Goal: Navigation & Orientation: Find specific page/section

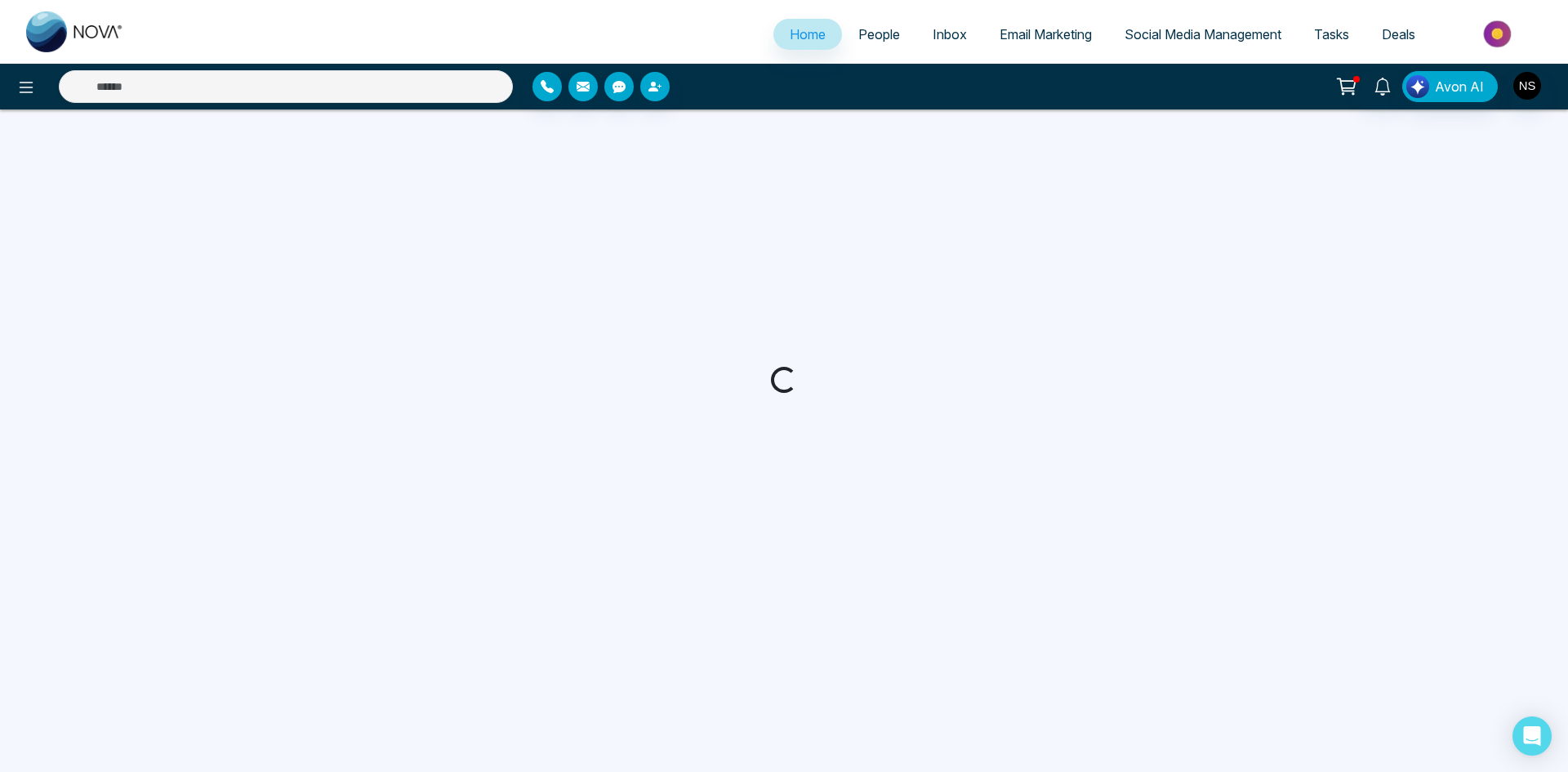
select select "*"
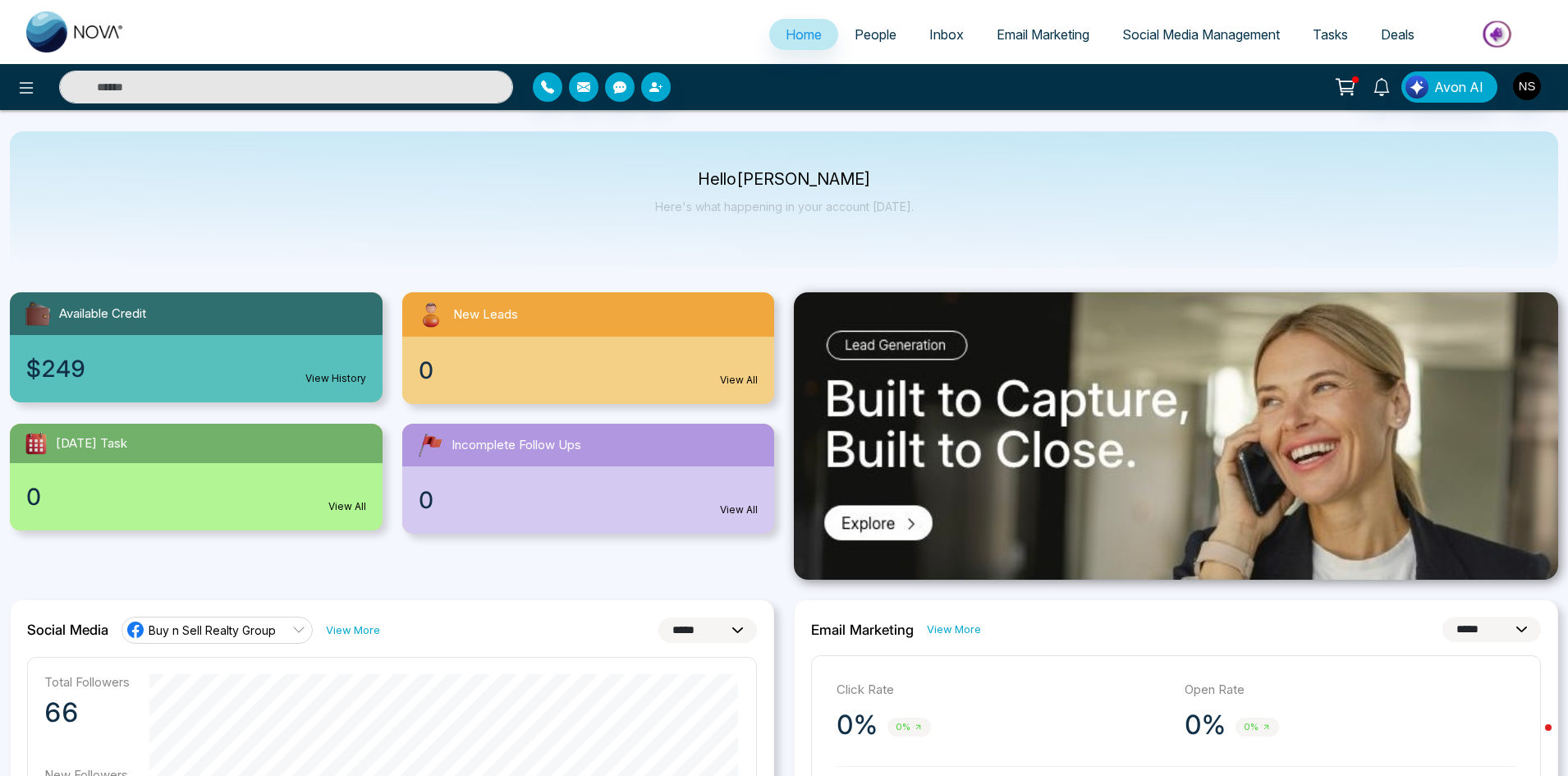
click at [871, 32] on span "People" at bounding box center [876, 35] width 41 height 17
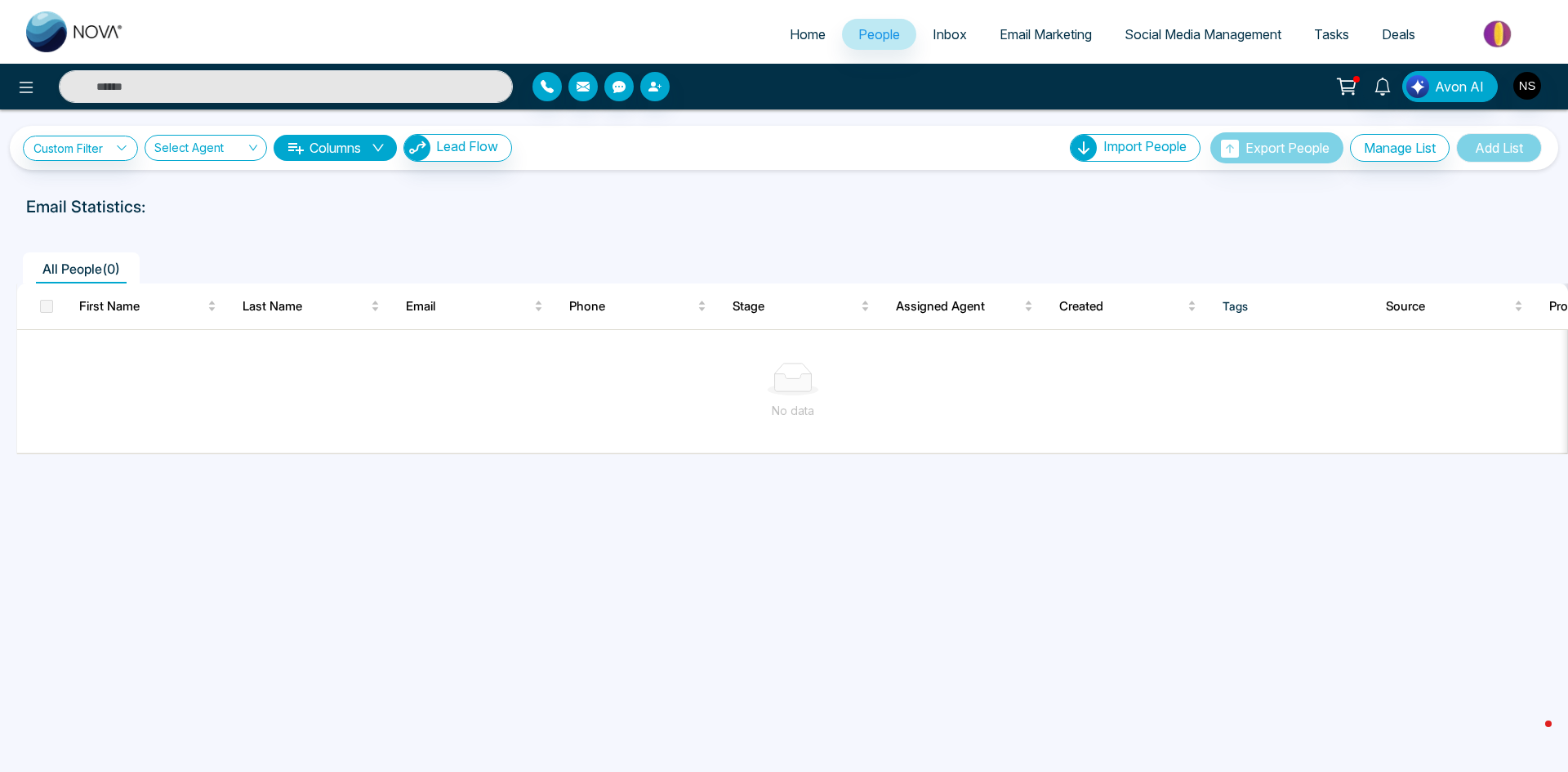
click at [944, 29] on span "Inbox" at bounding box center [950, 34] width 34 height 17
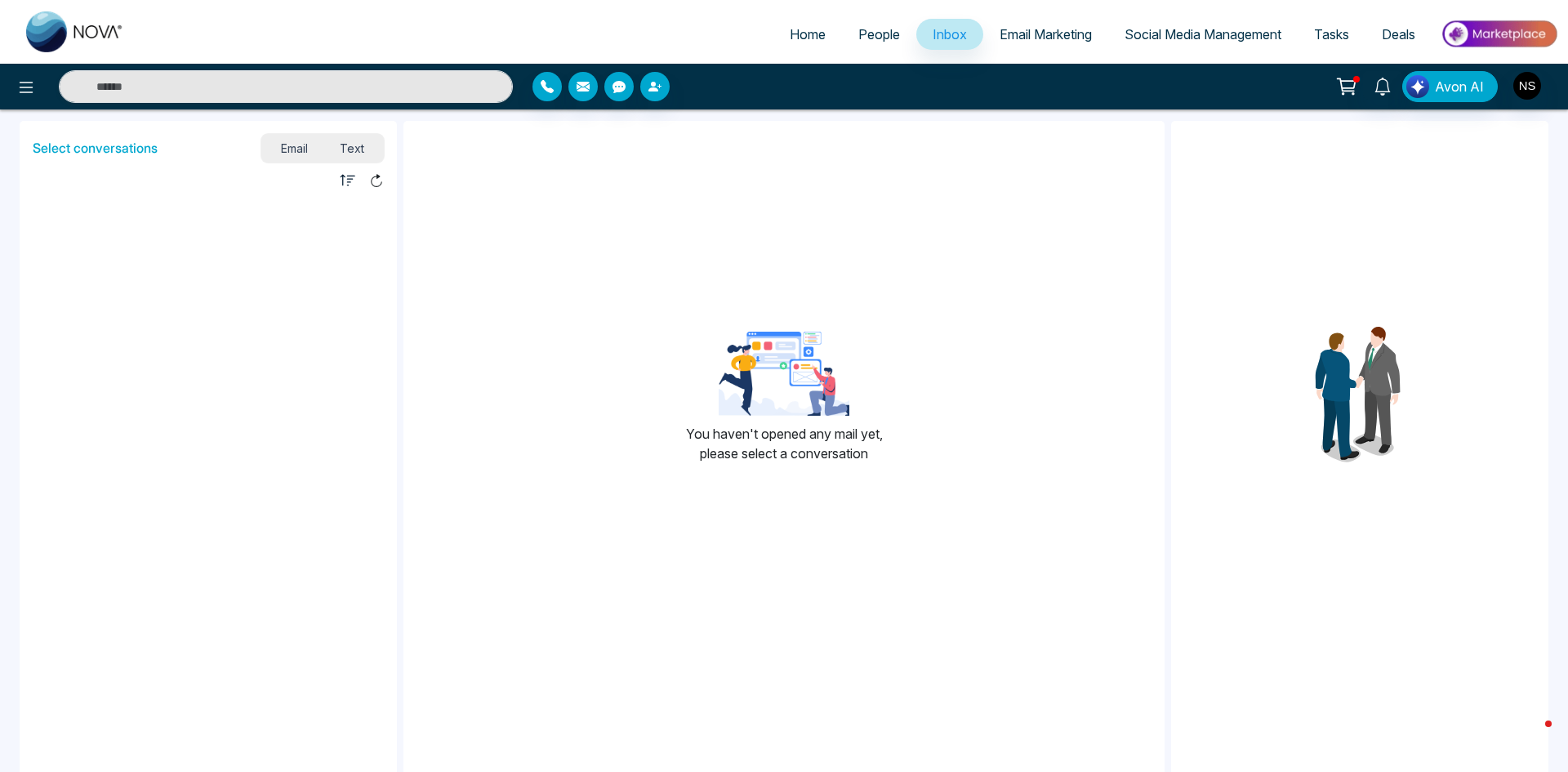
click at [1019, 29] on span "Email Marketing" at bounding box center [1046, 34] width 92 height 17
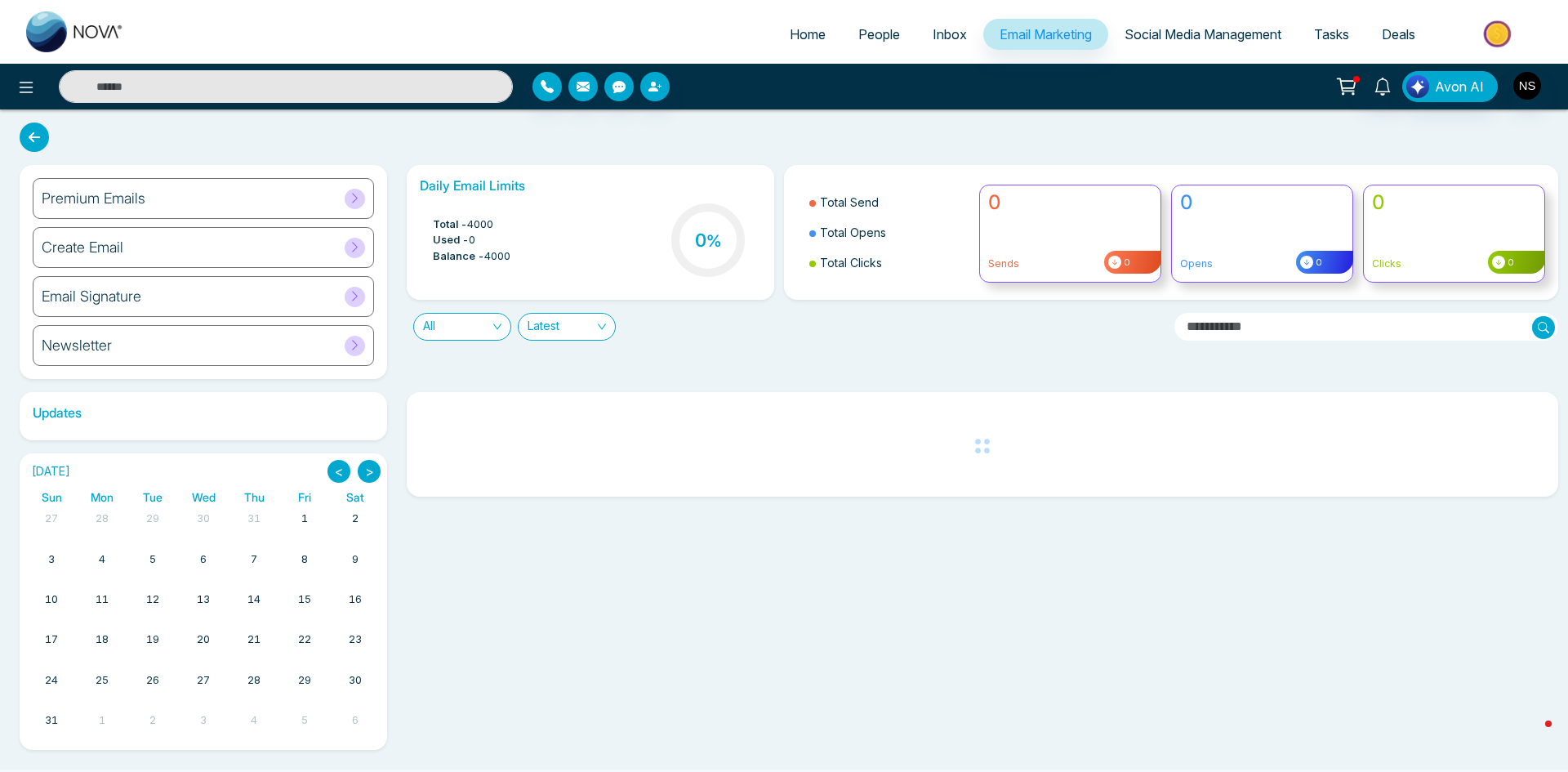
click at [1168, 34] on span "Social Media Management" at bounding box center [1203, 34] width 157 height 17
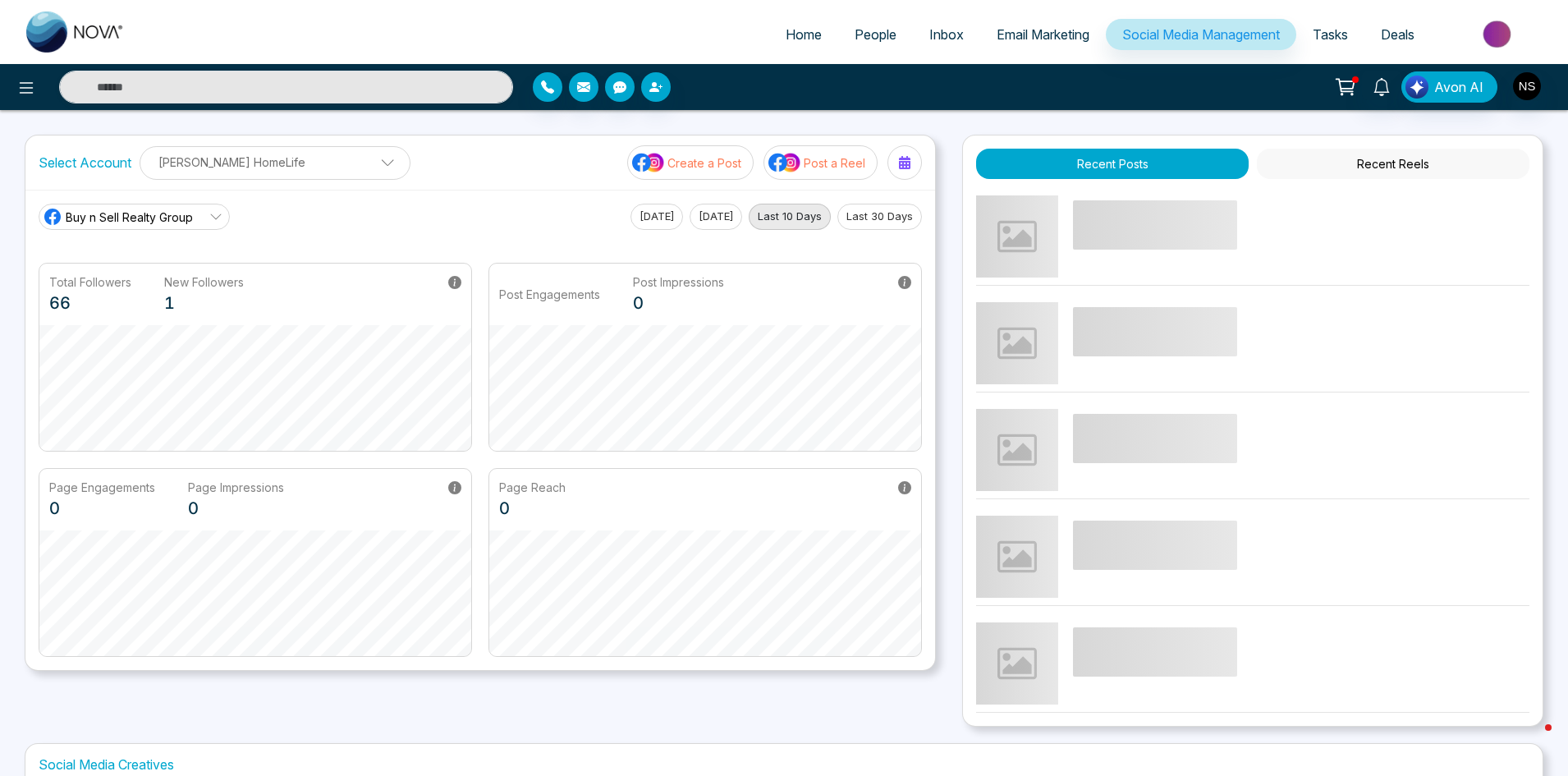
click at [1327, 31] on span "Tasks" at bounding box center [1330, 35] width 36 height 17
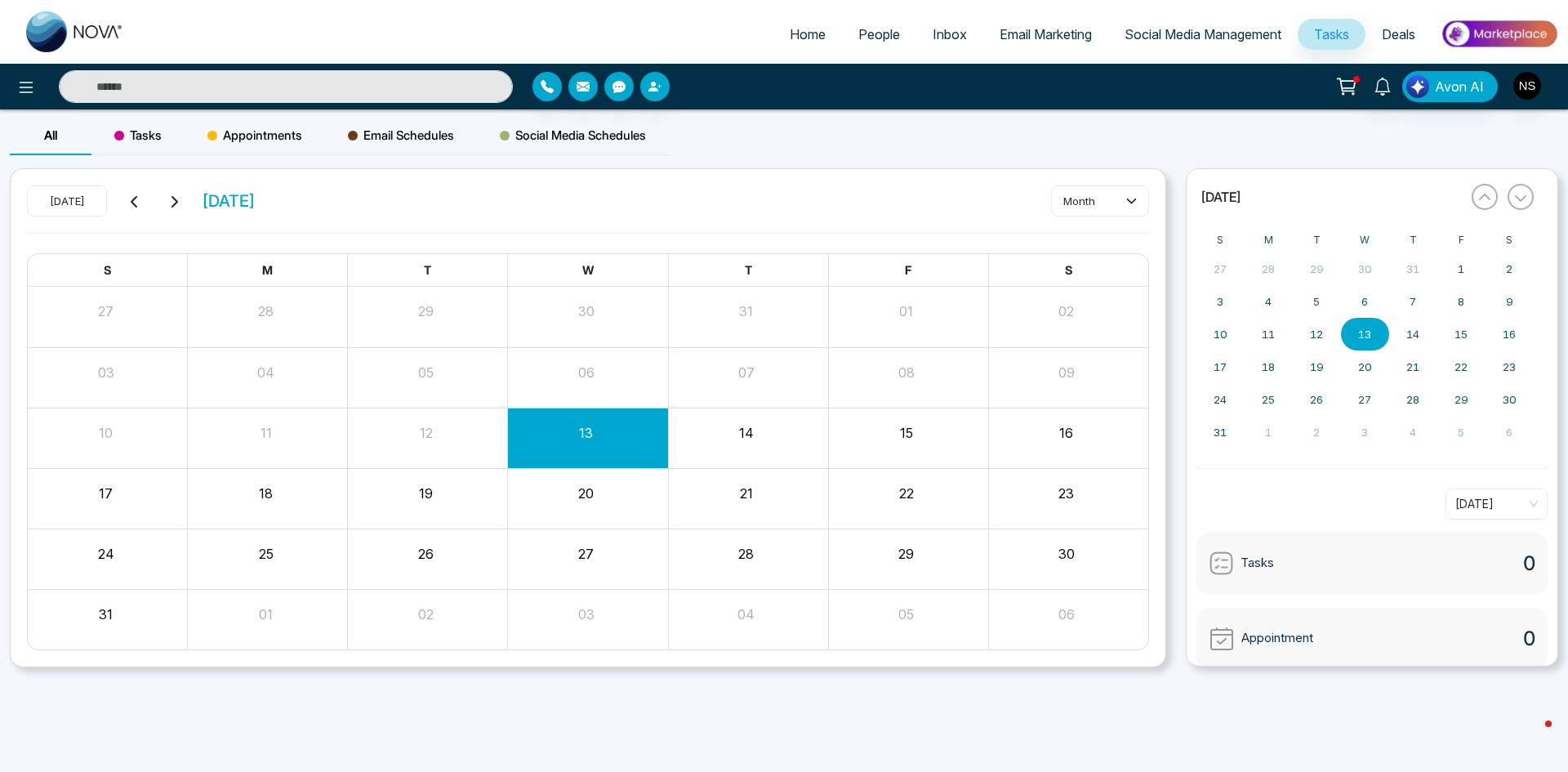
click at [791, 28] on span "Home" at bounding box center [808, 34] width 36 height 17
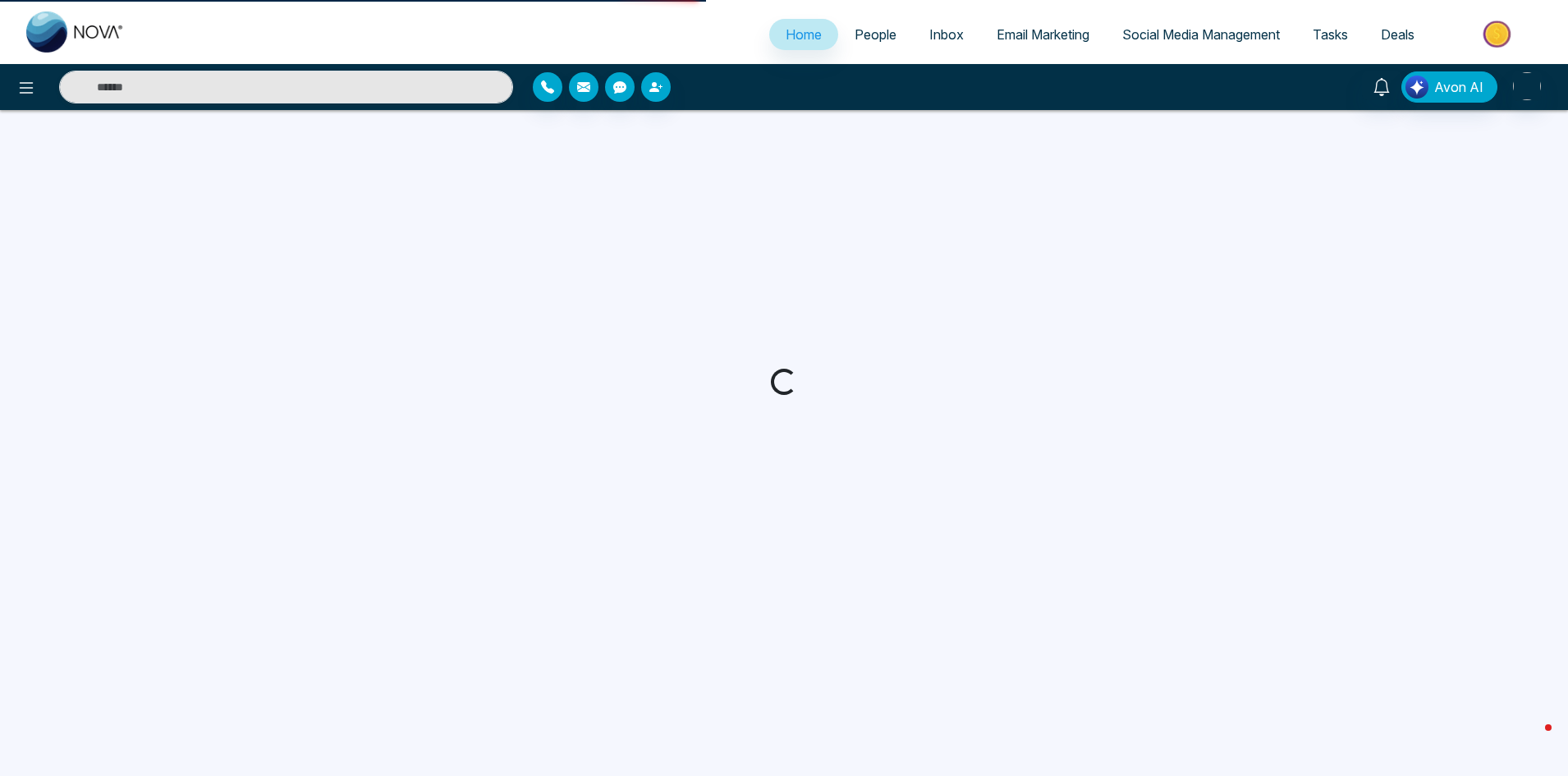
select select "*"
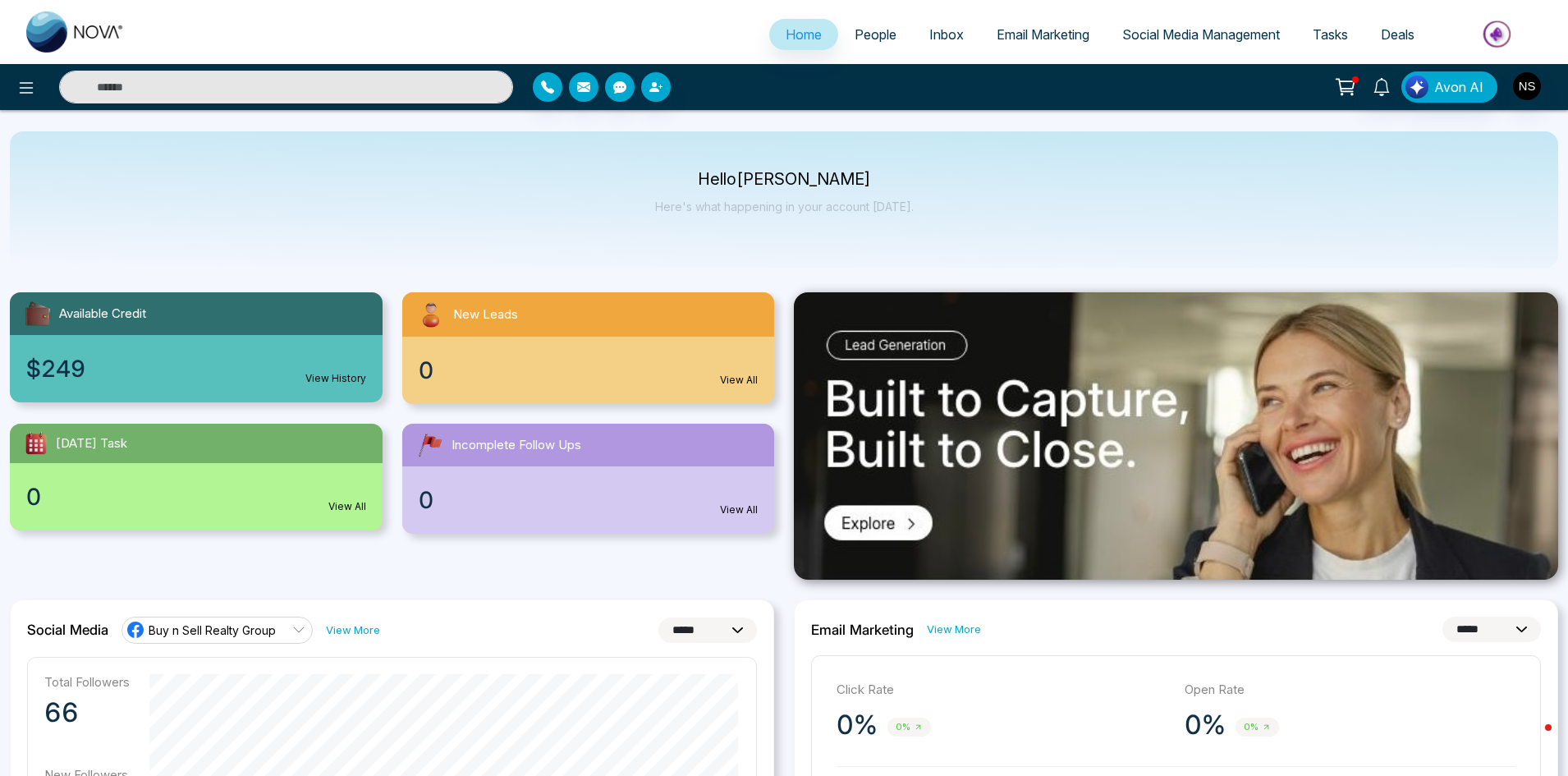
click at [1397, 34] on span "Deals" at bounding box center [1397, 35] width 34 height 17
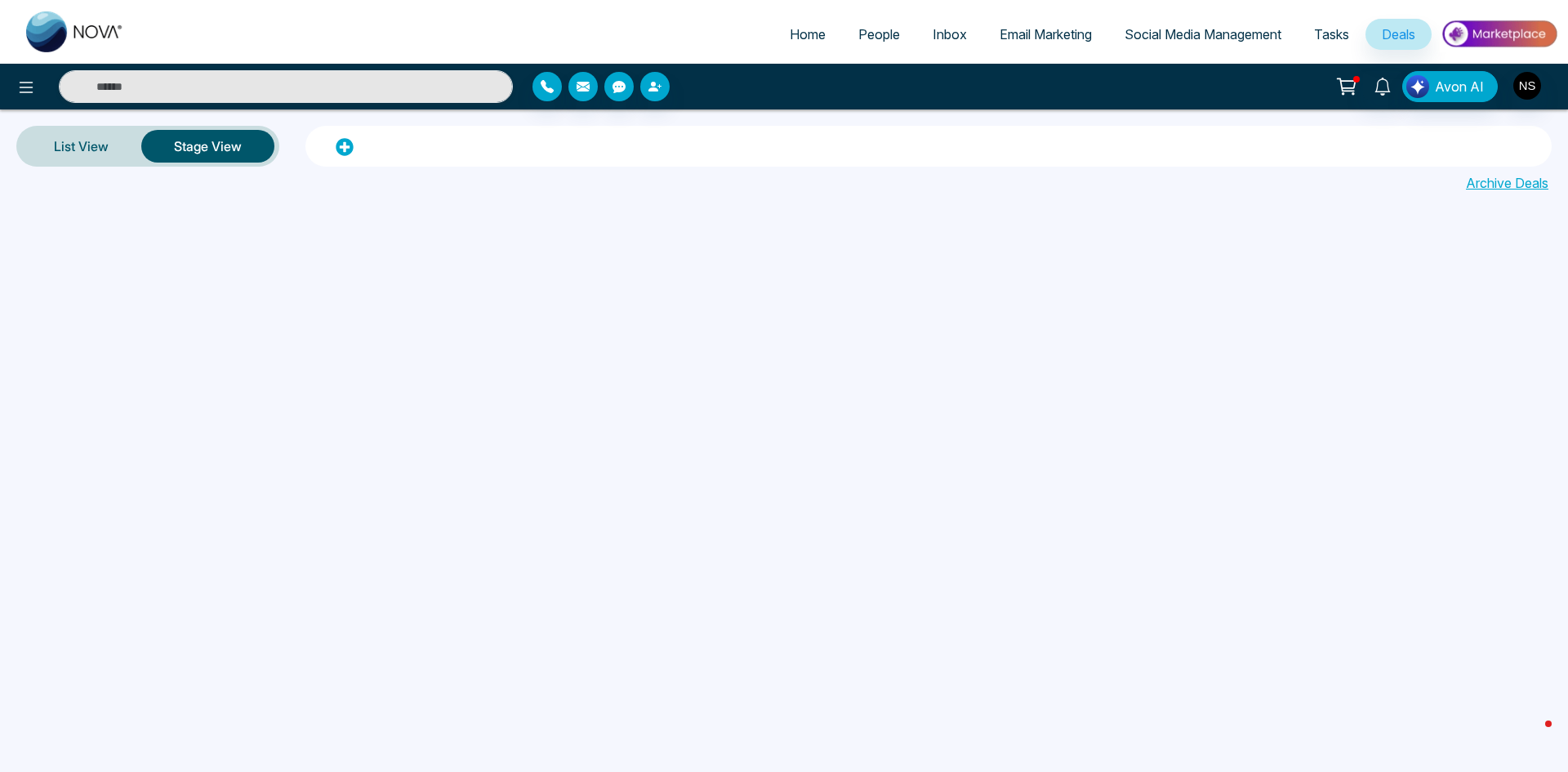
click at [1335, 36] on span "Tasks" at bounding box center [1332, 34] width 35 height 17
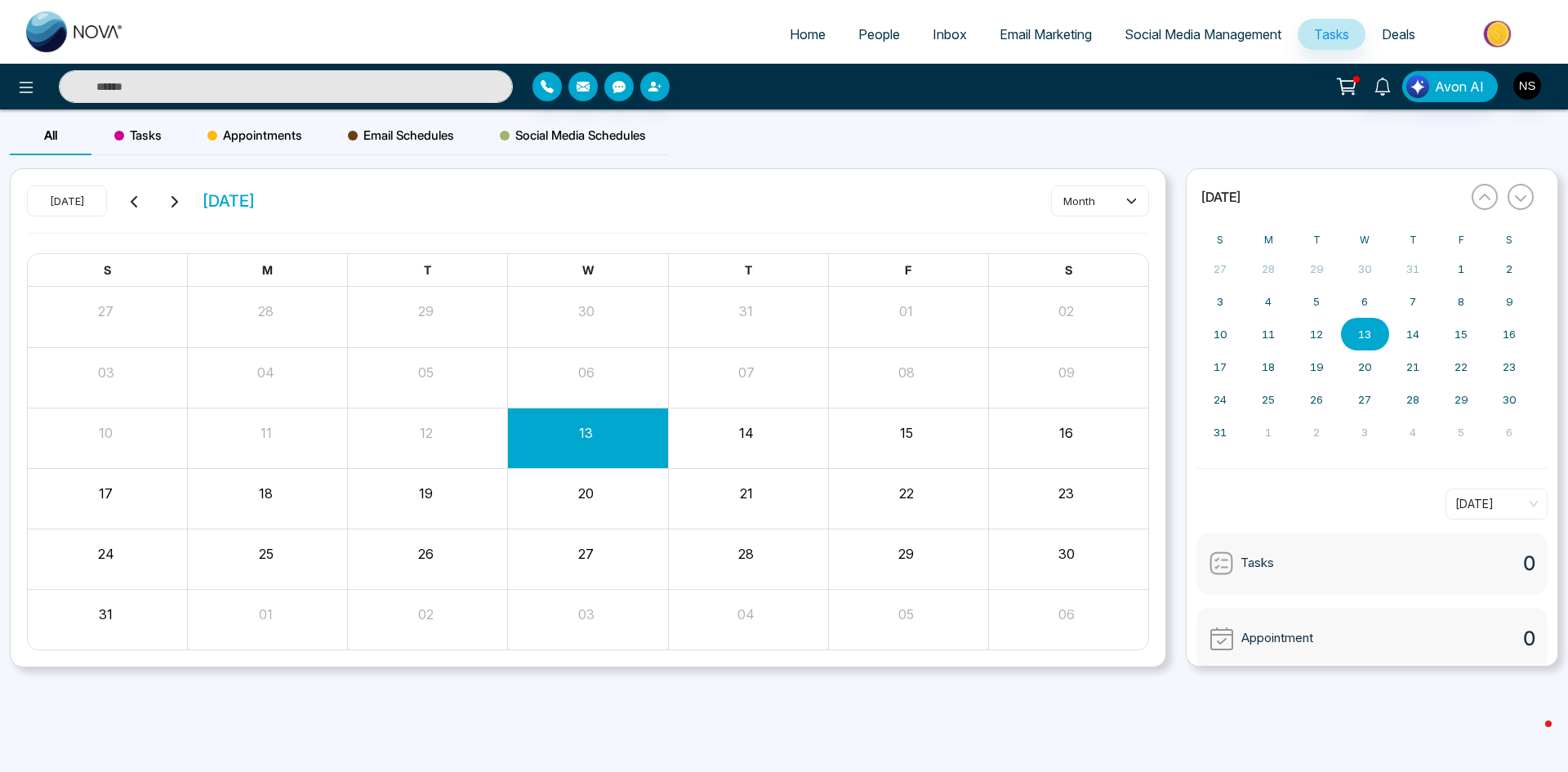
click at [1226, 27] on span "Social Media Management" at bounding box center [1203, 34] width 157 height 17
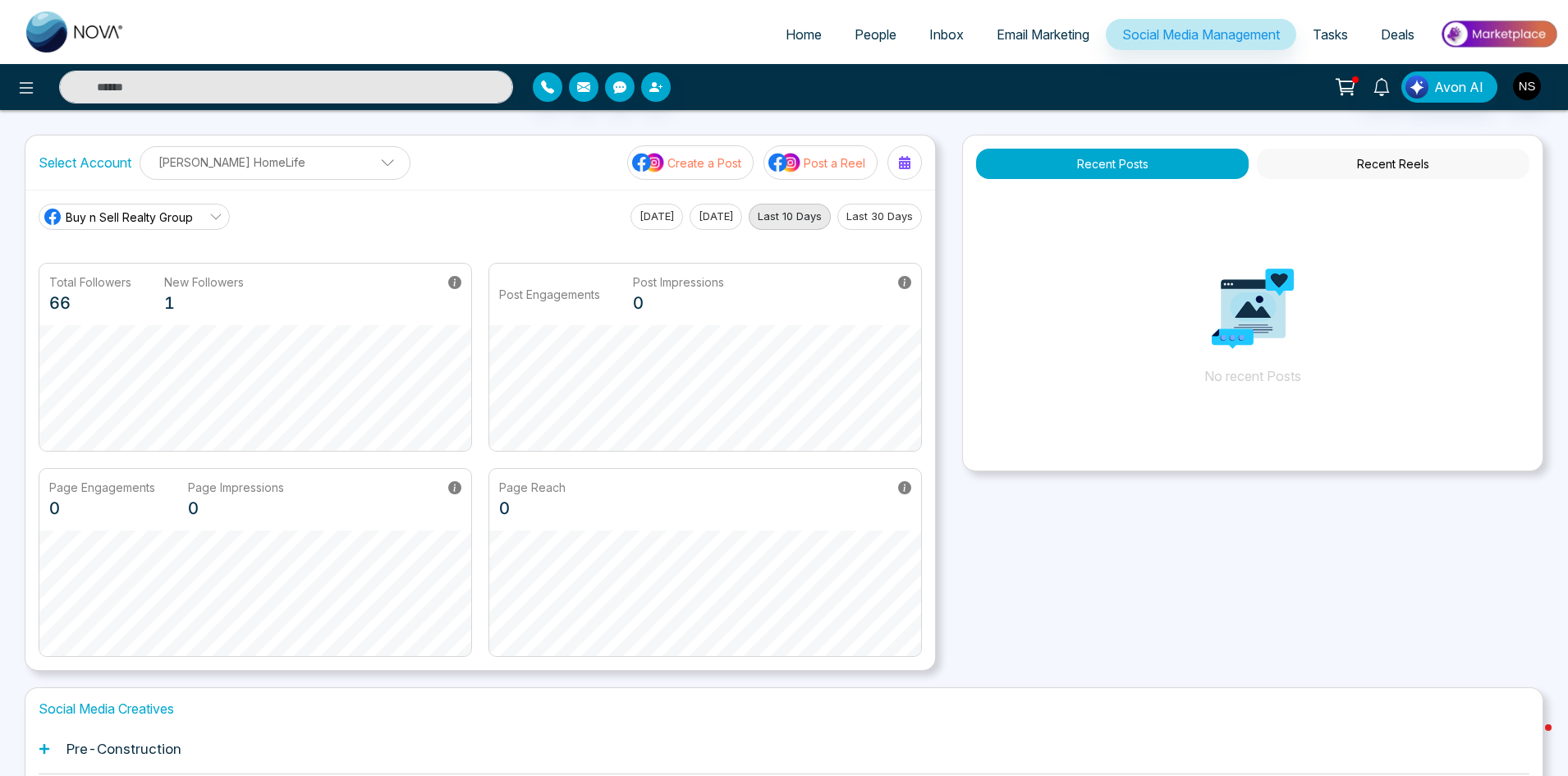
click at [1001, 32] on span "Email Marketing" at bounding box center [1043, 35] width 93 height 17
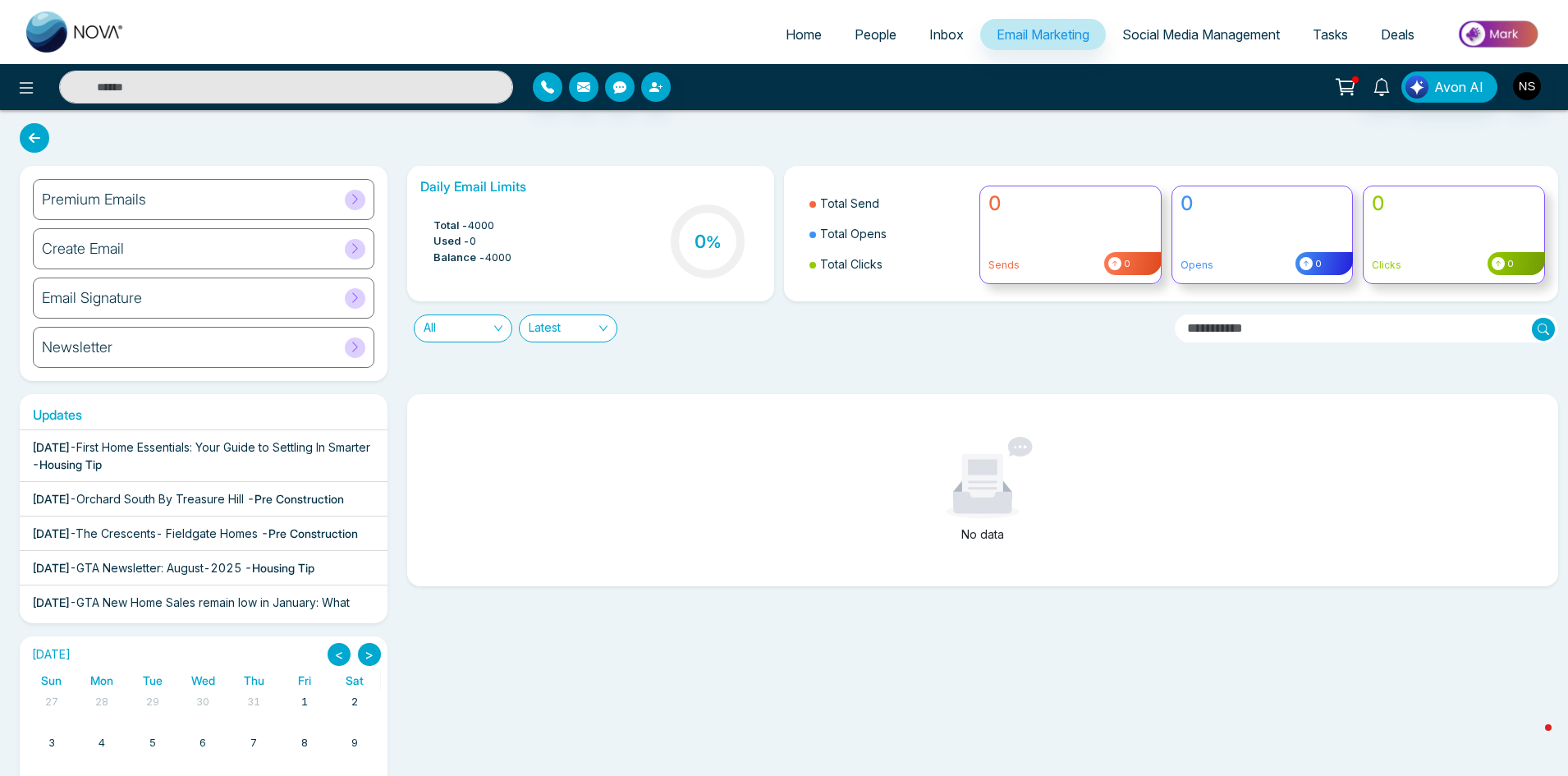
click at [932, 35] on span "Inbox" at bounding box center [946, 35] width 35 height 17
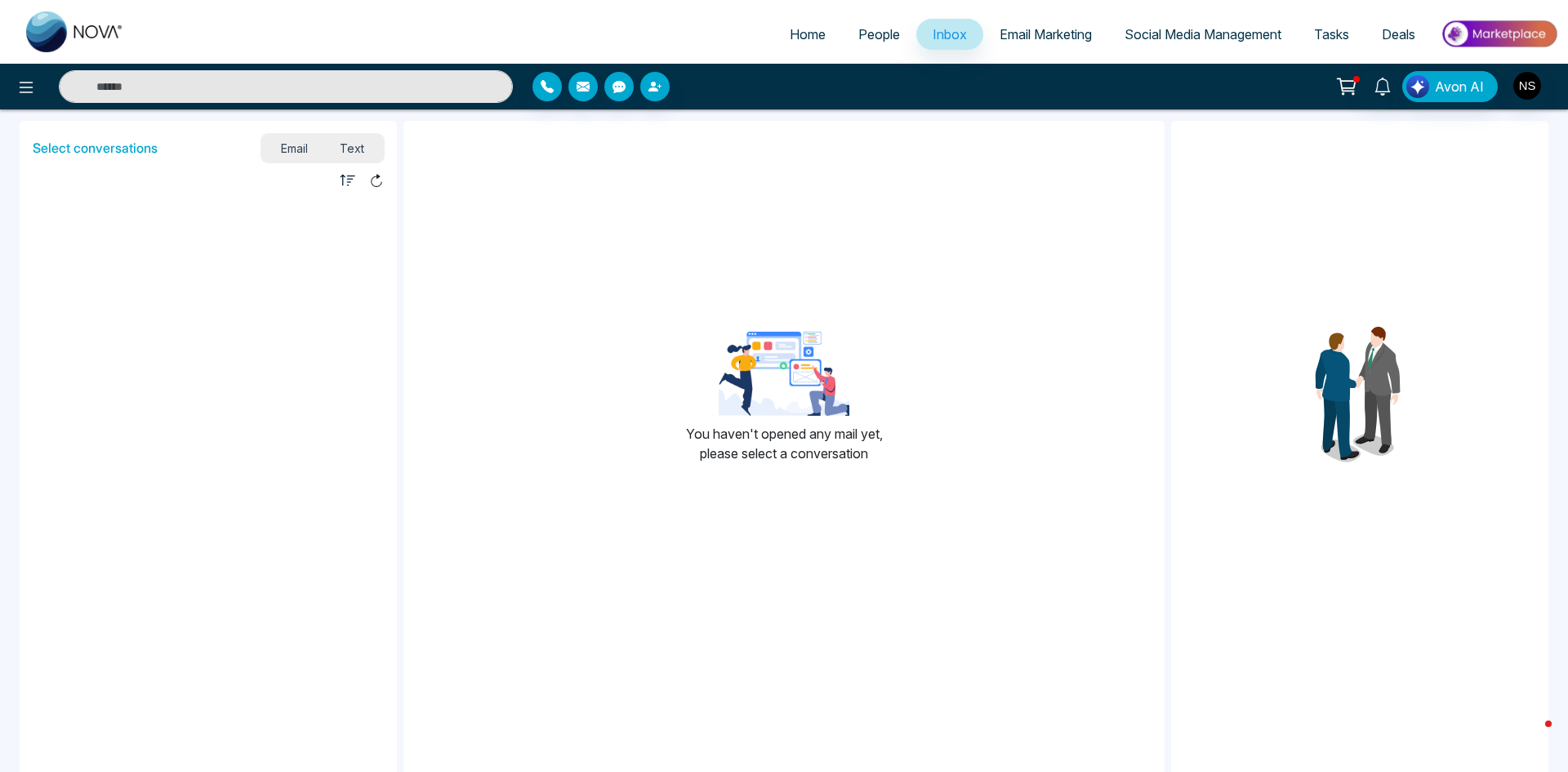
click at [859, 31] on span "People" at bounding box center [879, 34] width 41 height 17
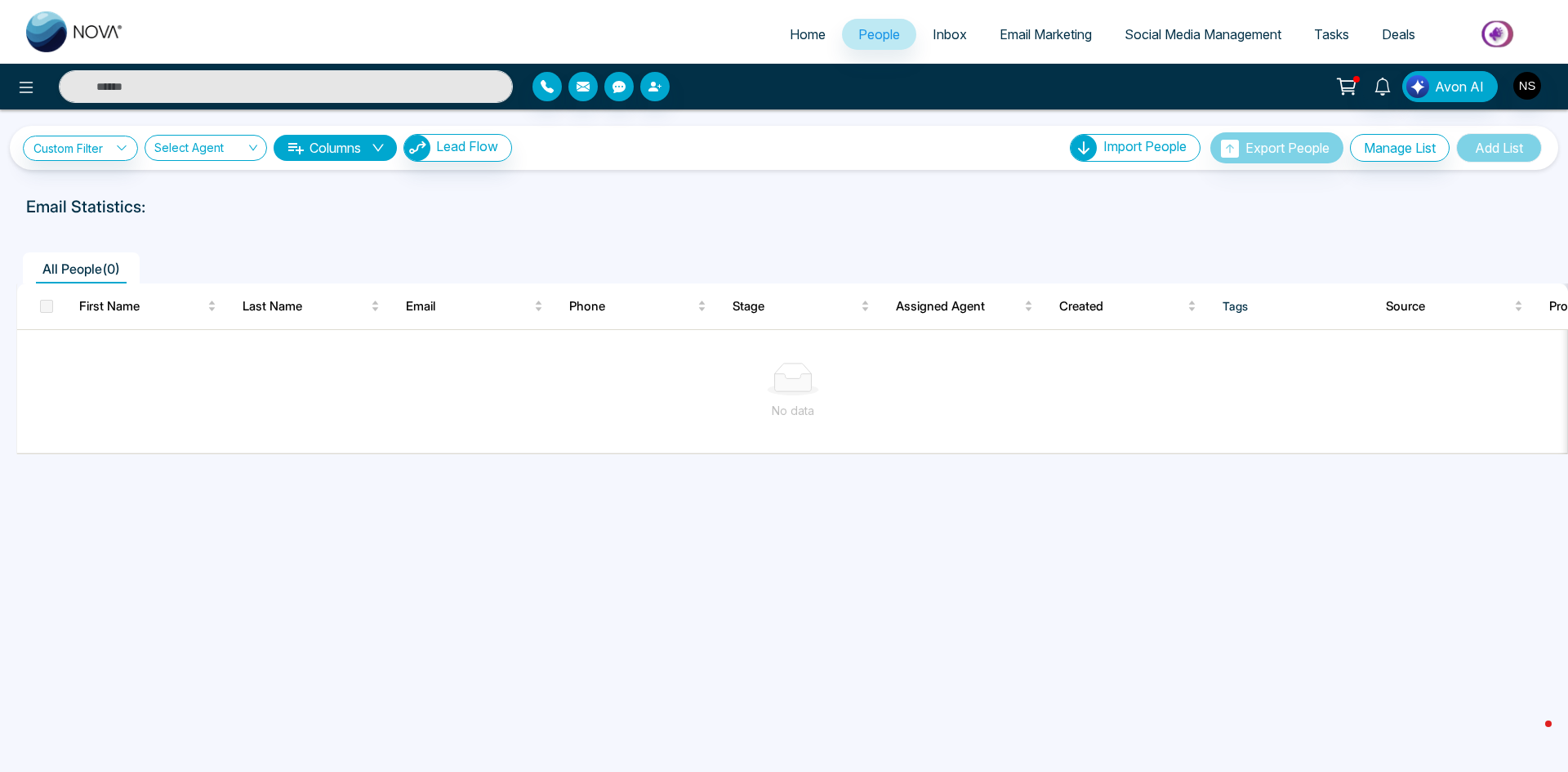
click at [802, 32] on span "Home" at bounding box center [808, 34] width 36 height 17
select select "*"
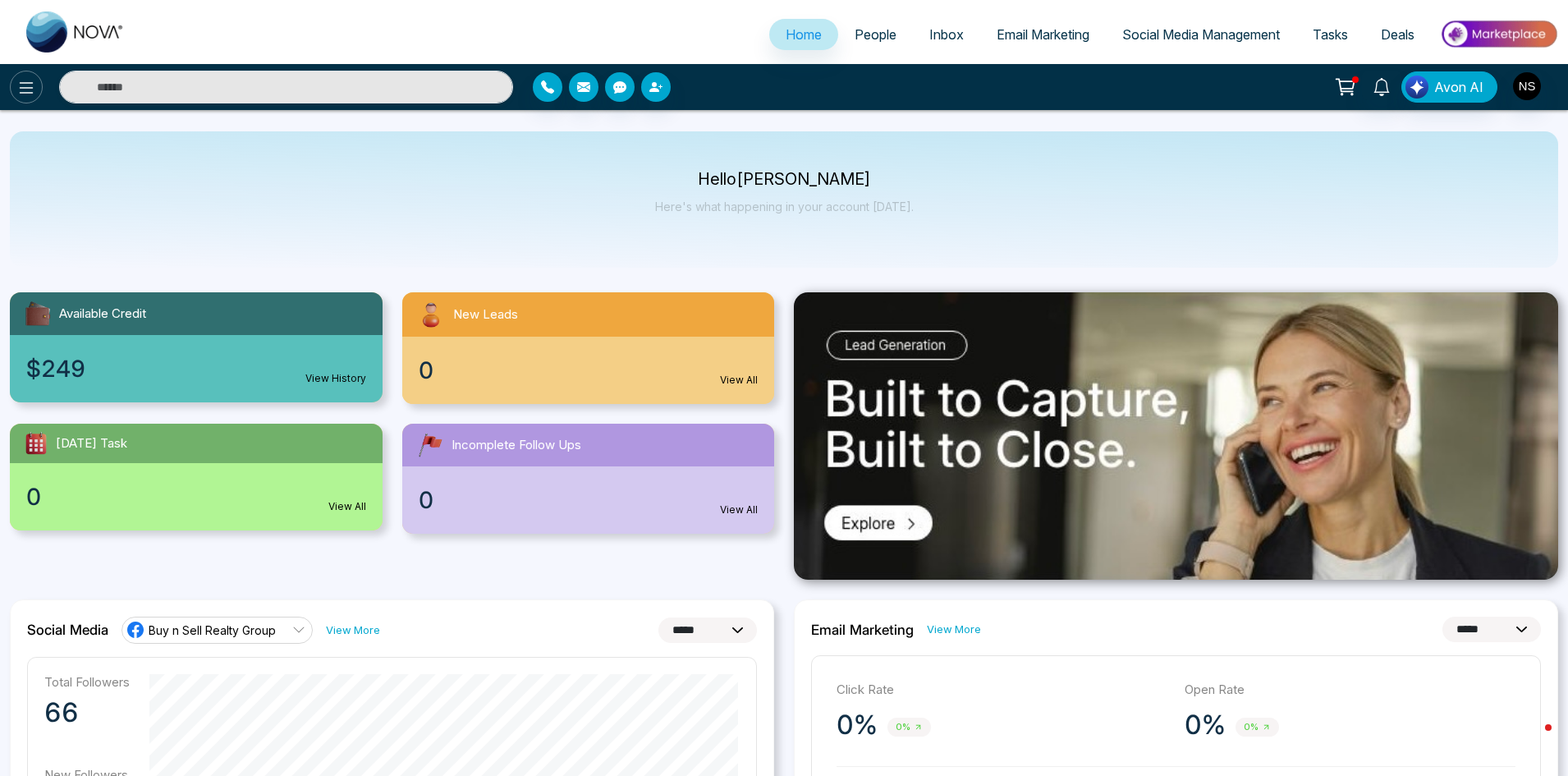
click at [20, 79] on icon at bounding box center [27, 88] width 20 height 20
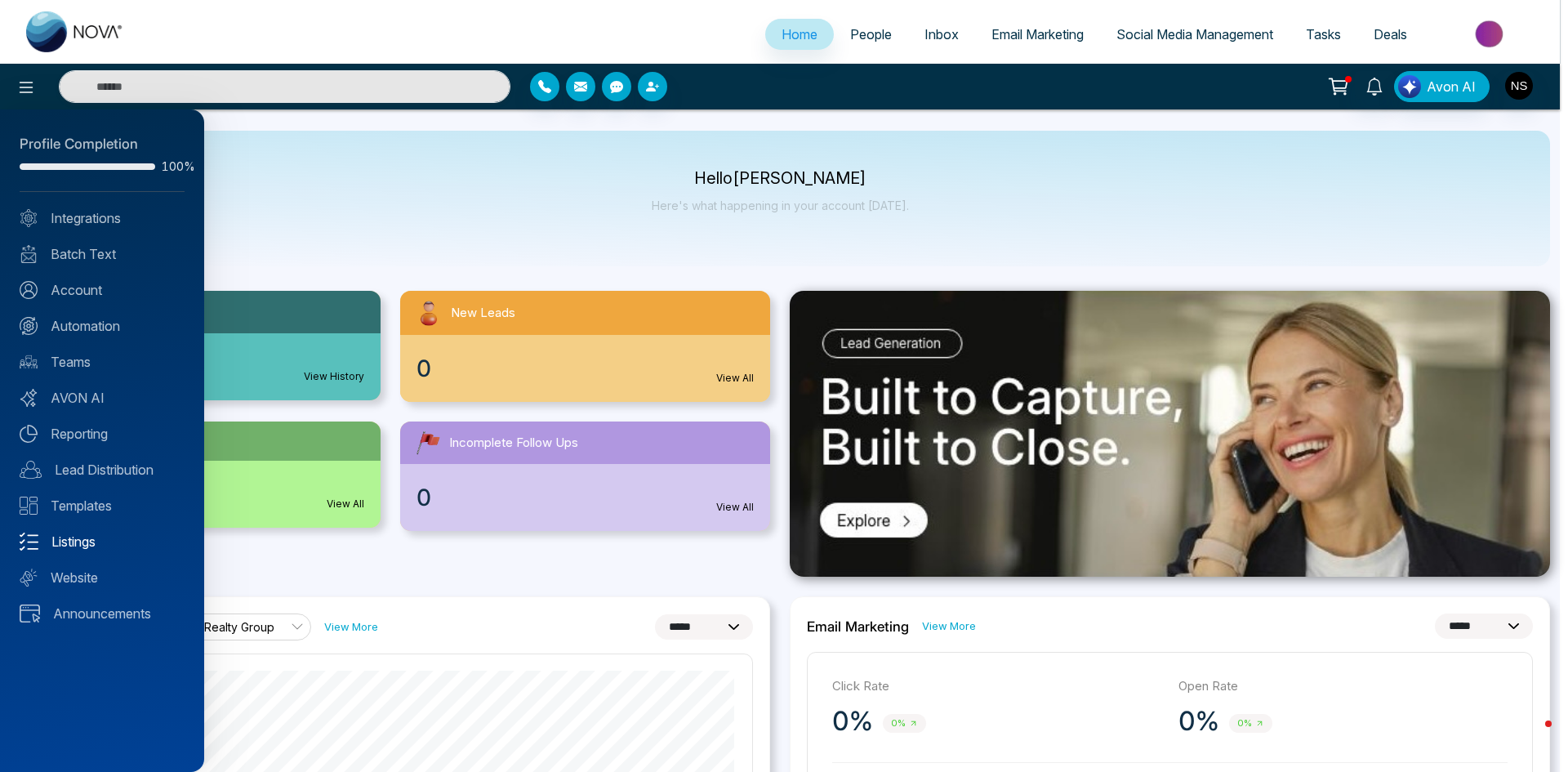
click at [78, 540] on link "Listings" at bounding box center [102, 541] width 165 height 20
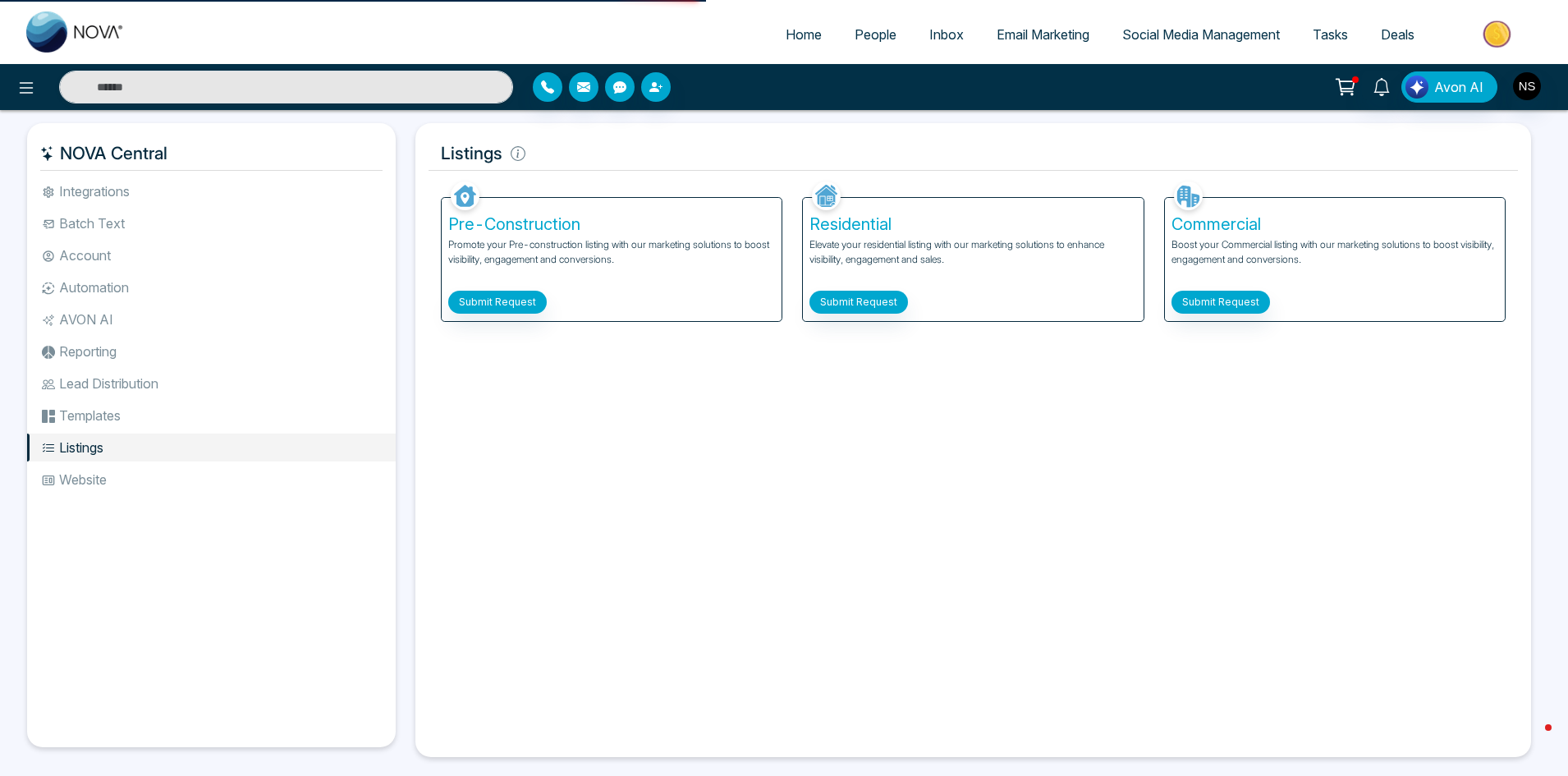
select select "*"
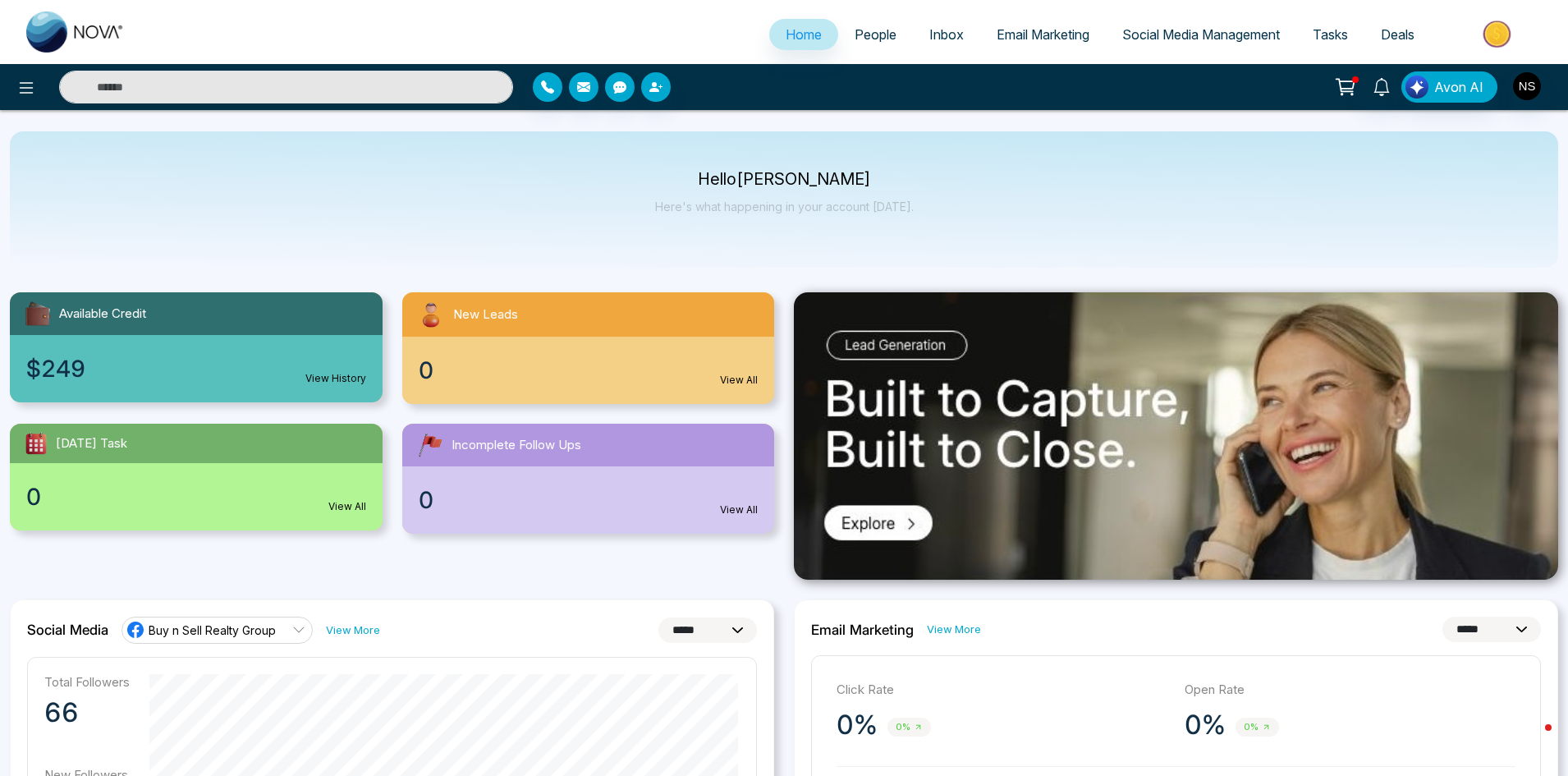
click at [525, 439] on span "Incomplete Follow Ups" at bounding box center [517, 445] width 130 height 19
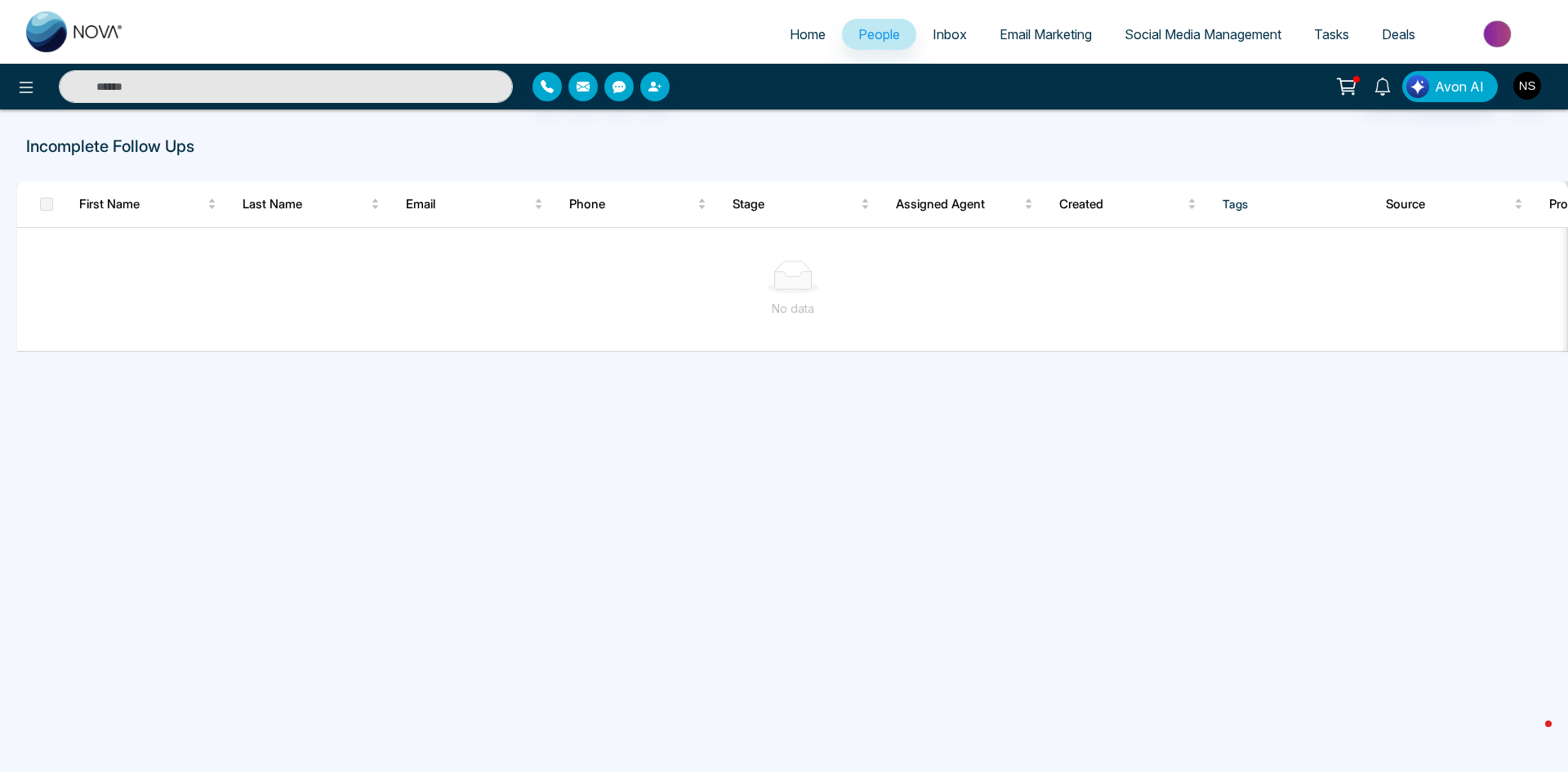
click at [1344, 80] on icon at bounding box center [1348, 83] width 14 height 7
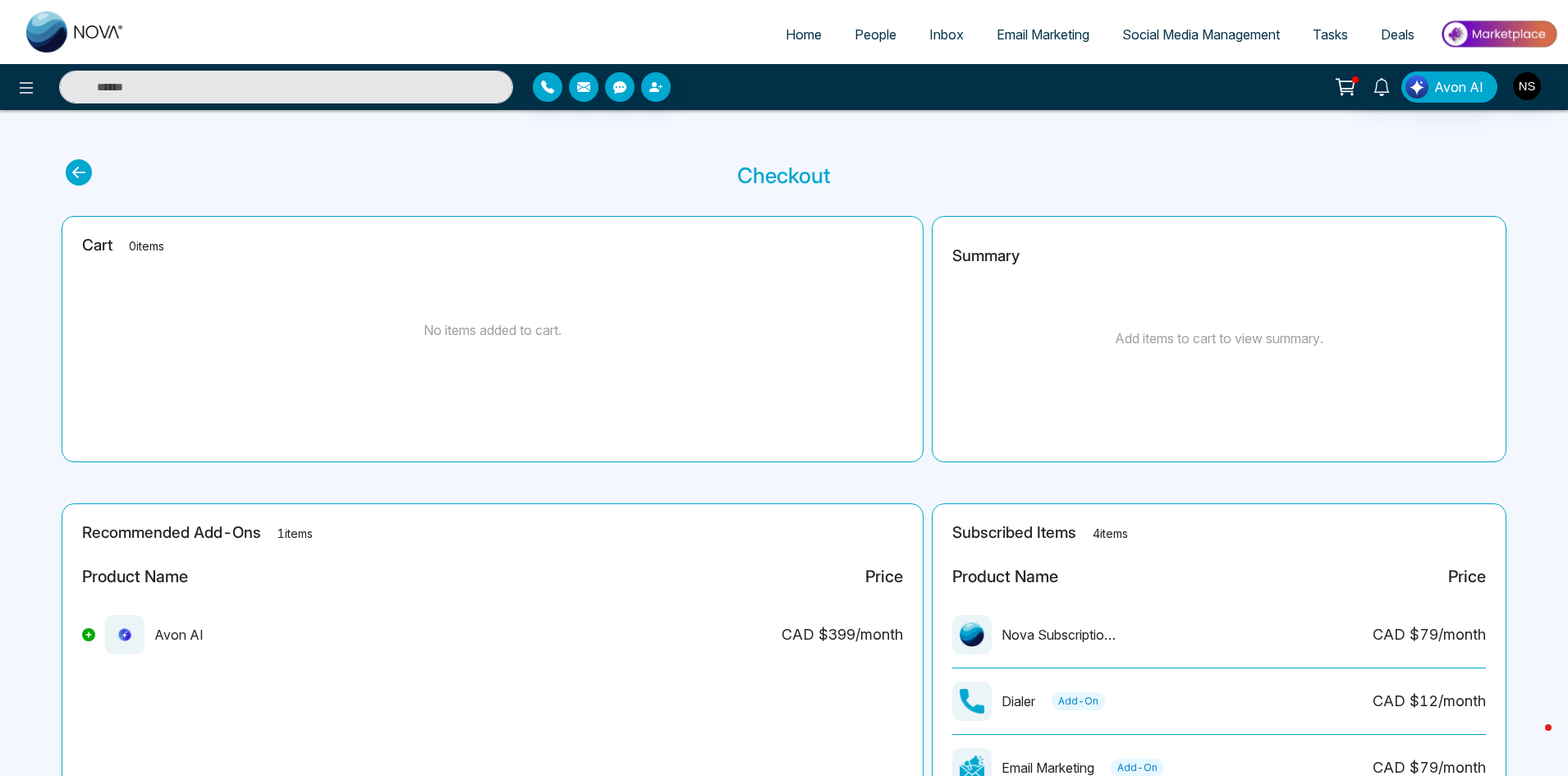
click at [810, 32] on span "Home" at bounding box center [804, 35] width 36 height 17
select select "*"
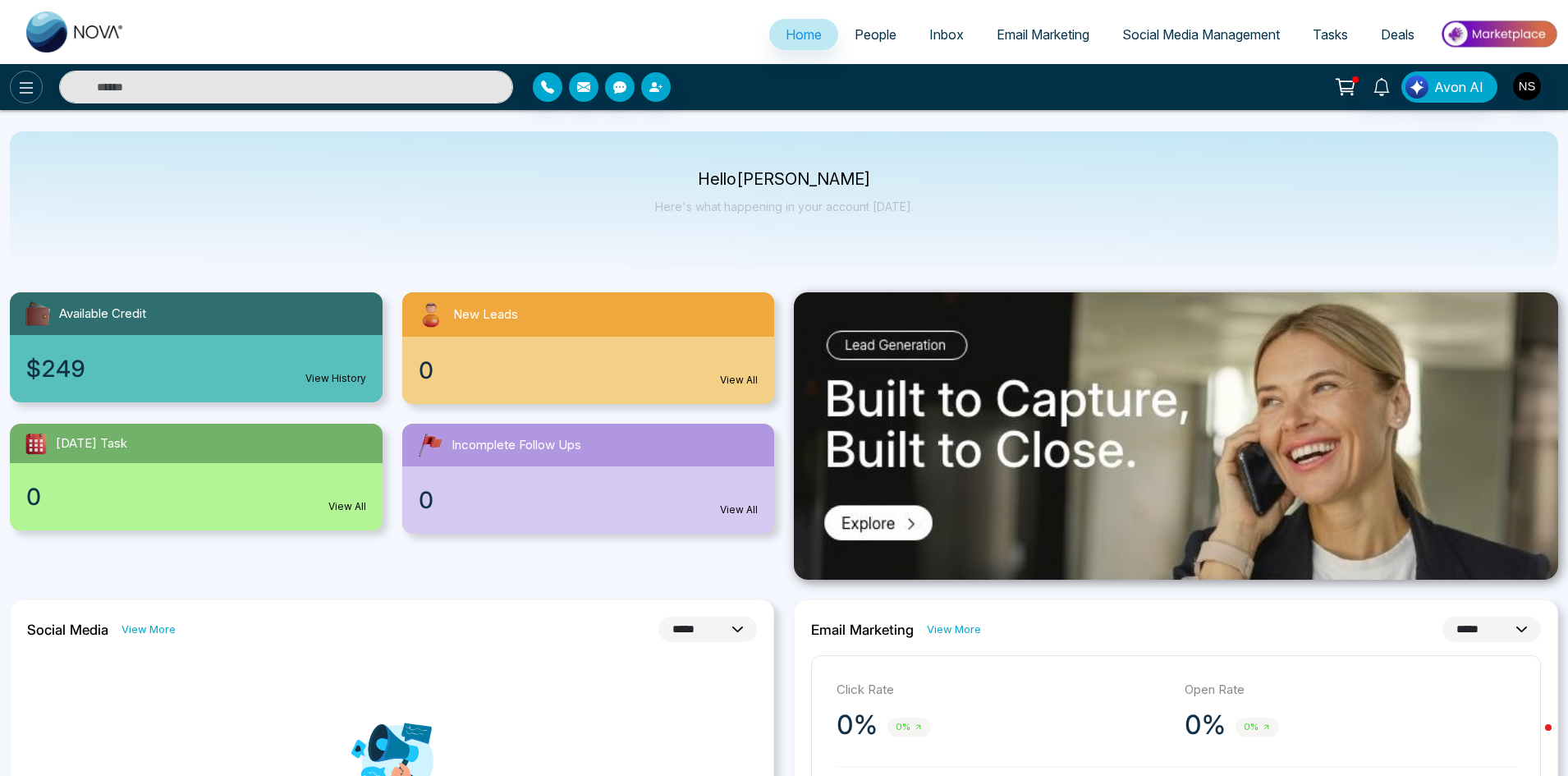
click at [16, 86] on button at bounding box center [26, 87] width 33 height 33
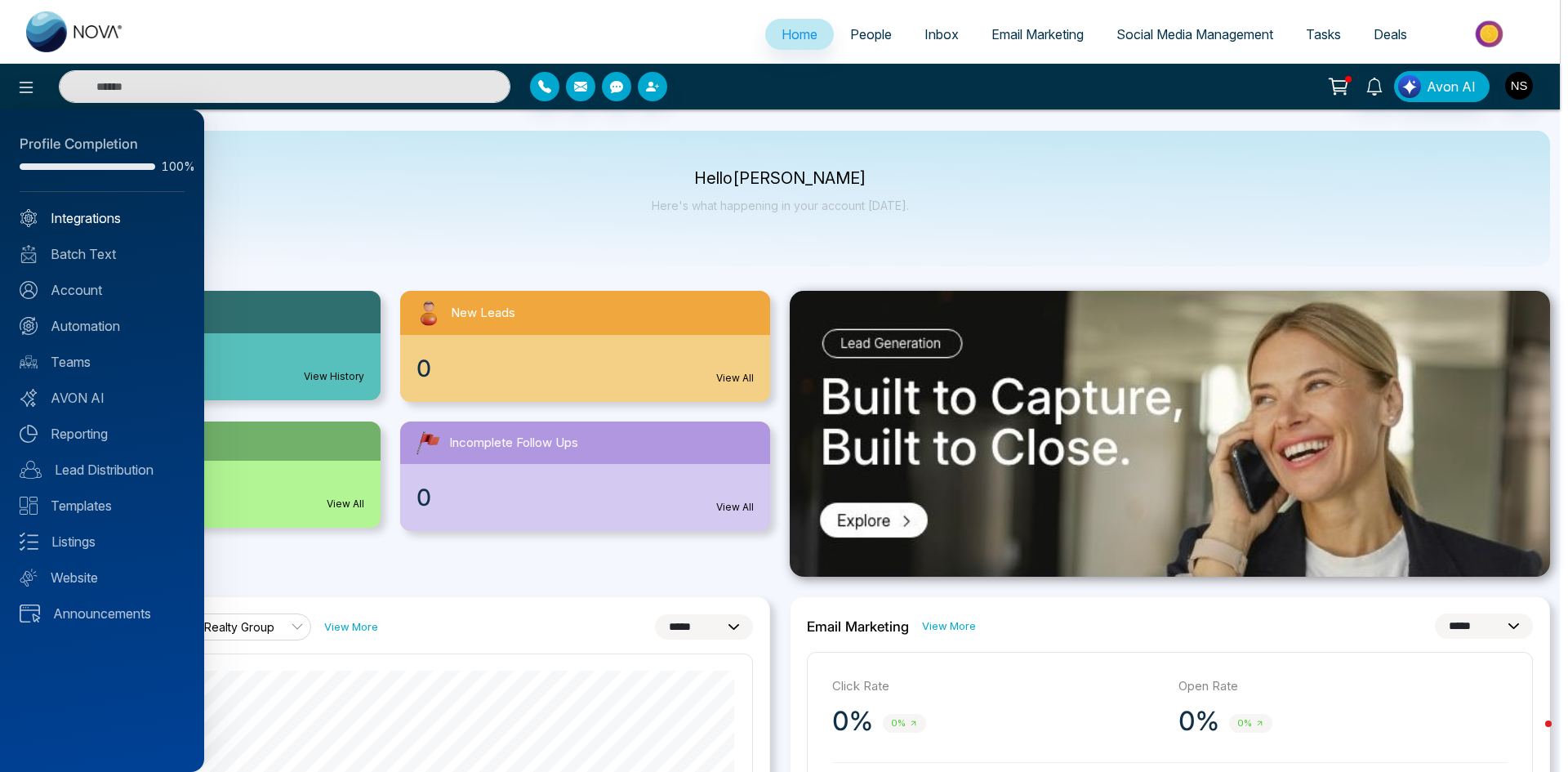
click at [80, 220] on link "Integrations" at bounding box center [102, 218] width 165 height 20
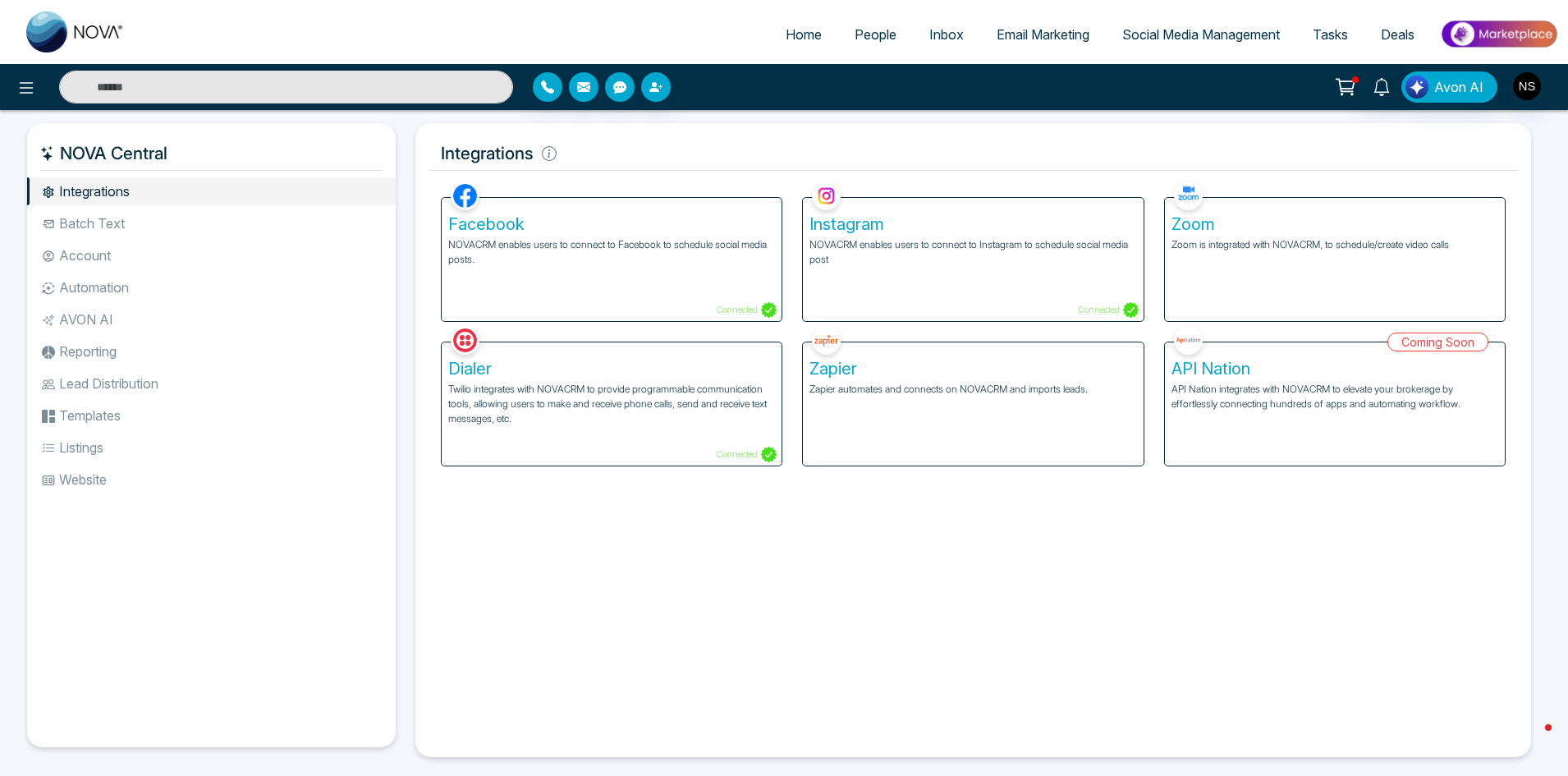
click at [75, 216] on li "Batch Text" at bounding box center [211, 223] width 369 height 28
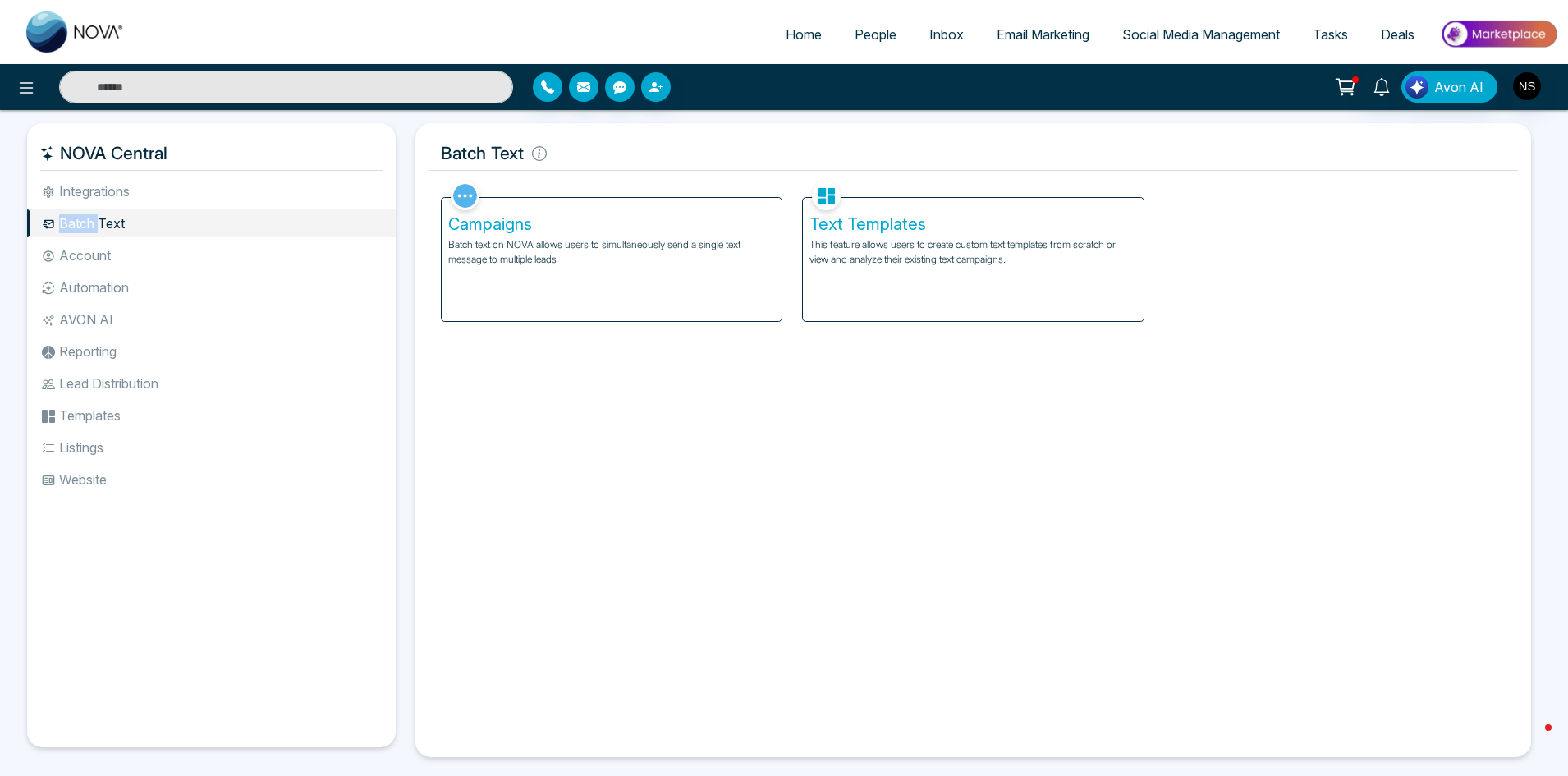
click at [75, 216] on li "Batch Text" at bounding box center [211, 223] width 369 height 28
click at [87, 260] on li "Account" at bounding box center [211, 255] width 369 height 28
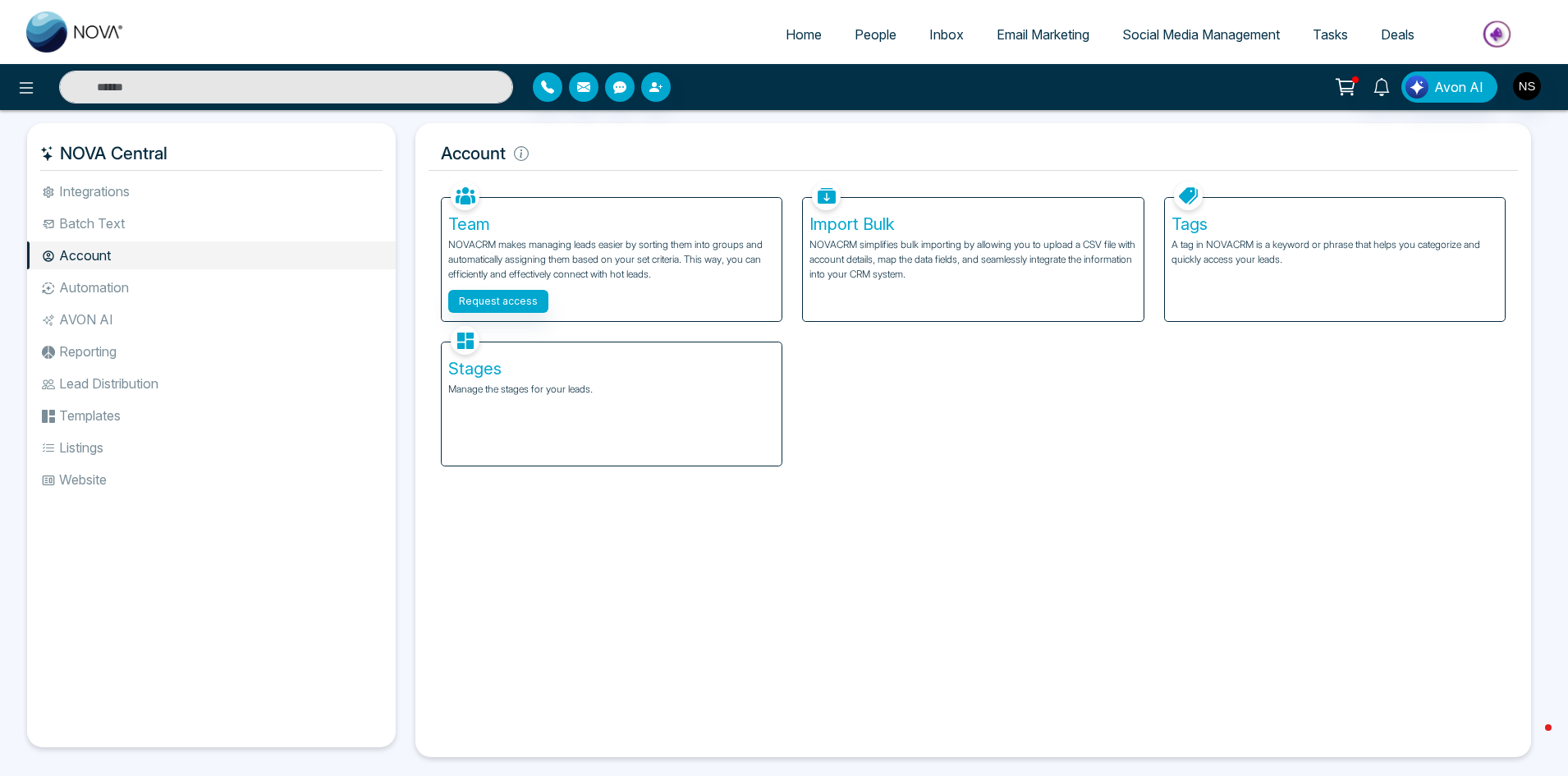
click at [89, 288] on li "Automation" at bounding box center [211, 287] width 369 height 28
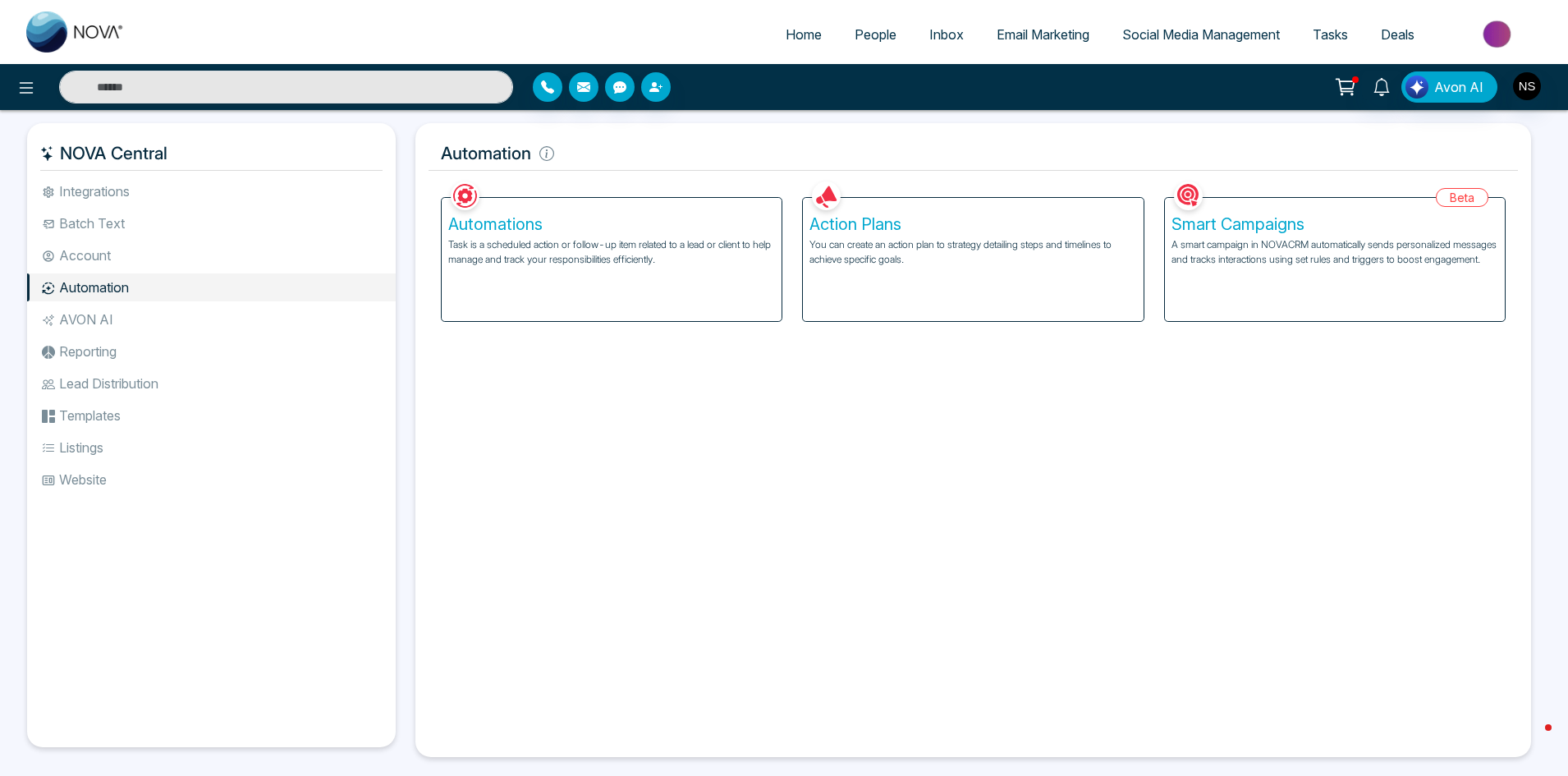
click at [91, 323] on li "AVON AI" at bounding box center [211, 319] width 369 height 28
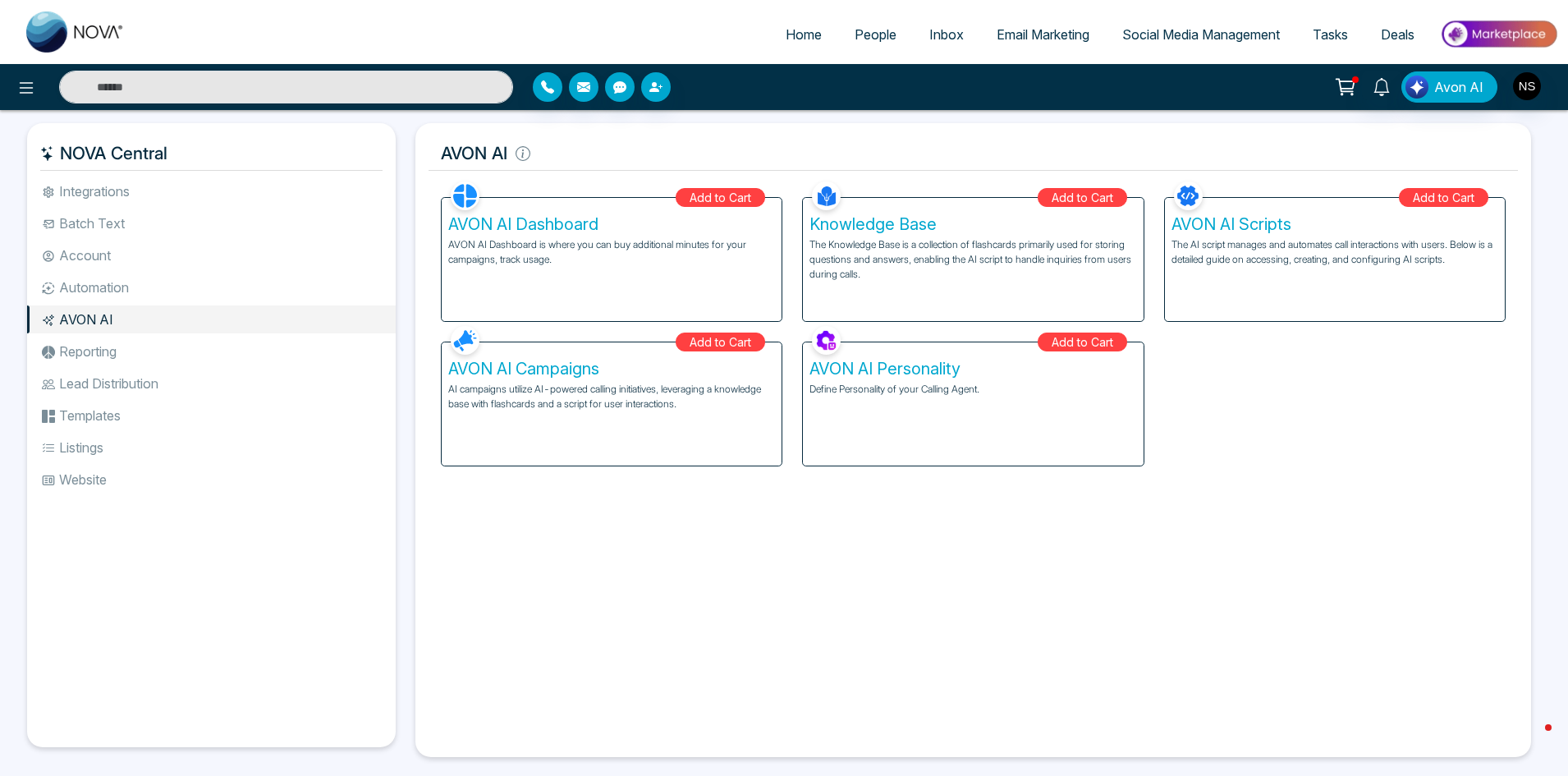
click at [112, 353] on li "Reporting" at bounding box center [211, 351] width 369 height 28
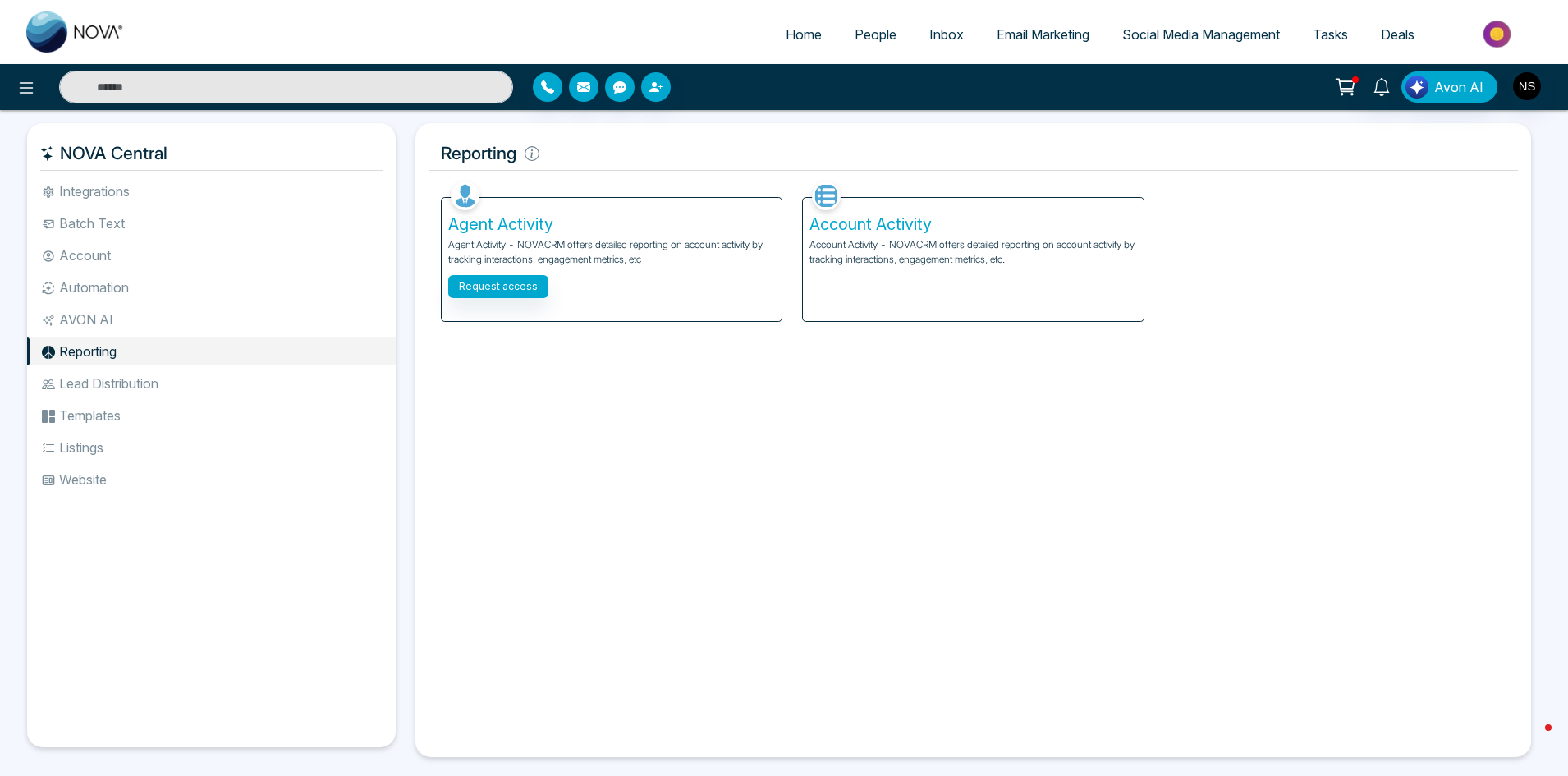
click at [120, 380] on li "Lead Distribution" at bounding box center [211, 384] width 369 height 28
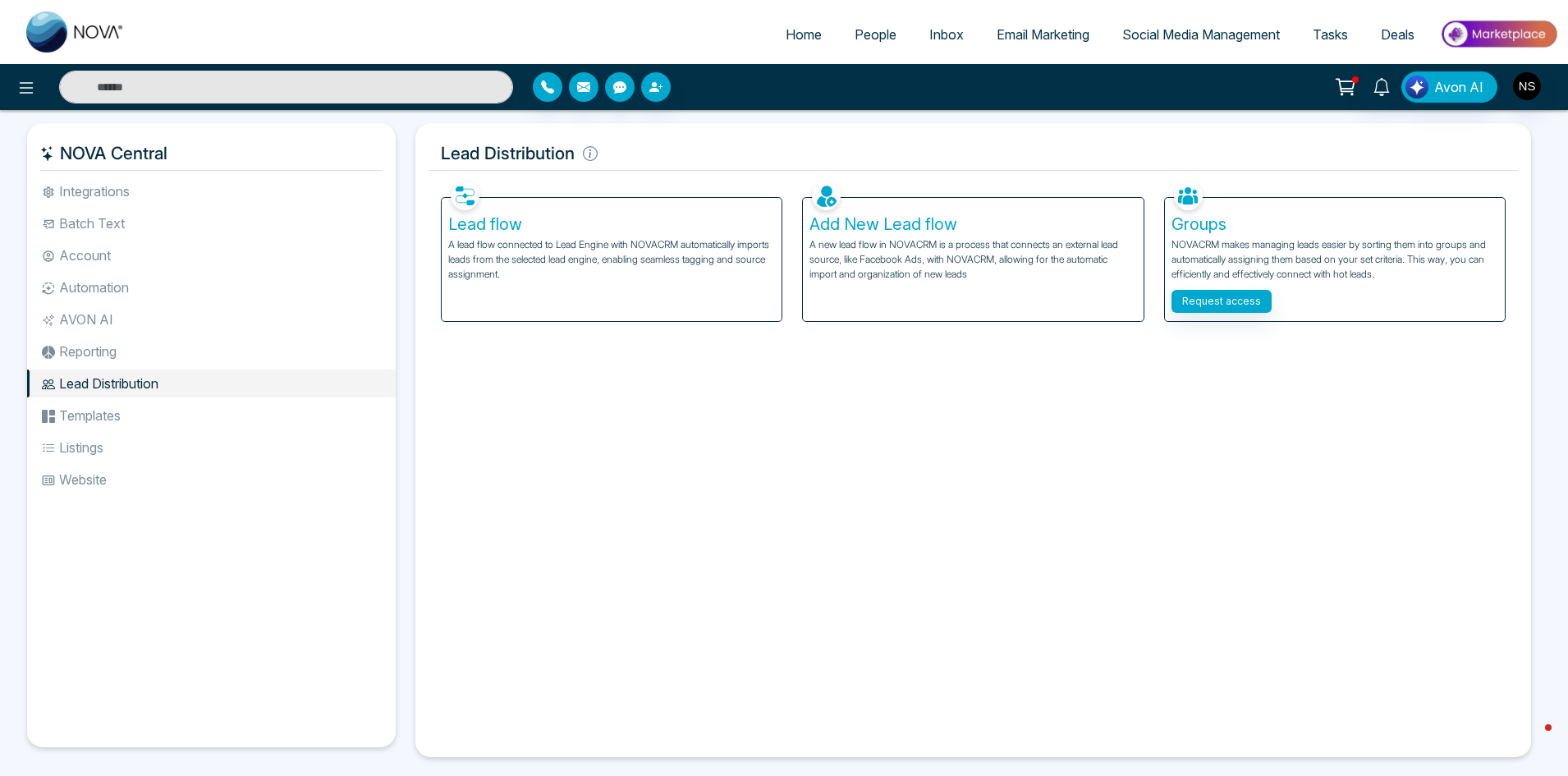
click at [99, 420] on li "Templates" at bounding box center [211, 415] width 369 height 28
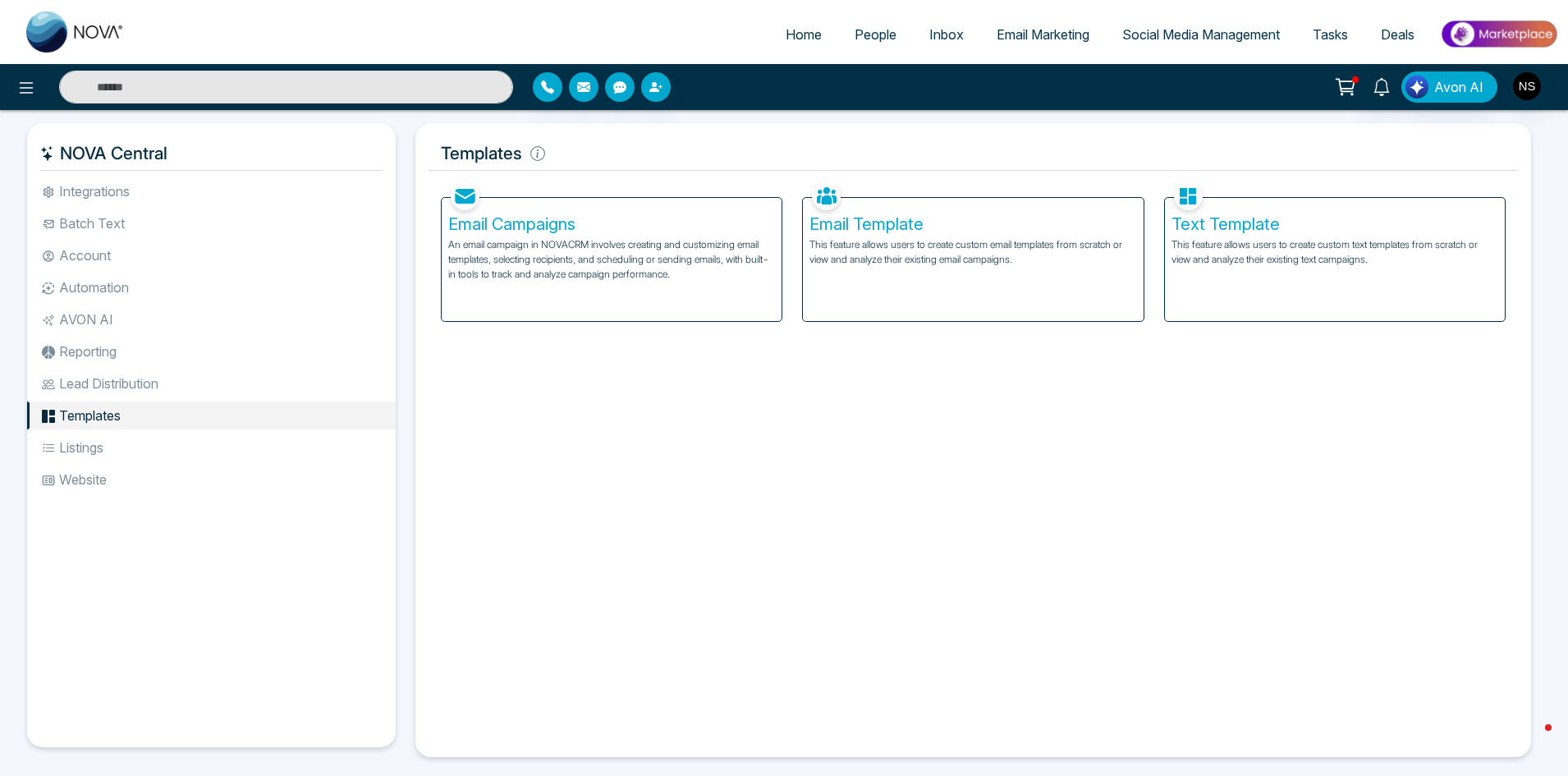
click at [523, 218] on h5 "Email Campaigns" at bounding box center [611, 224] width 326 height 20
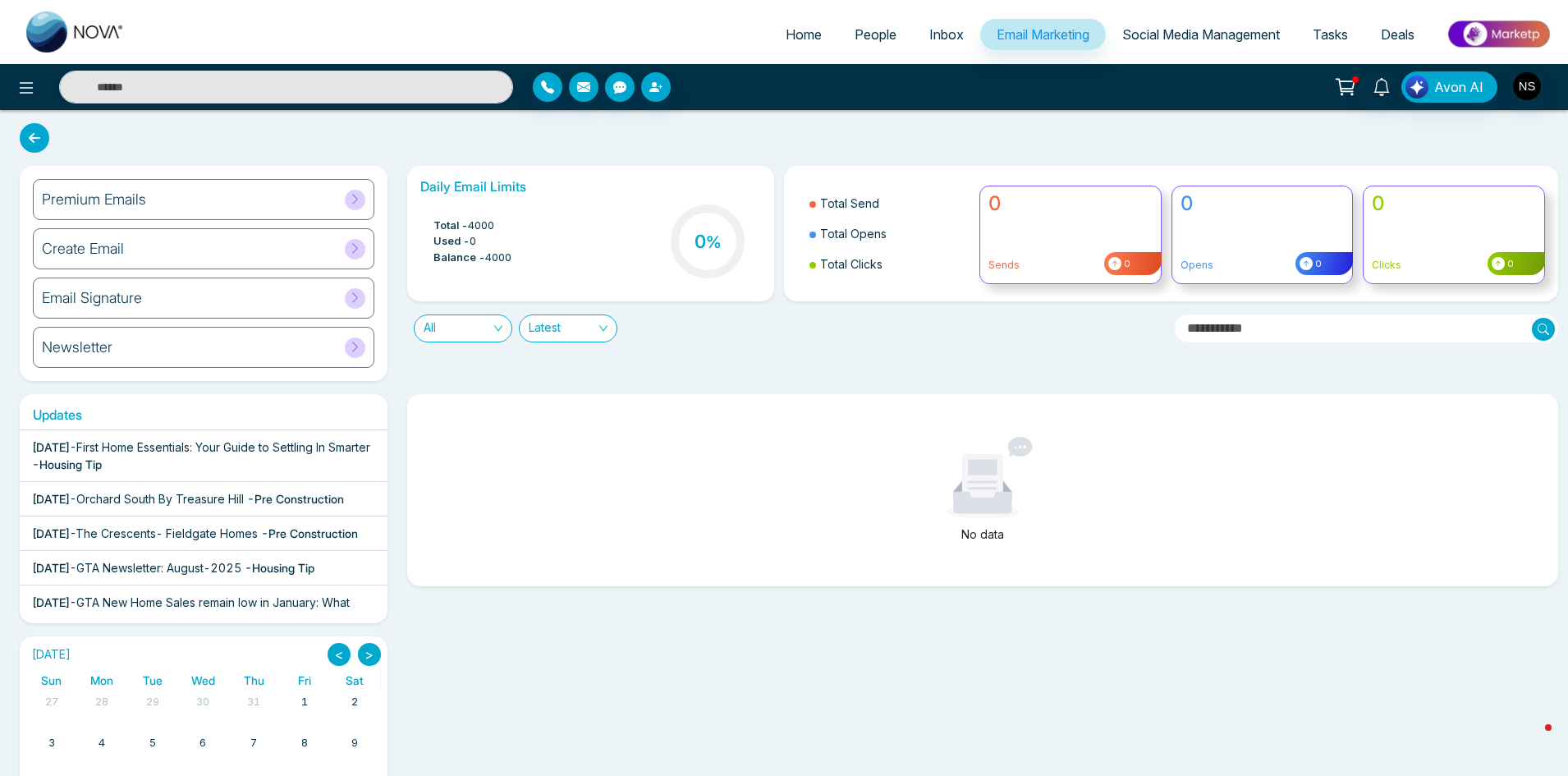
click at [551, 326] on span "Latest" at bounding box center [568, 328] width 79 height 27
click at [502, 326] on div "All" at bounding box center [463, 328] width 99 height 28
click at [169, 298] on div "Email Signature" at bounding box center [203, 298] width 341 height 41
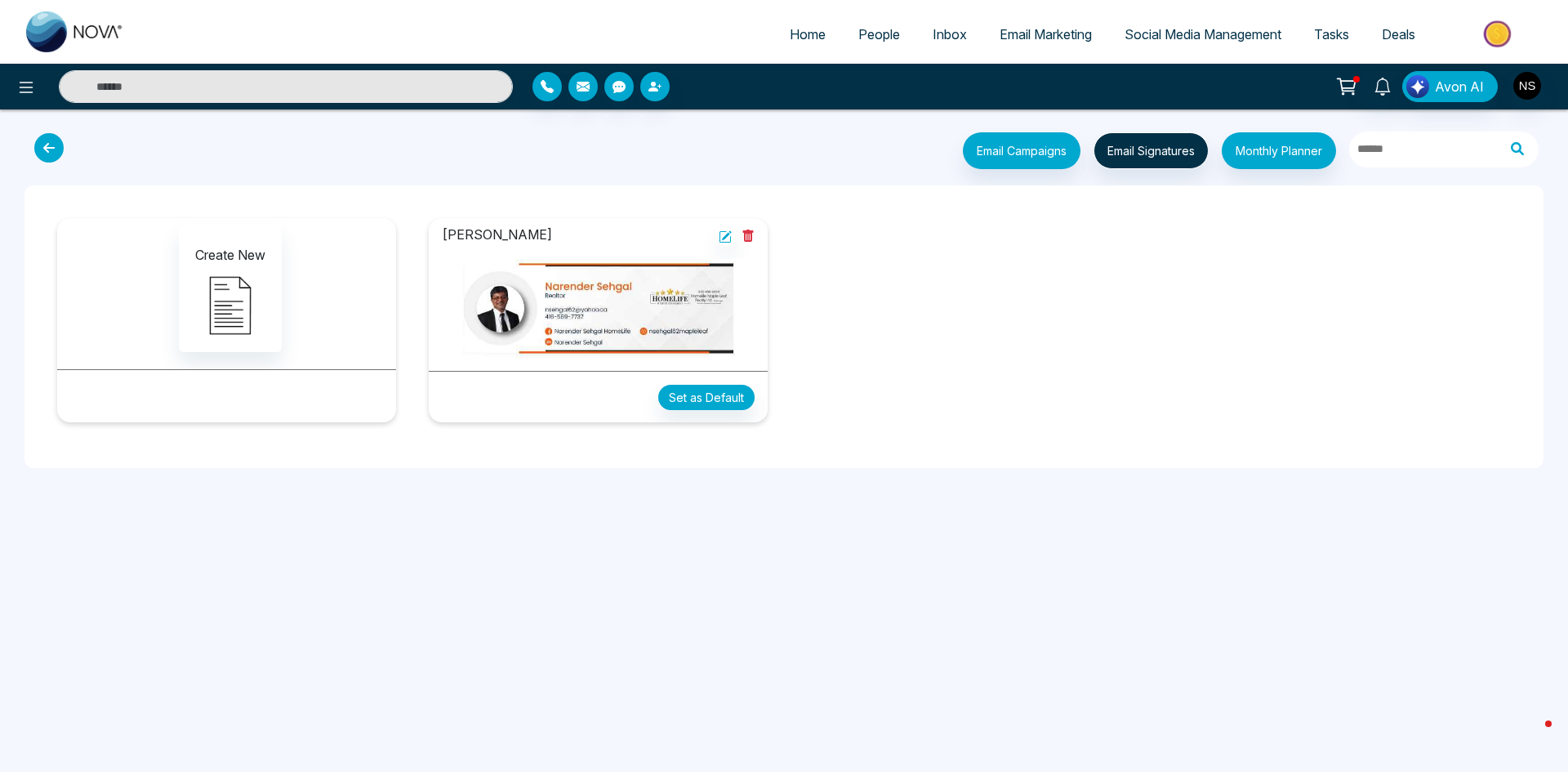
click at [618, 303] on img at bounding box center [598, 308] width 313 height 99
click at [568, 303] on img at bounding box center [598, 308] width 313 height 99
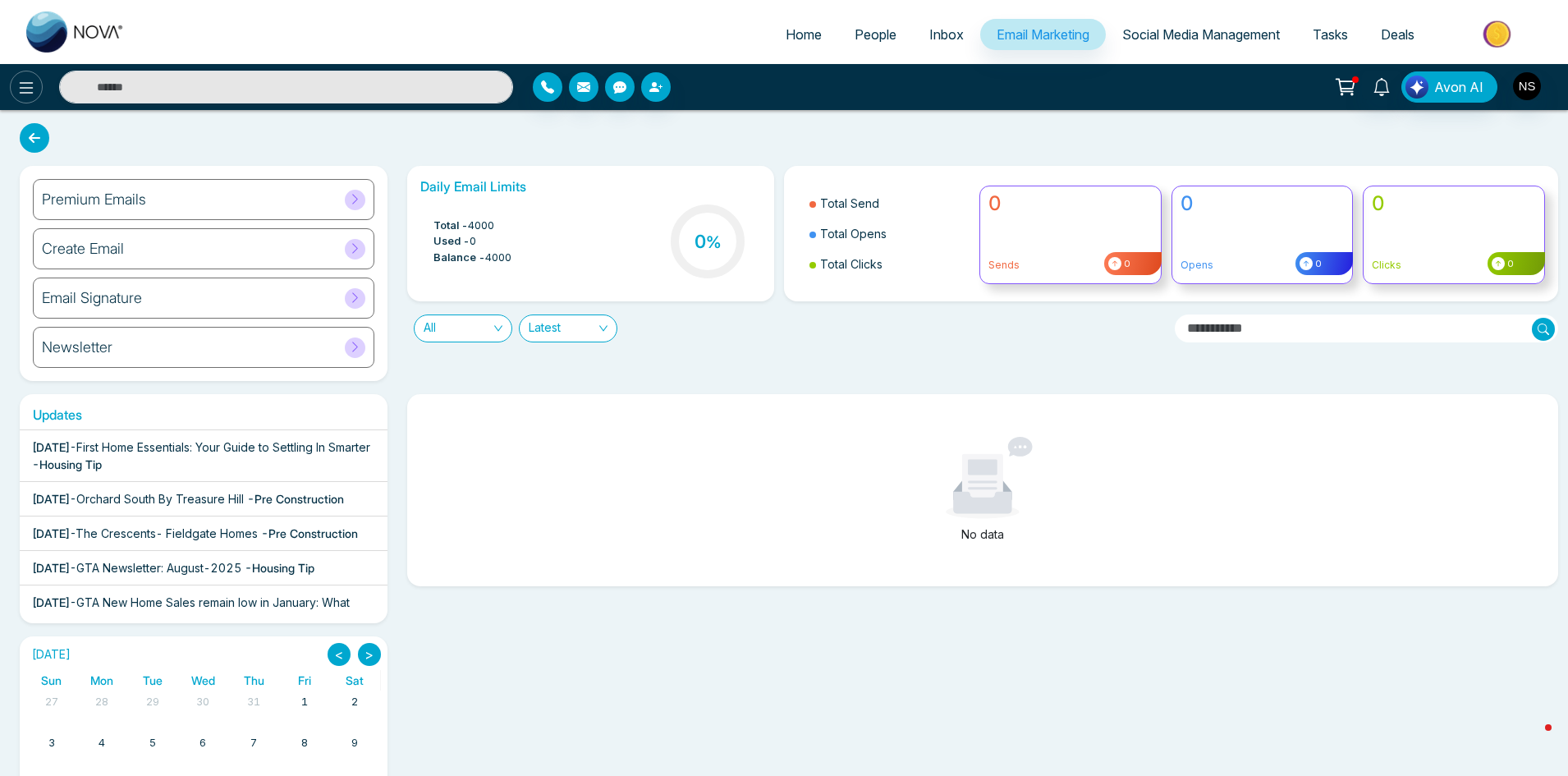
click at [15, 91] on button at bounding box center [26, 87] width 33 height 33
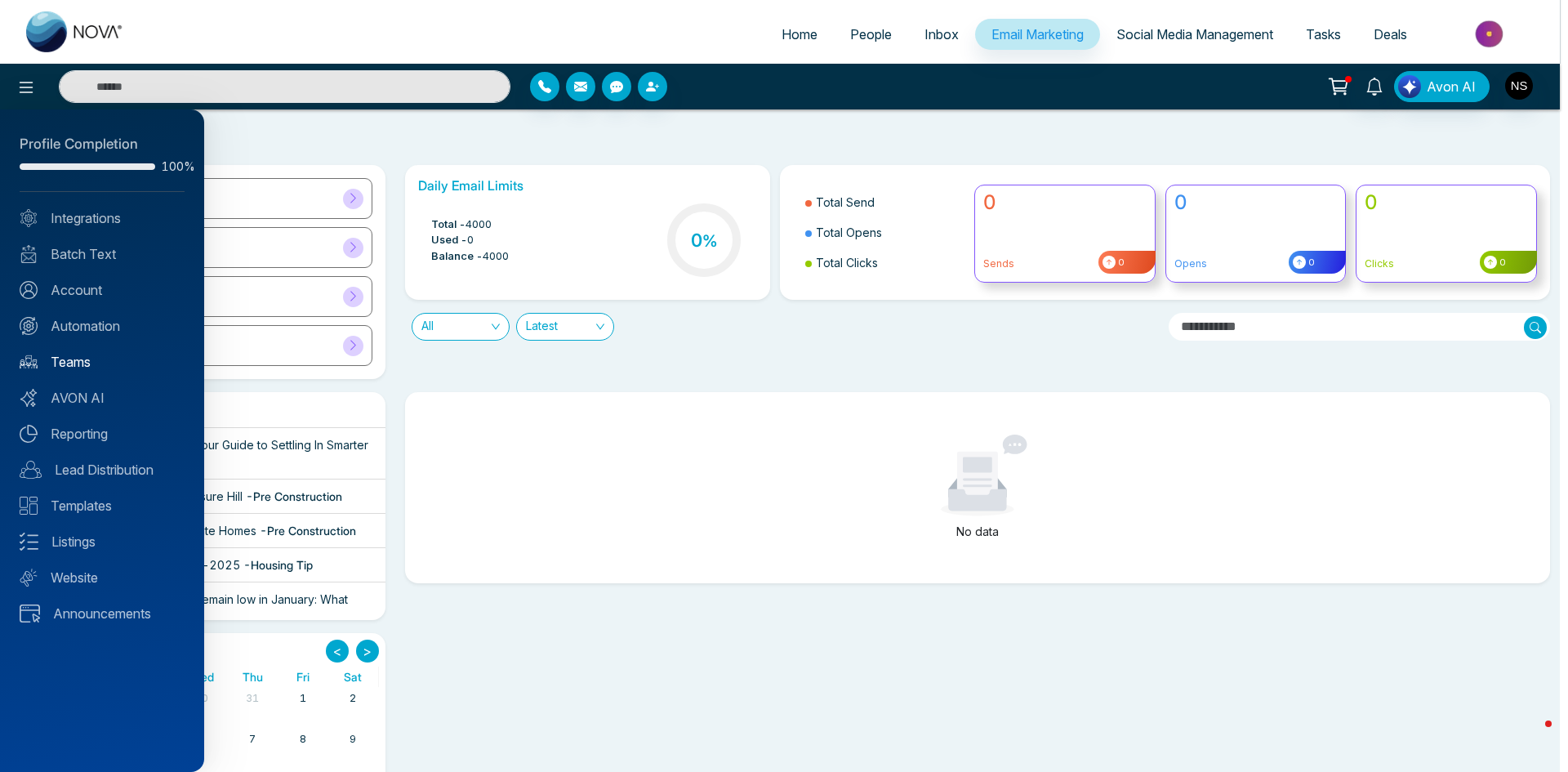
click at [90, 356] on link "Teams" at bounding box center [102, 362] width 165 height 20
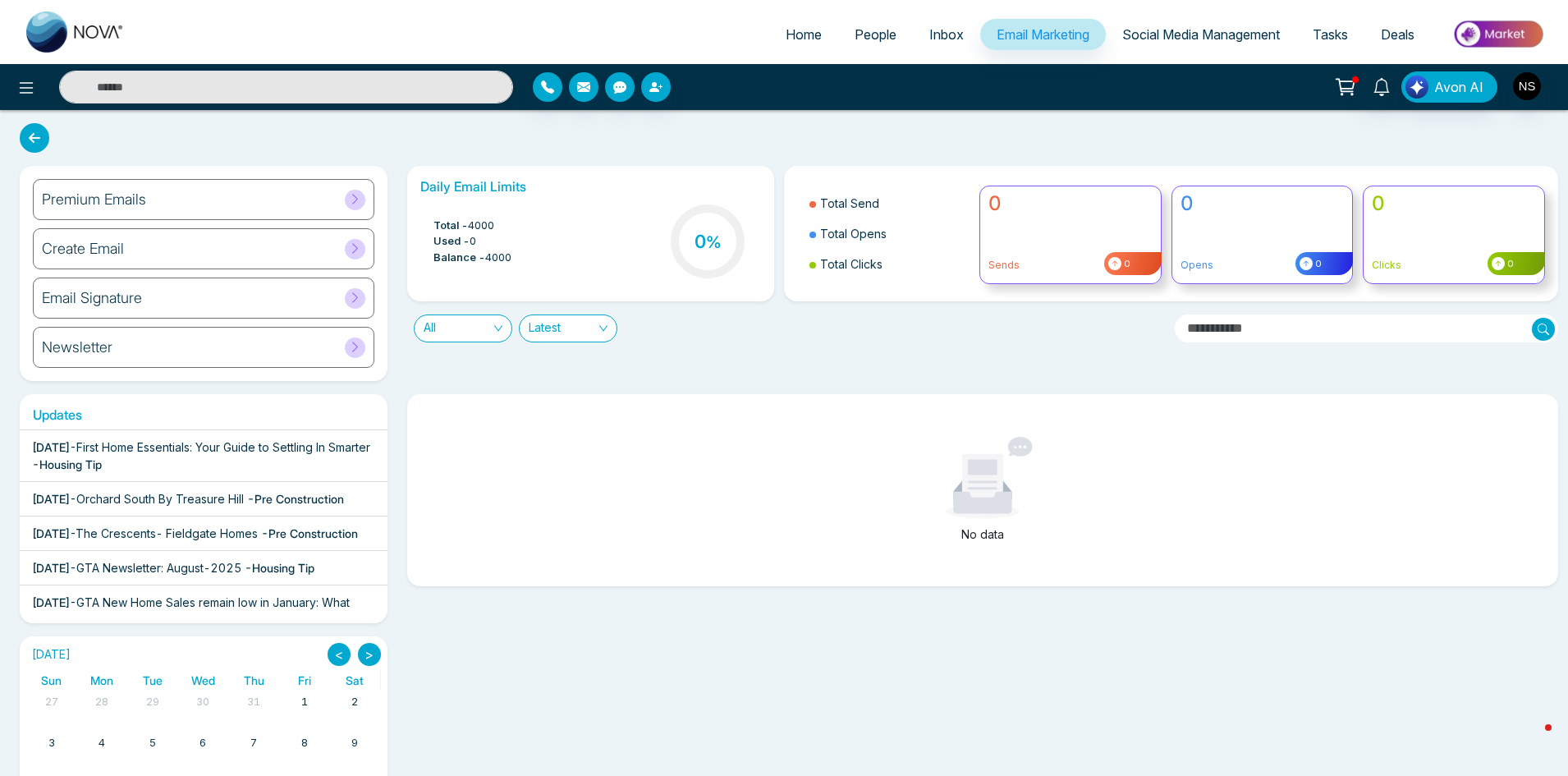
click at [838, 36] on link "People" at bounding box center [876, 35] width 75 height 32
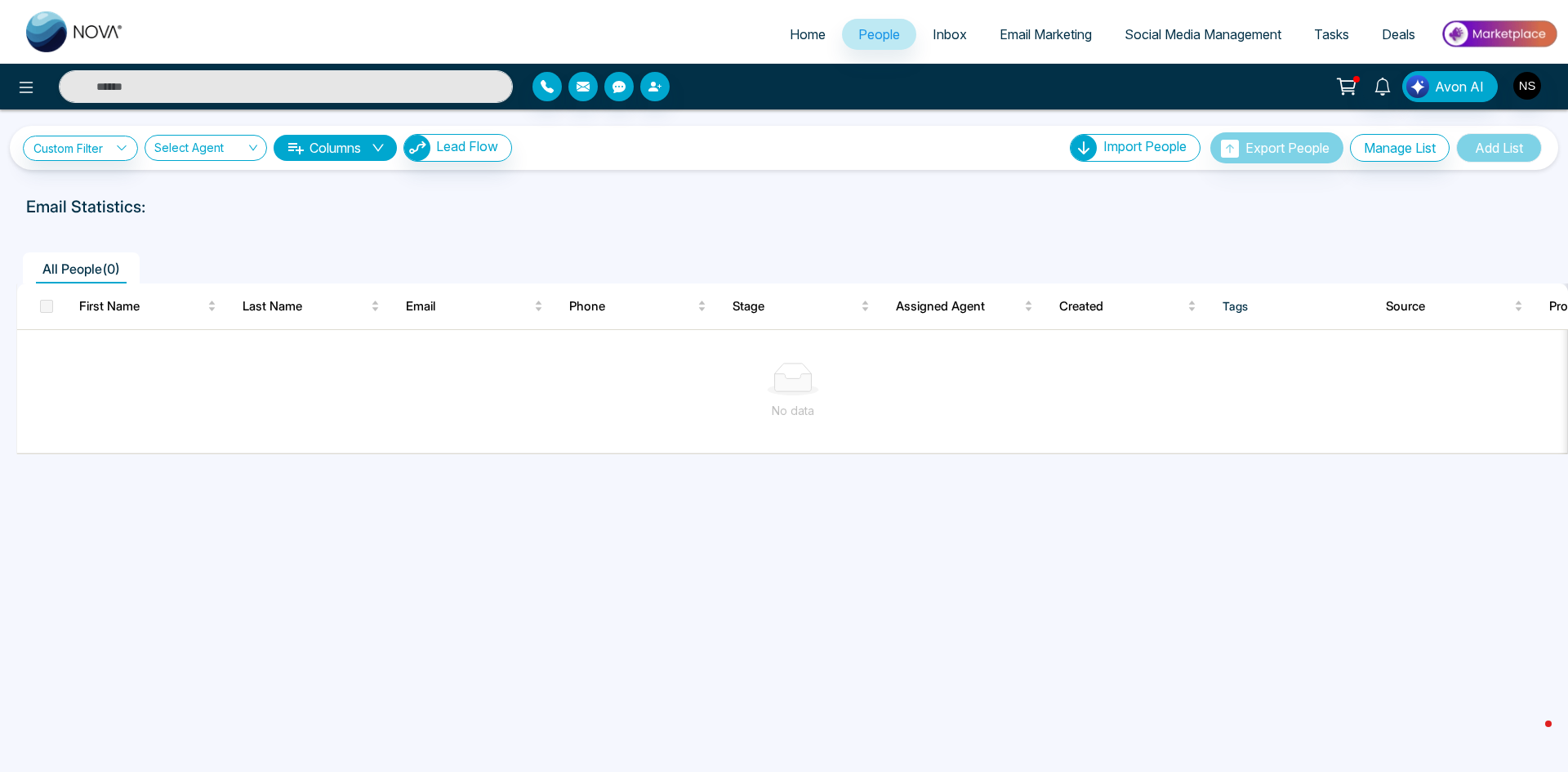
click at [50, 14] on img at bounding box center [76, 32] width 98 height 41
select select "*"
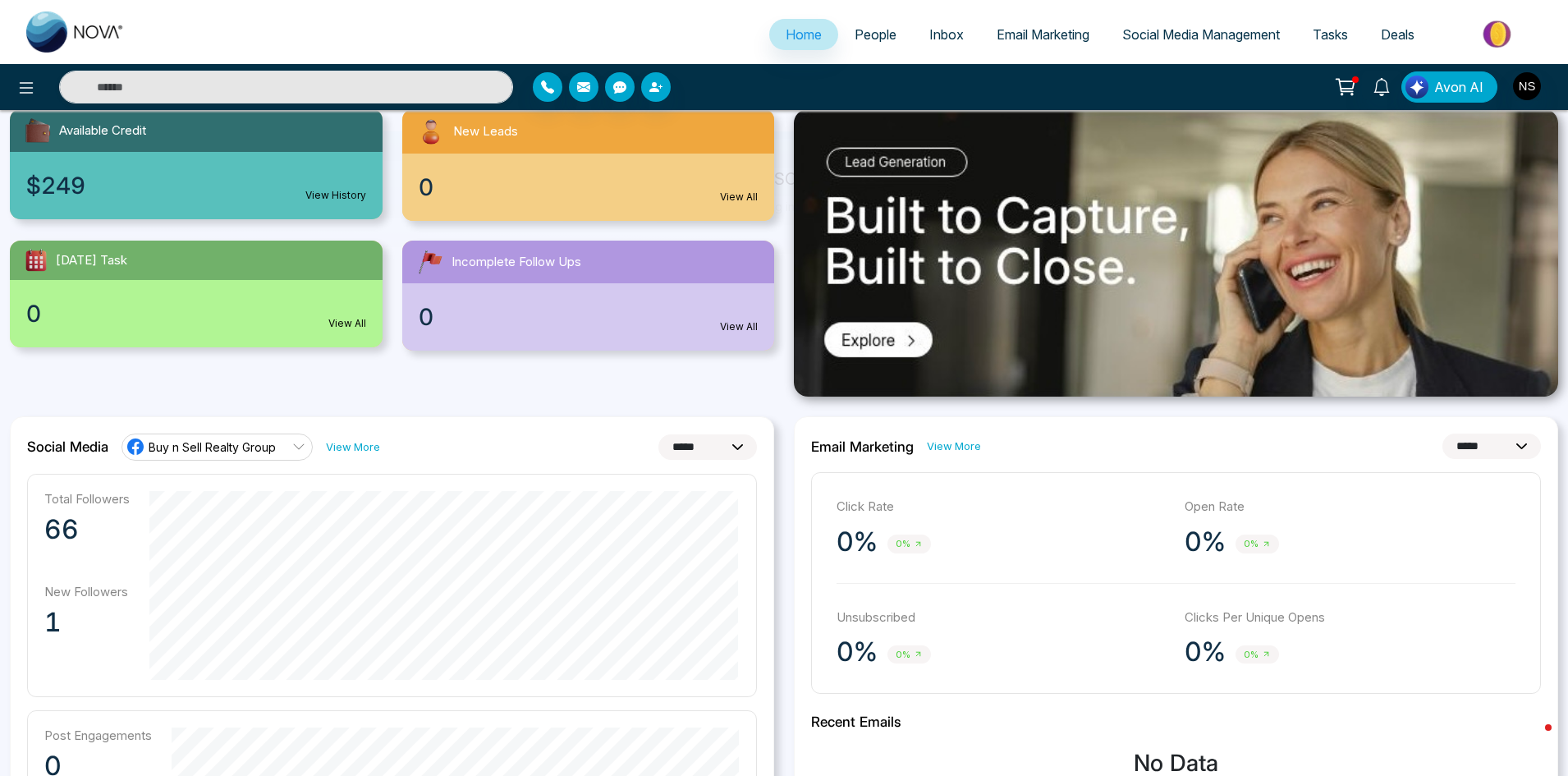
scroll to position [247, 0]
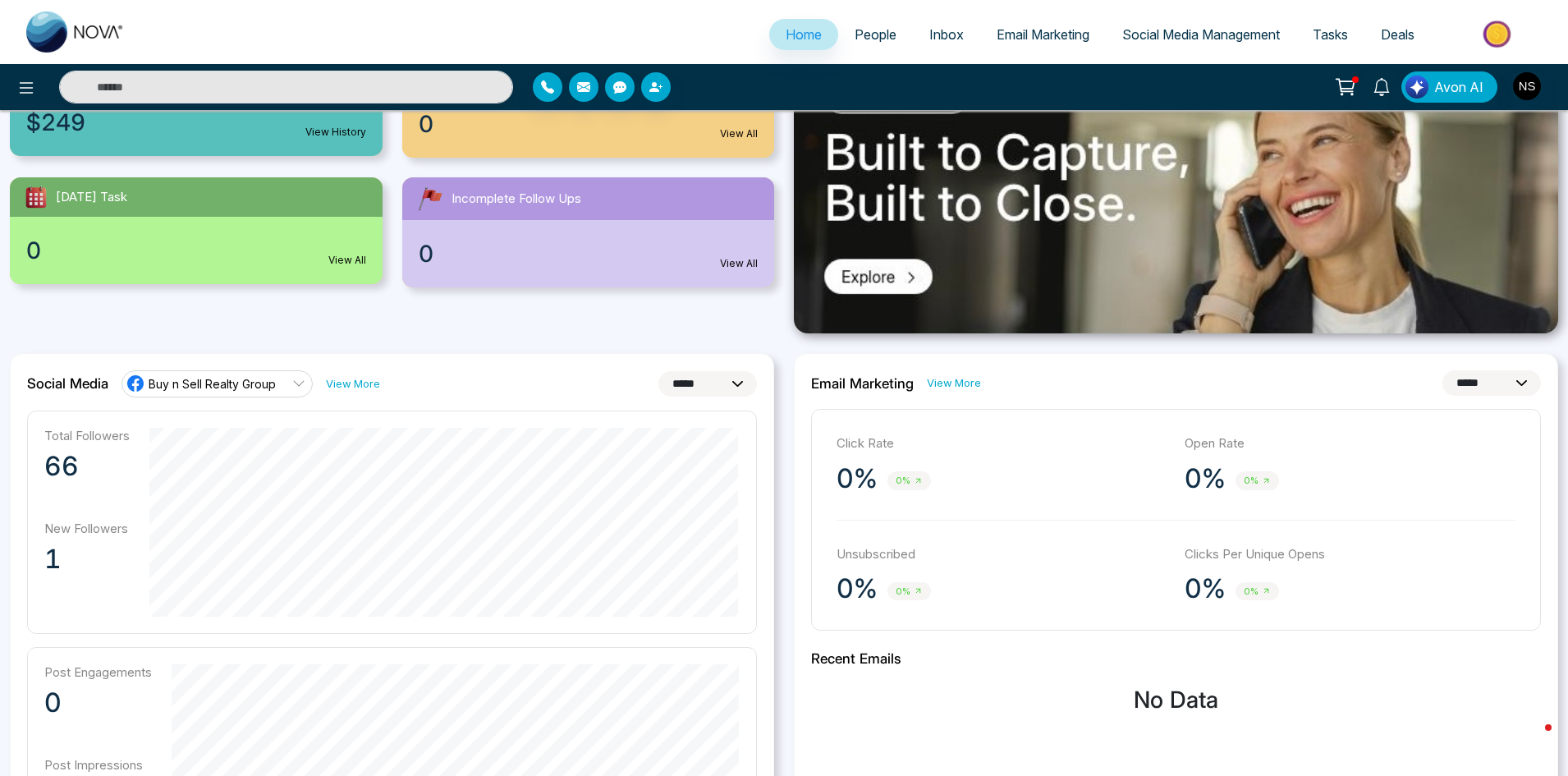
click at [294, 382] on icon at bounding box center [298, 384] width 11 height 6
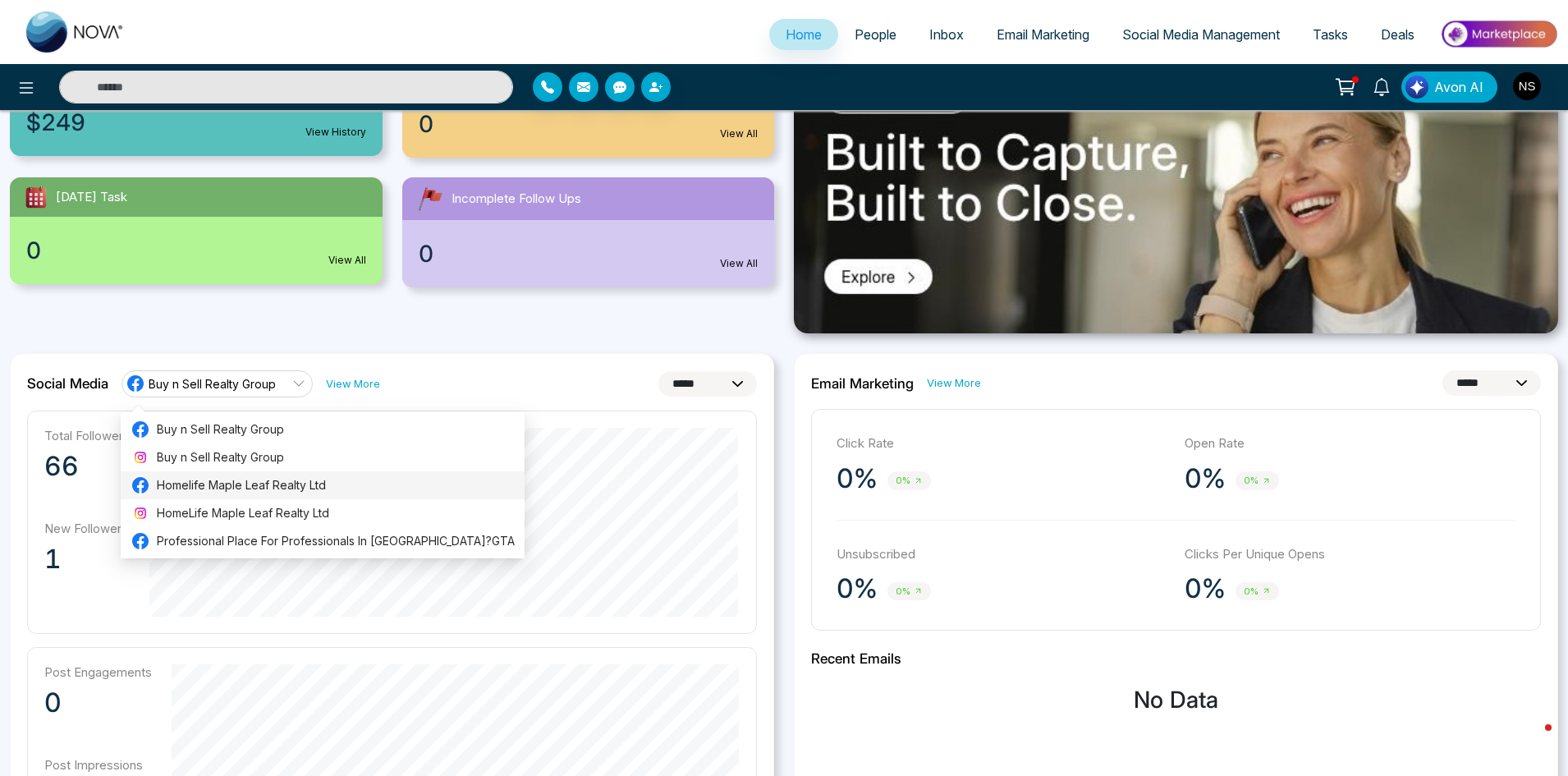
click at [280, 487] on span "Homelife Maple Leaf Realty Ltd" at bounding box center [335, 485] width 358 height 18
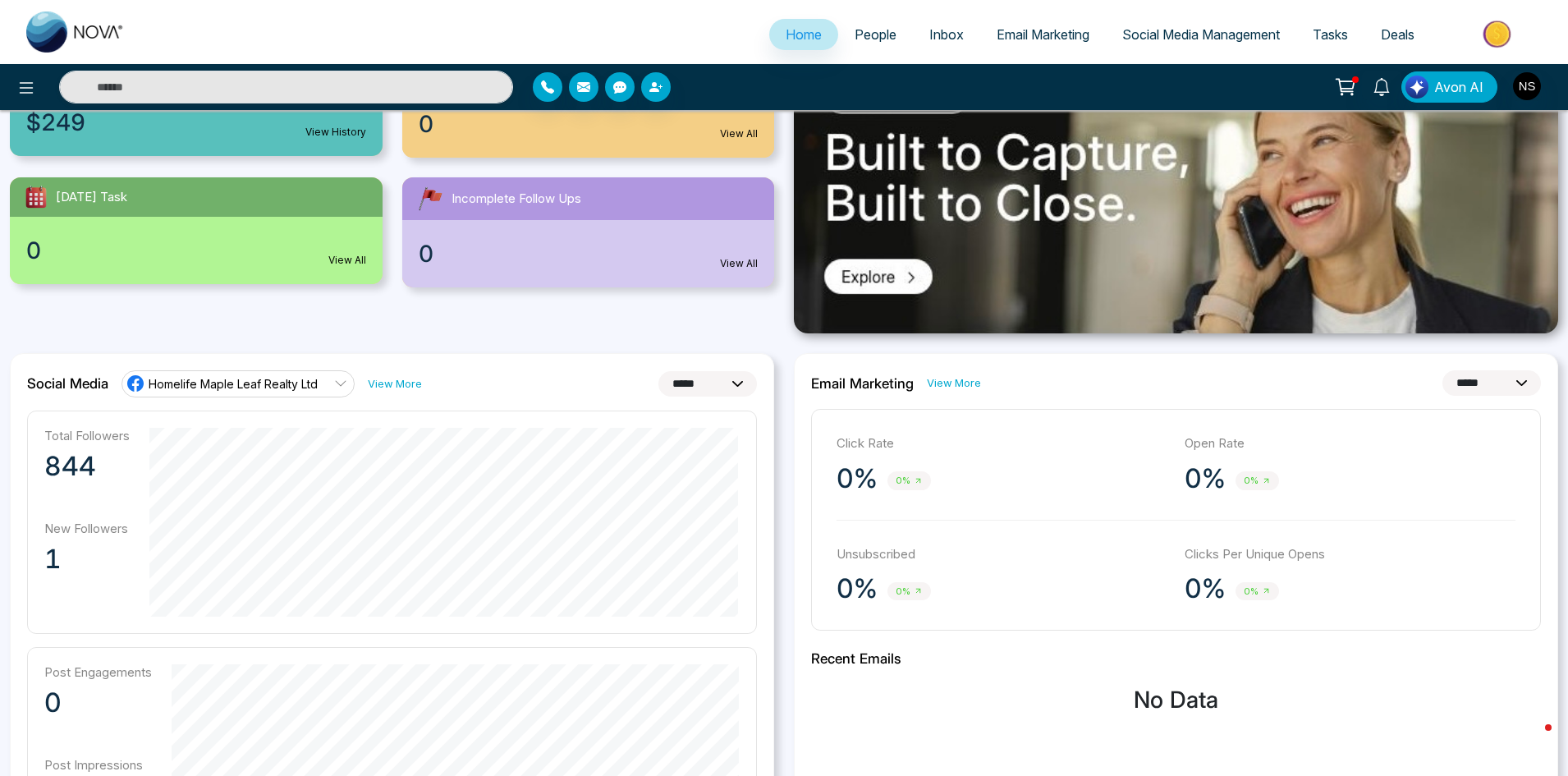
click at [345, 385] on icon at bounding box center [340, 383] width 13 height 13
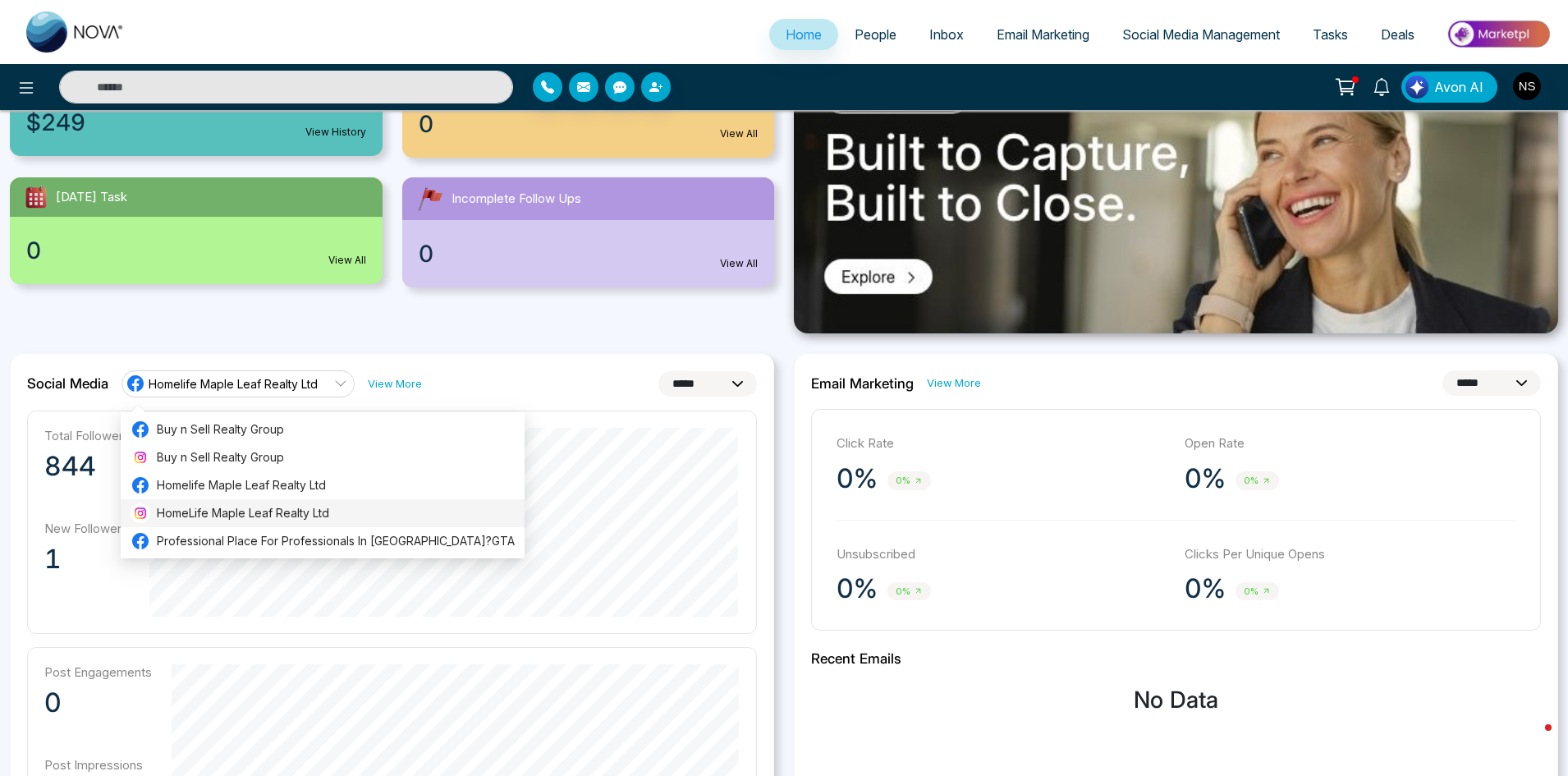
click at [313, 510] on span "HomeLife Maple Leaf Realty Ltd" at bounding box center [335, 513] width 358 height 18
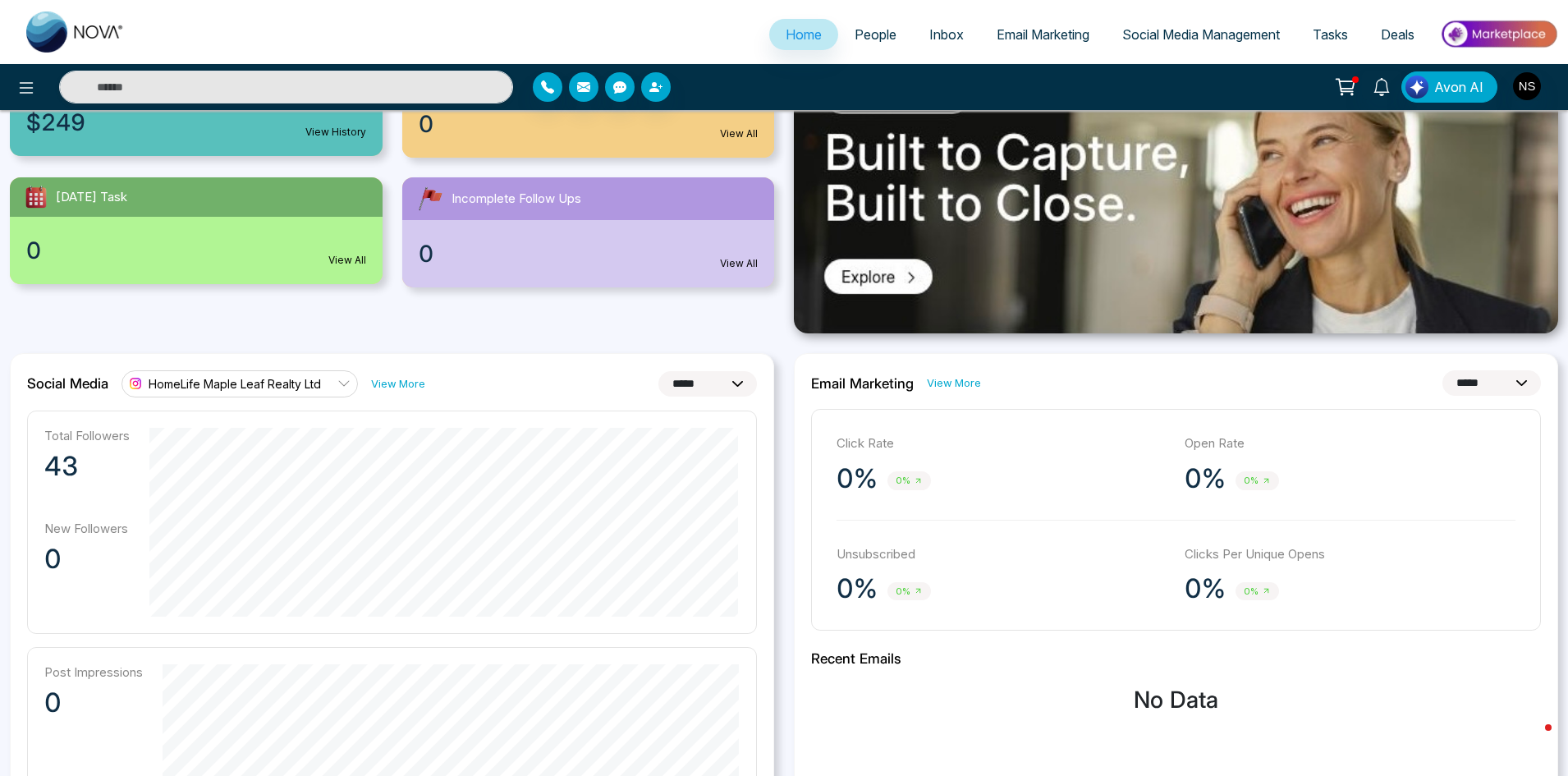
click at [337, 375] on link "HomeLife Maple Leaf Realty Ltd" at bounding box center [240, 383] width 237 height 27
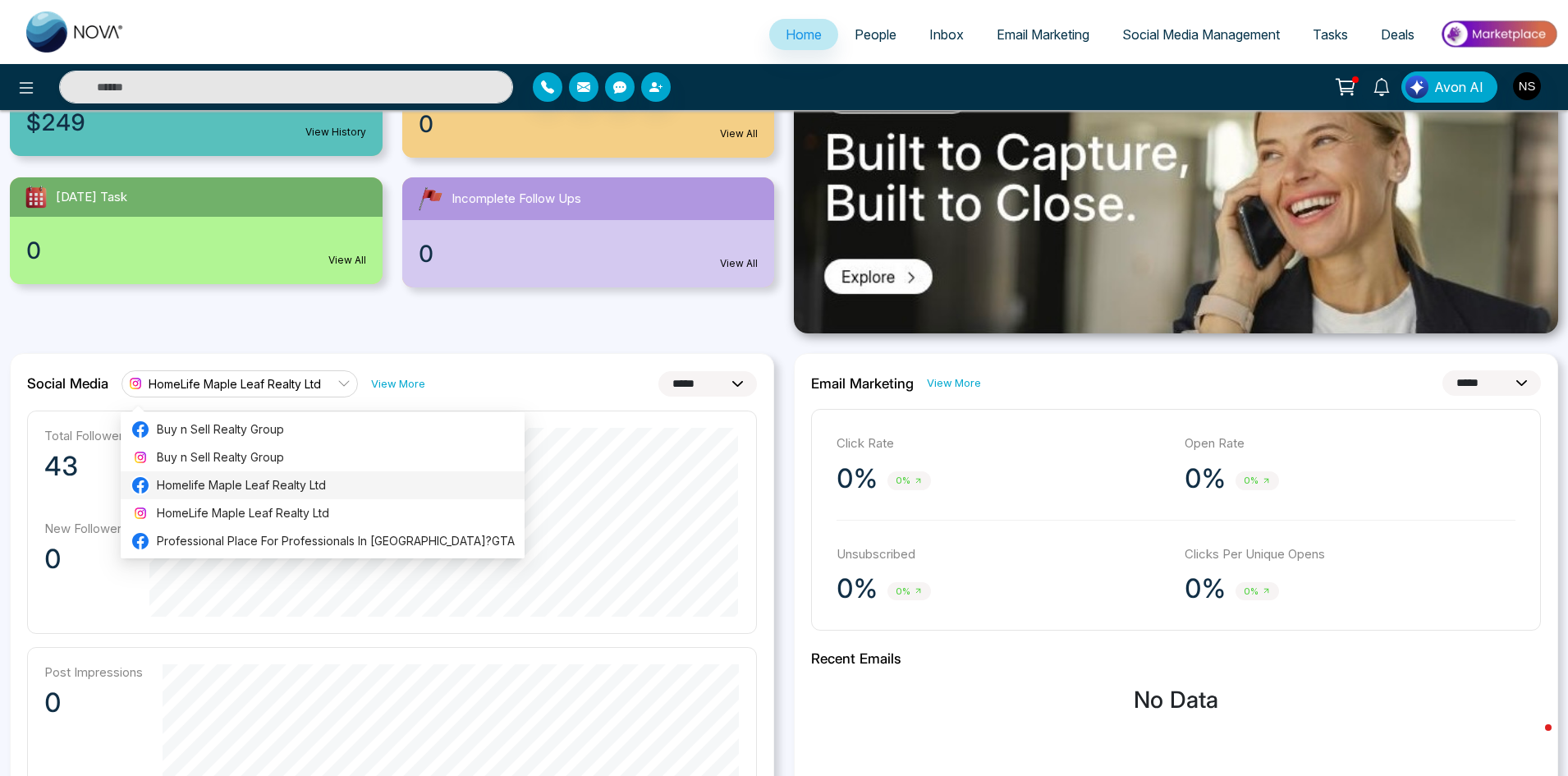
click at [306, 476] on span "Homelife Maple Leaf Realty Ltd" at bounding box center [335, 485] width 358 height 18
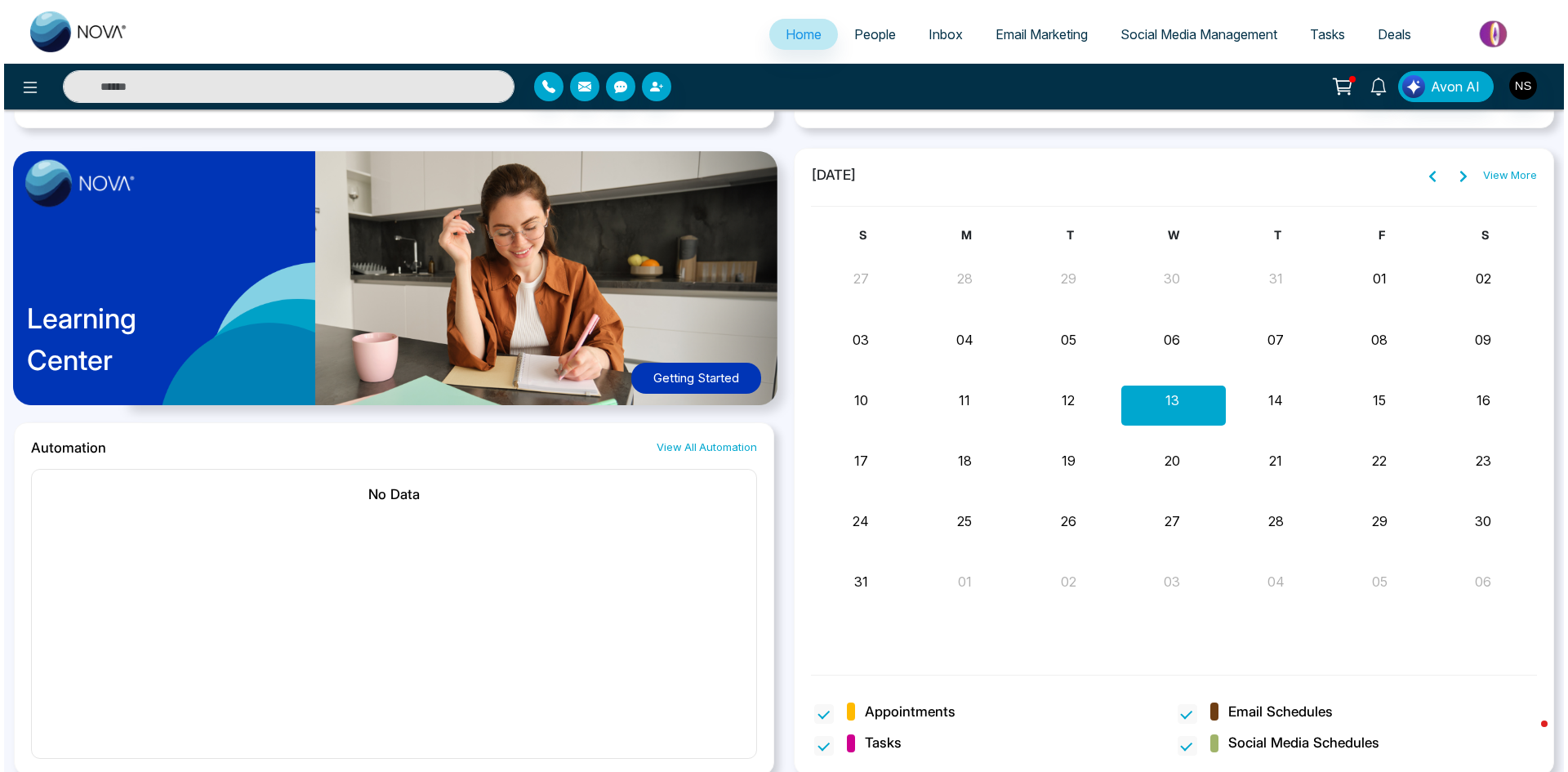
scroll to position [1238, 0]
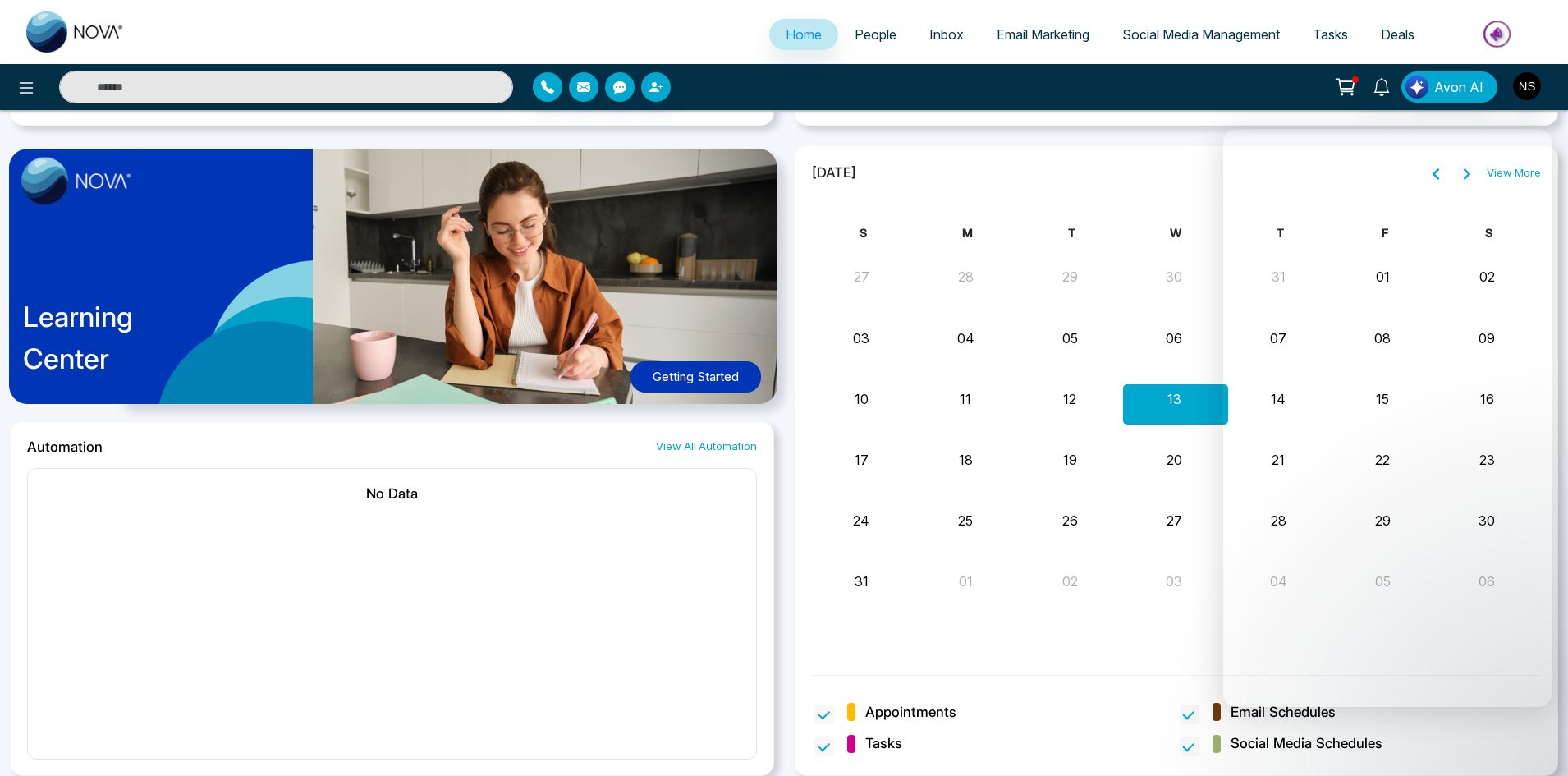
click at [1090, 710] on div "Appointments" at bounding box center [993, 715] width 365 height 26
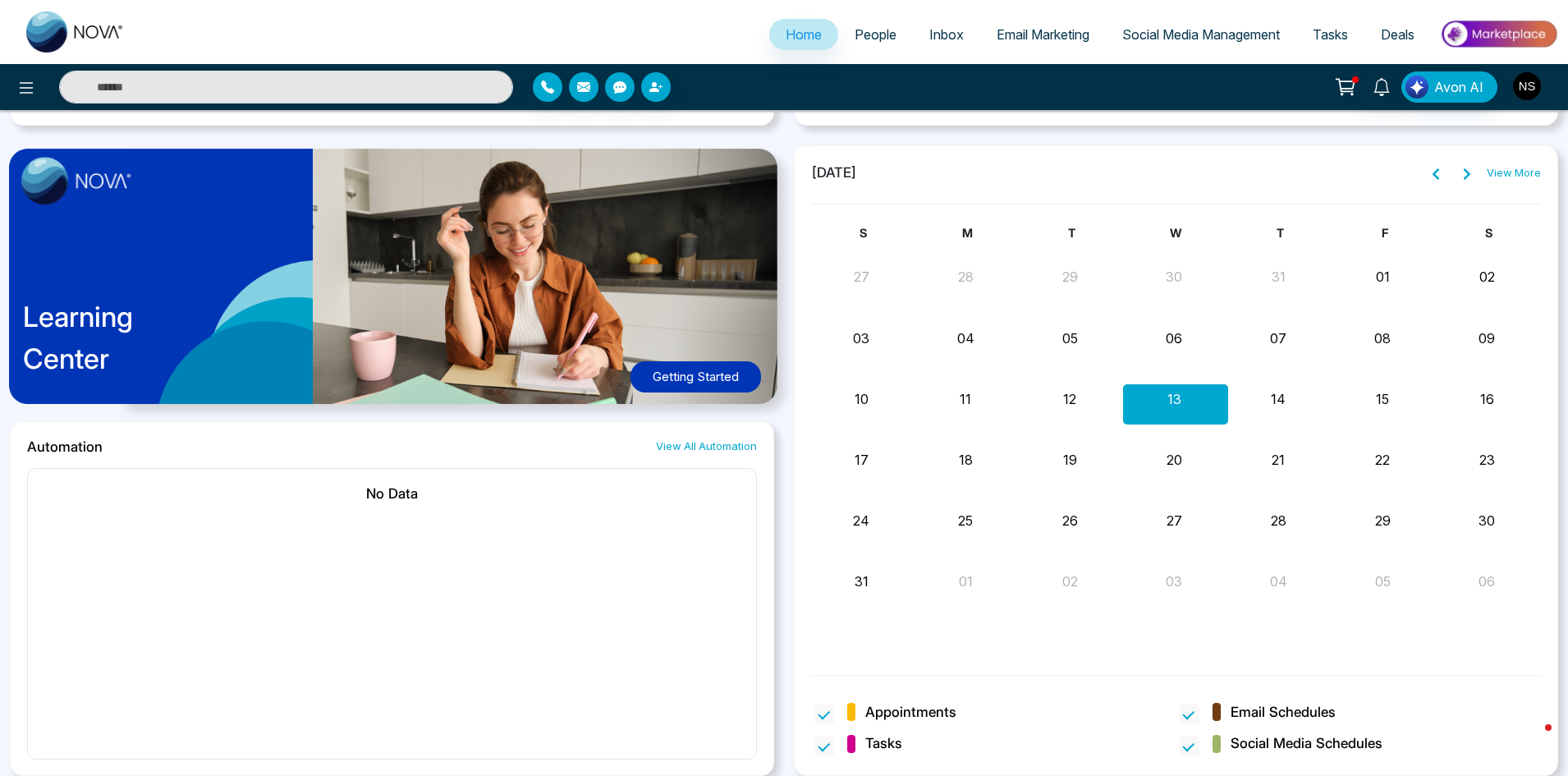
click at [1523, 81] on img "button" at bounding box center [1527, 86] width 28 height 28
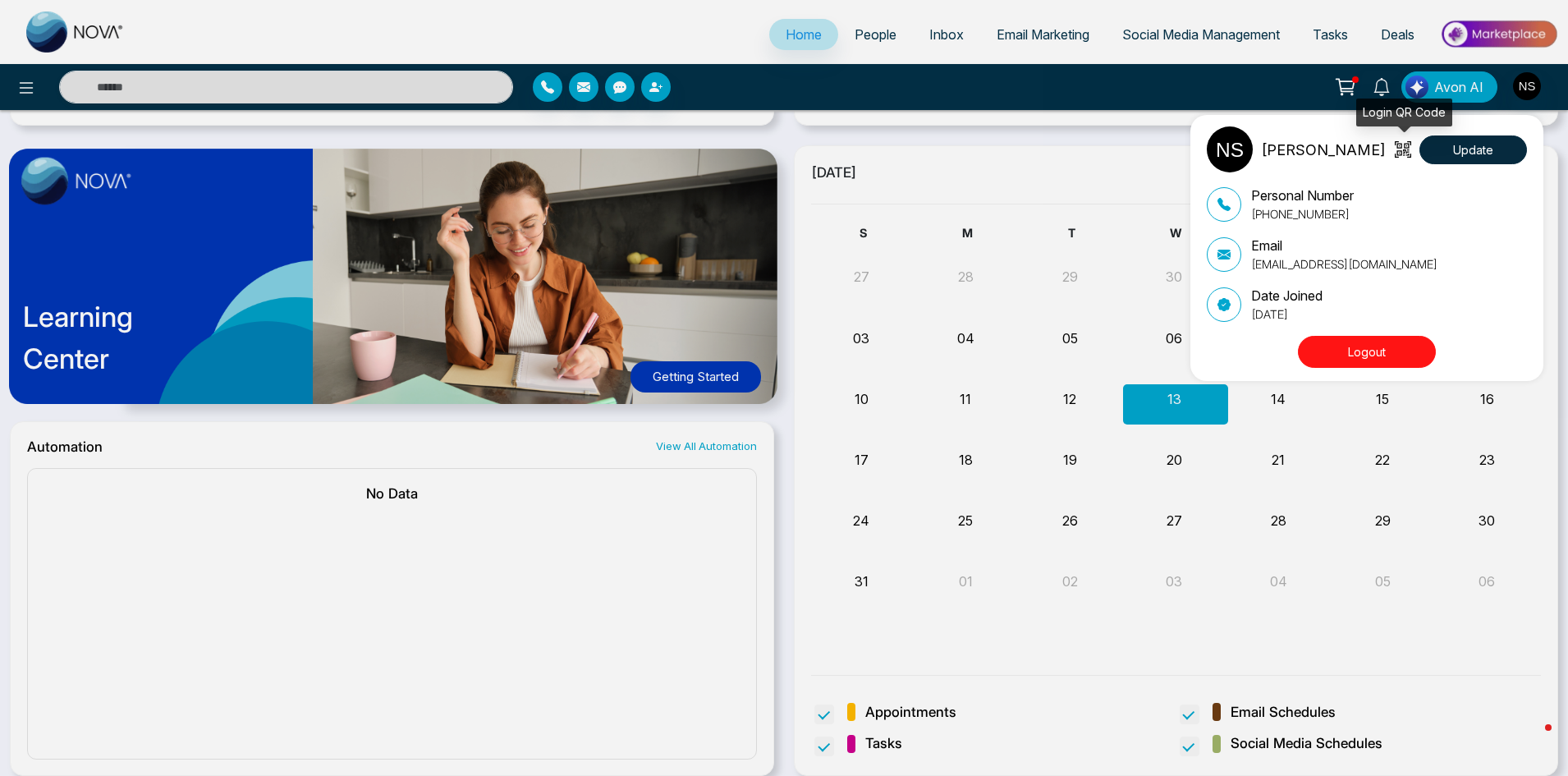
click at [1405, 149] on icon at bounding box center [1402, 149] width 17 height 17
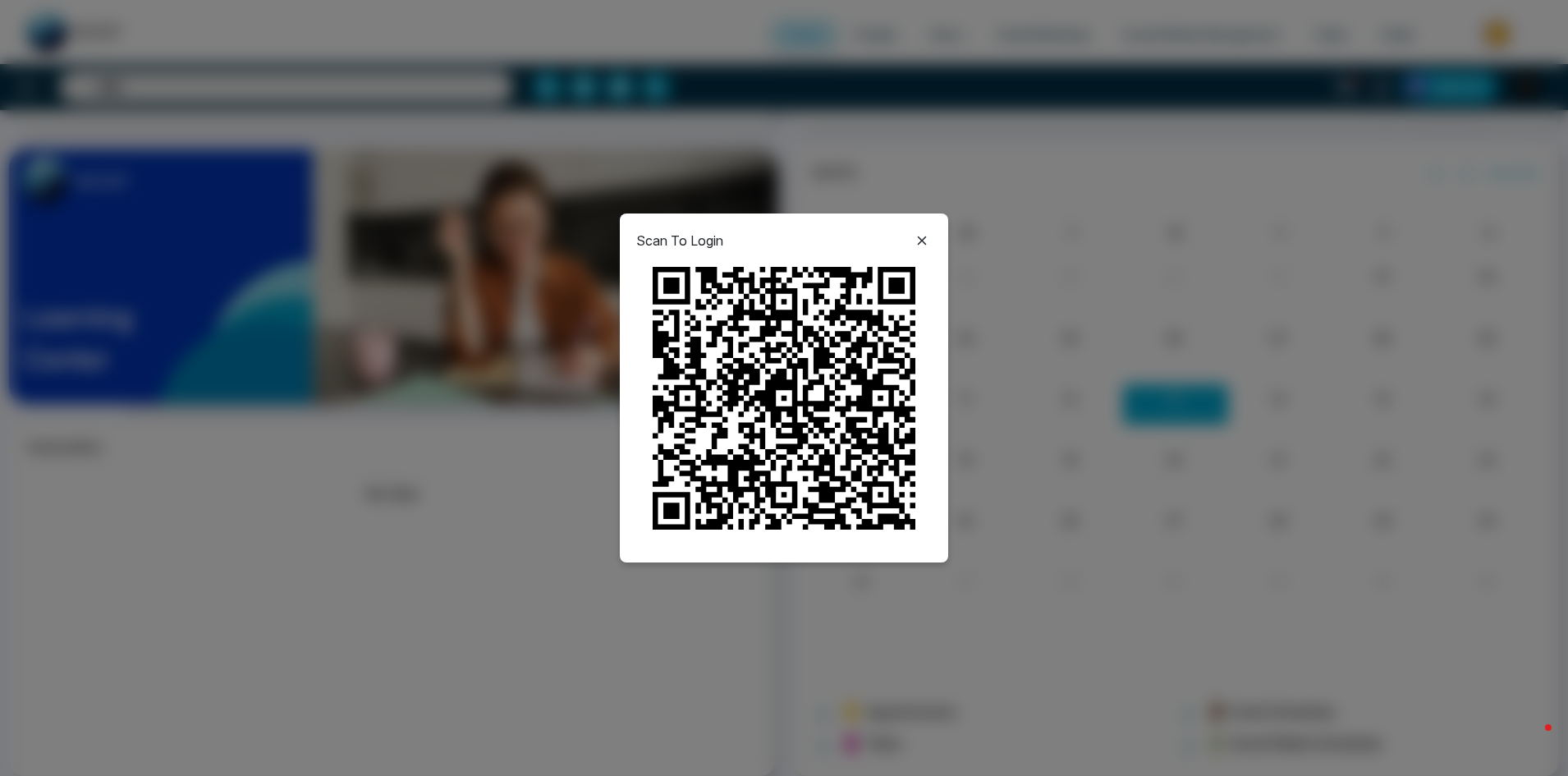
click at [919, 238] on icon at bounding box center [922, 241] width 20 height 20
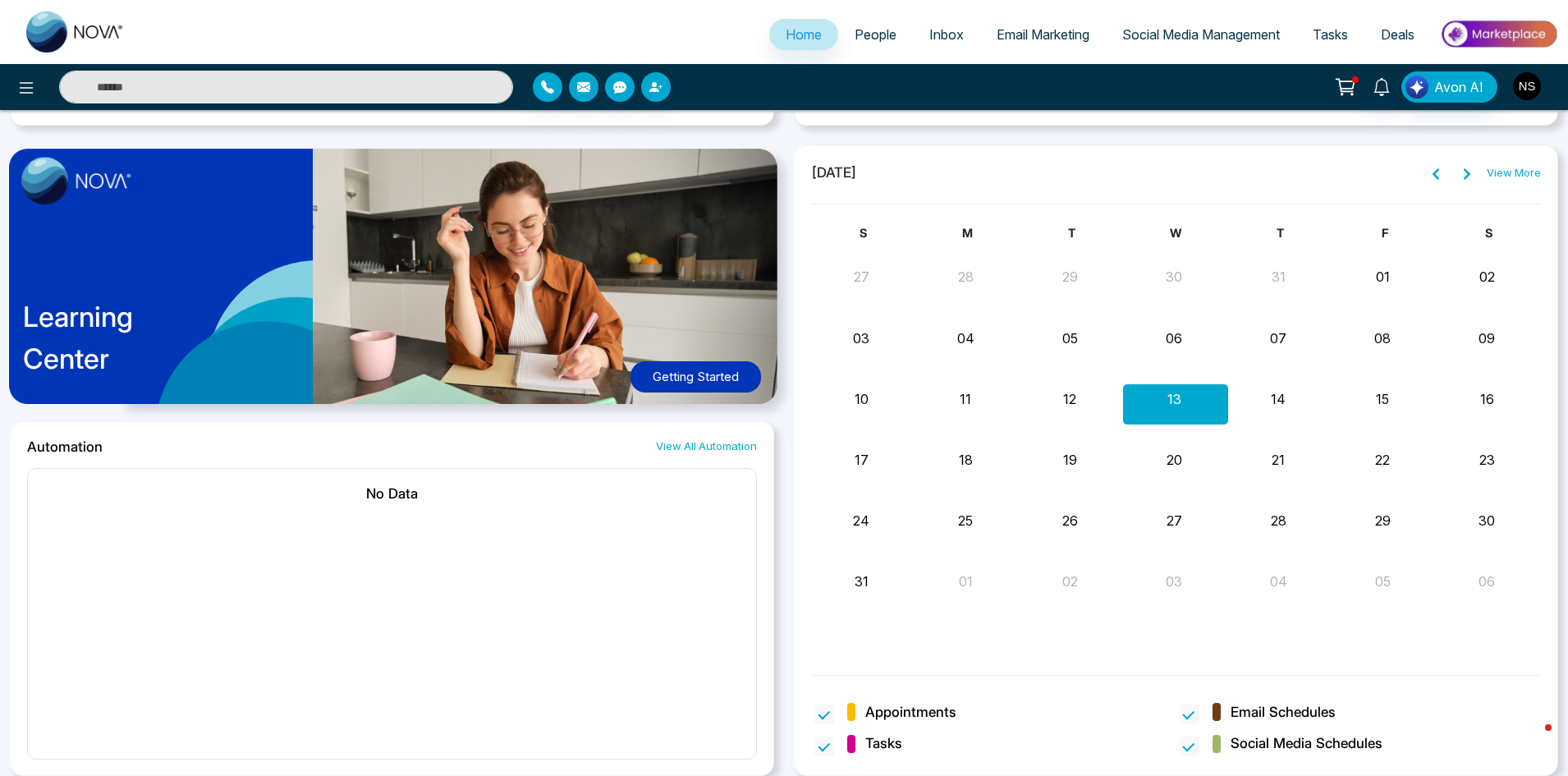
click at [1533, 86] on img "button" at bounding box center [1527, 86] width 28 height 28
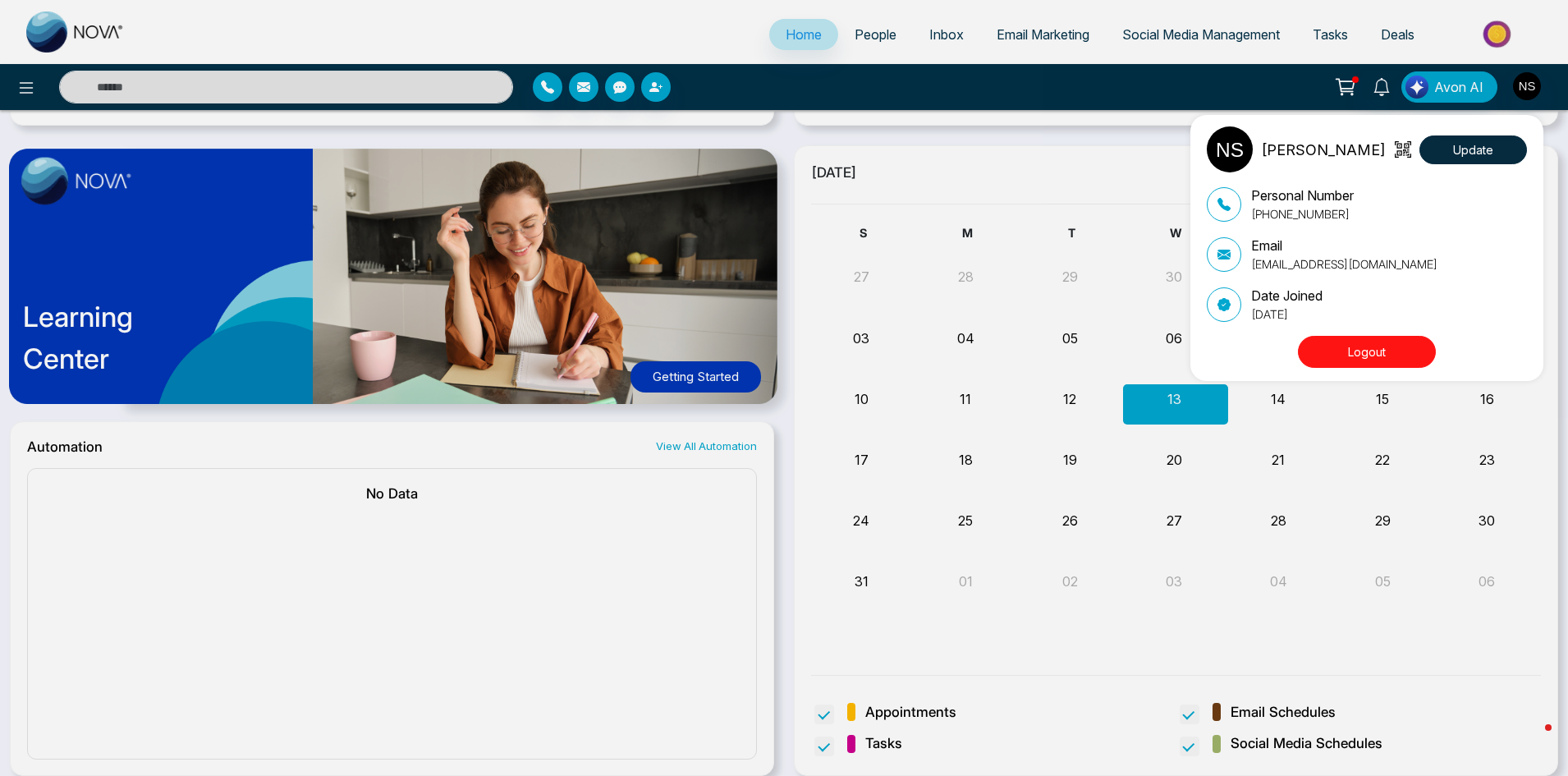
click at [30, 80] on div "[PERSON_NAME] Update Personal Number [PHONE_NUMBER] Email [EMAIL_ADDRESS][DOMAI…" at bounding box center [784, 388] width 1568 height 776
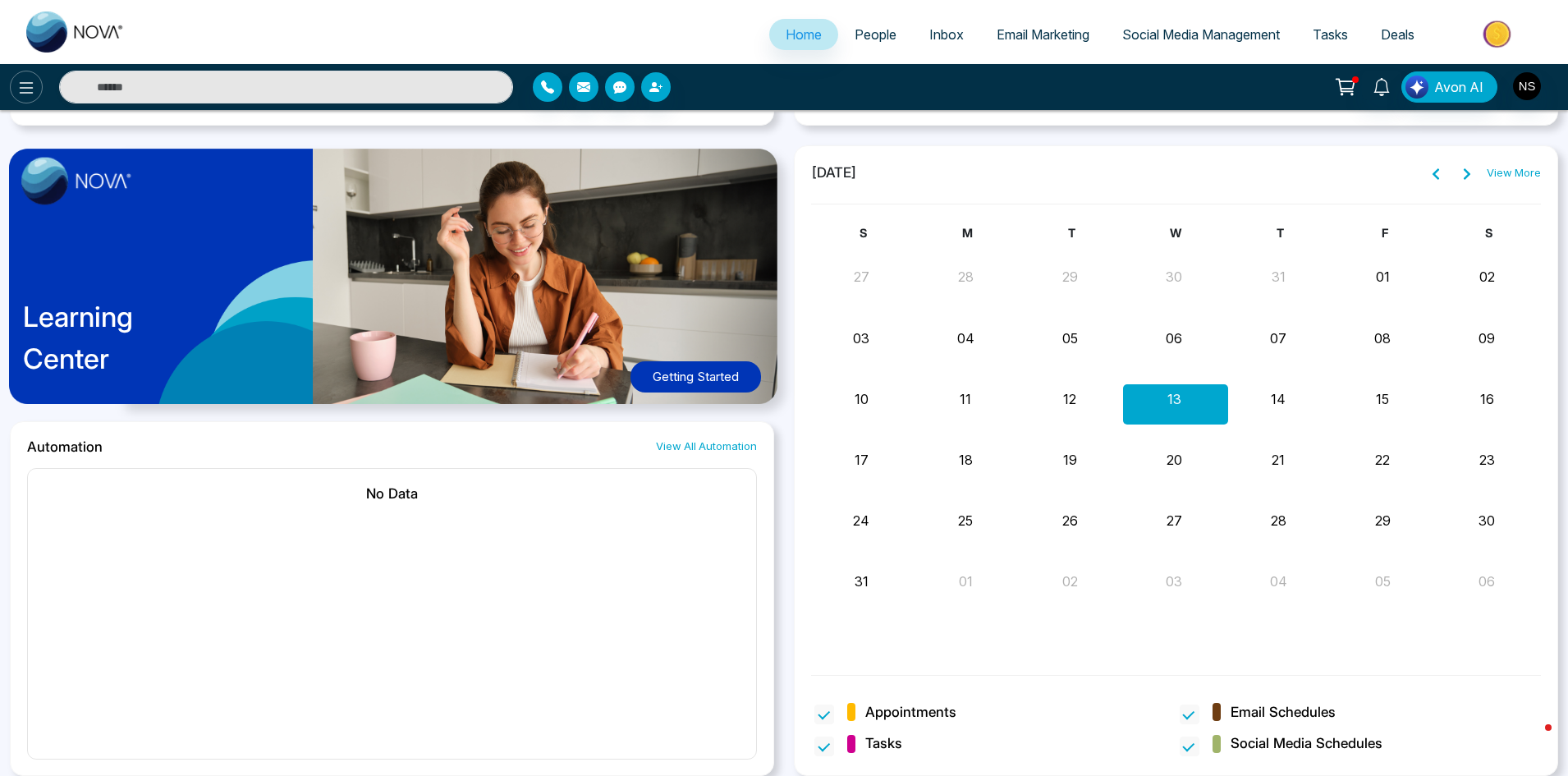
click at [21, 86] on icon at bounding box center [27, 88] width 20 height 20
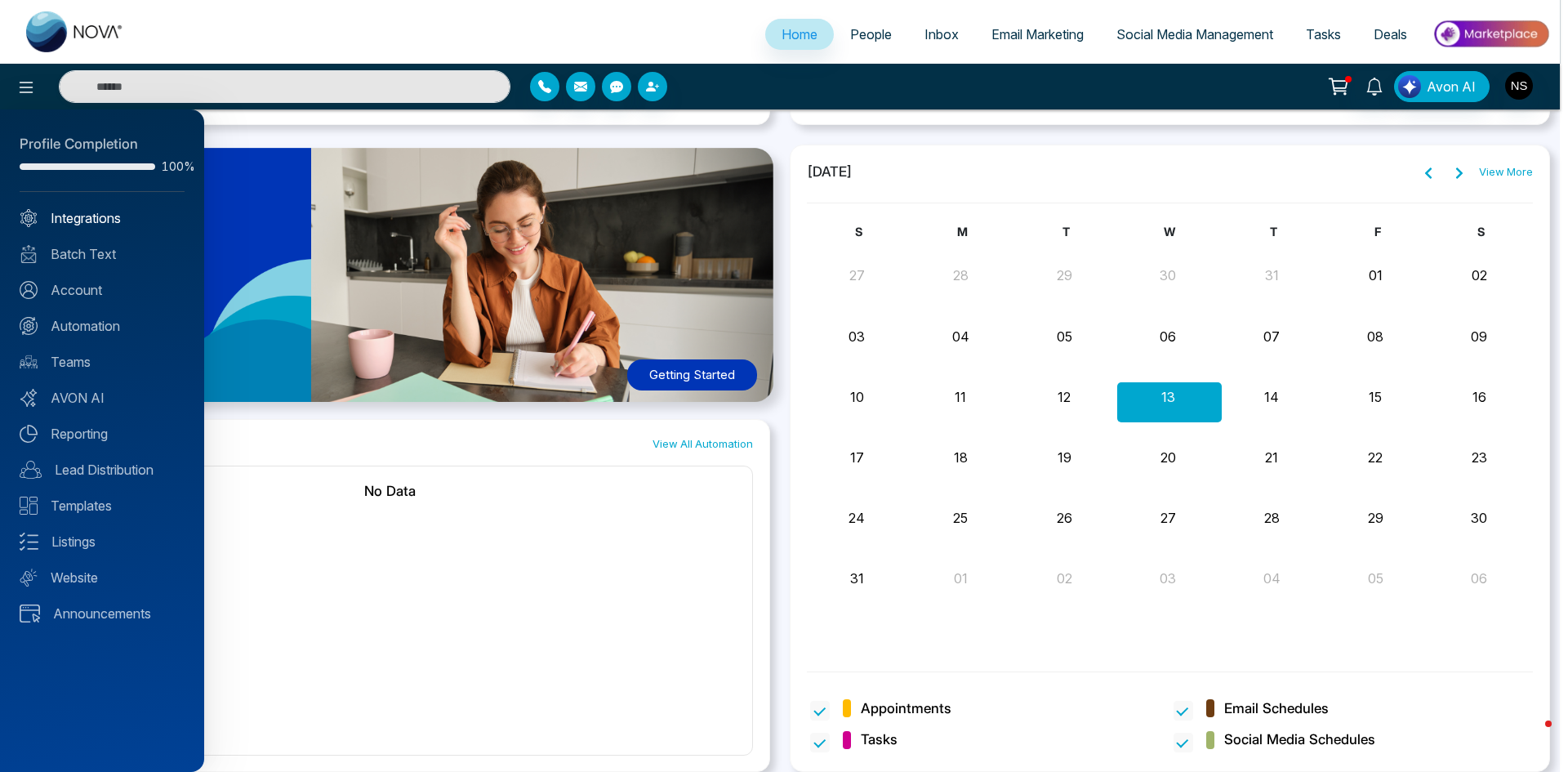
click at [90, 223] on link "Integrations" at bounding box center [102, 218] width 165 height 20
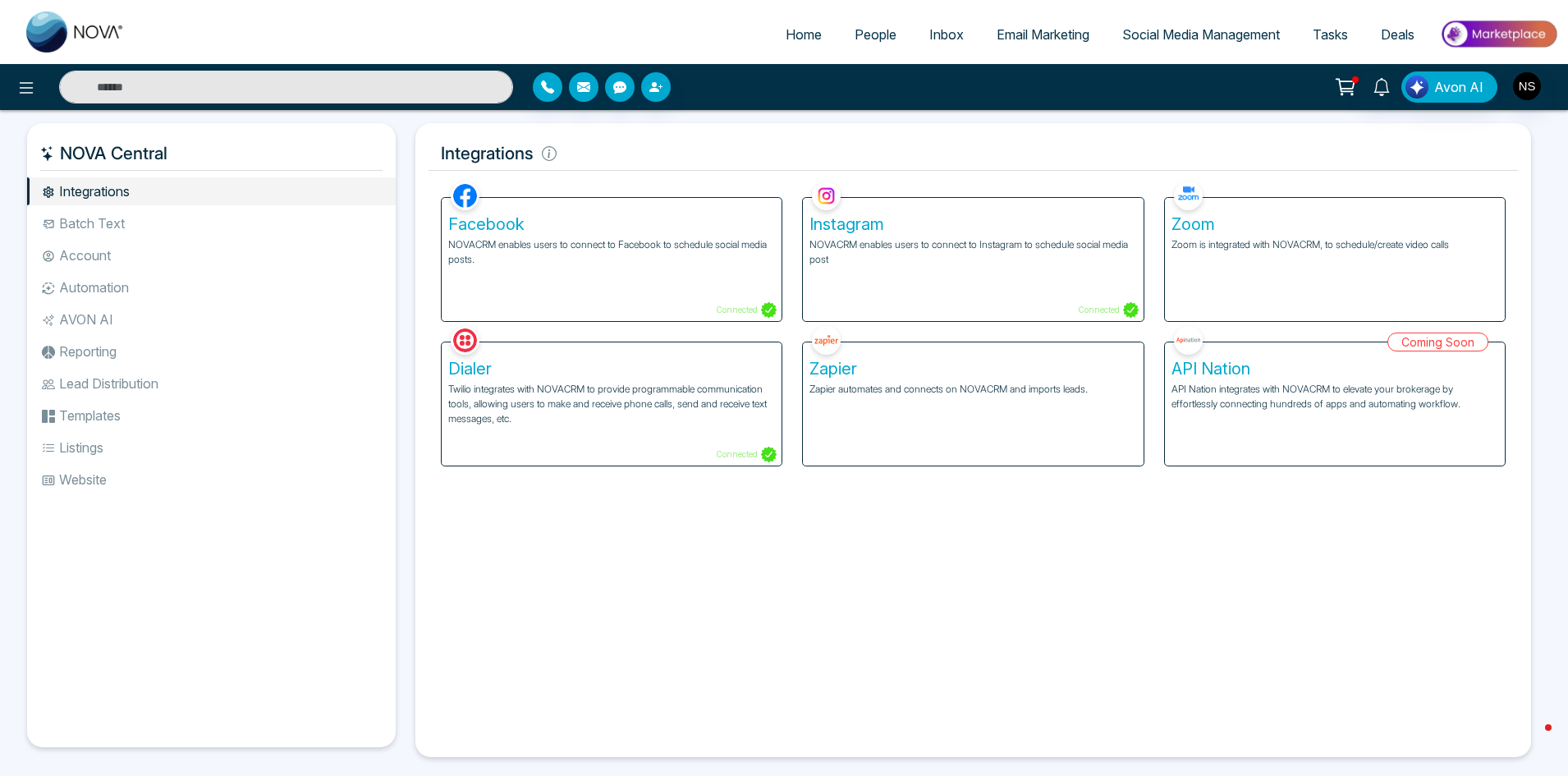
click at [71, 227] on li "Batch Text" at bounding box center [211, 223] width 369 height 28
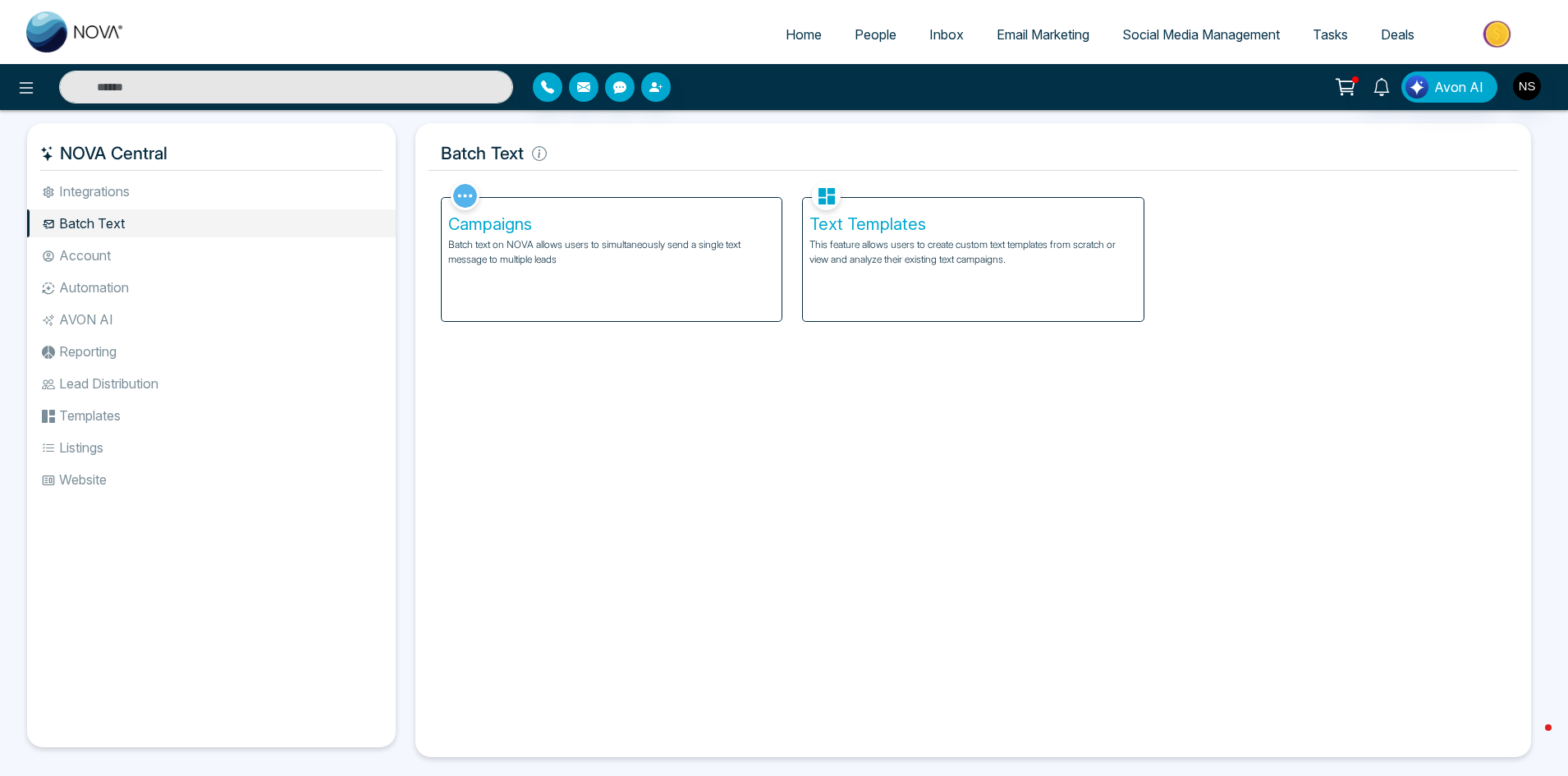
click at [68, 262] on li "Account" at bounding box center [211, 255] width 369 height 28
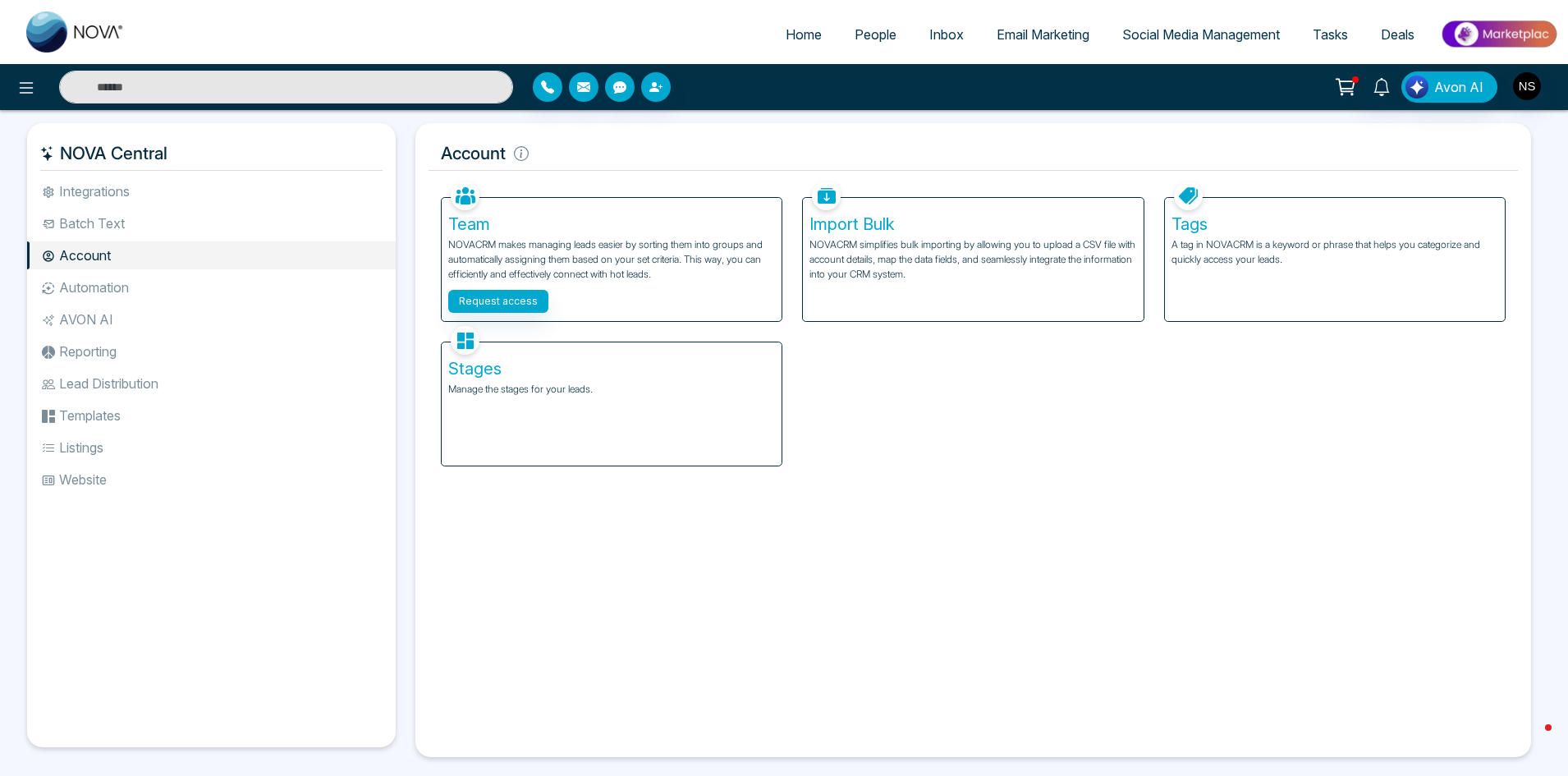
click at [121, 285] on li "Automation" at bounding box center [211, 287] width 369 height 28
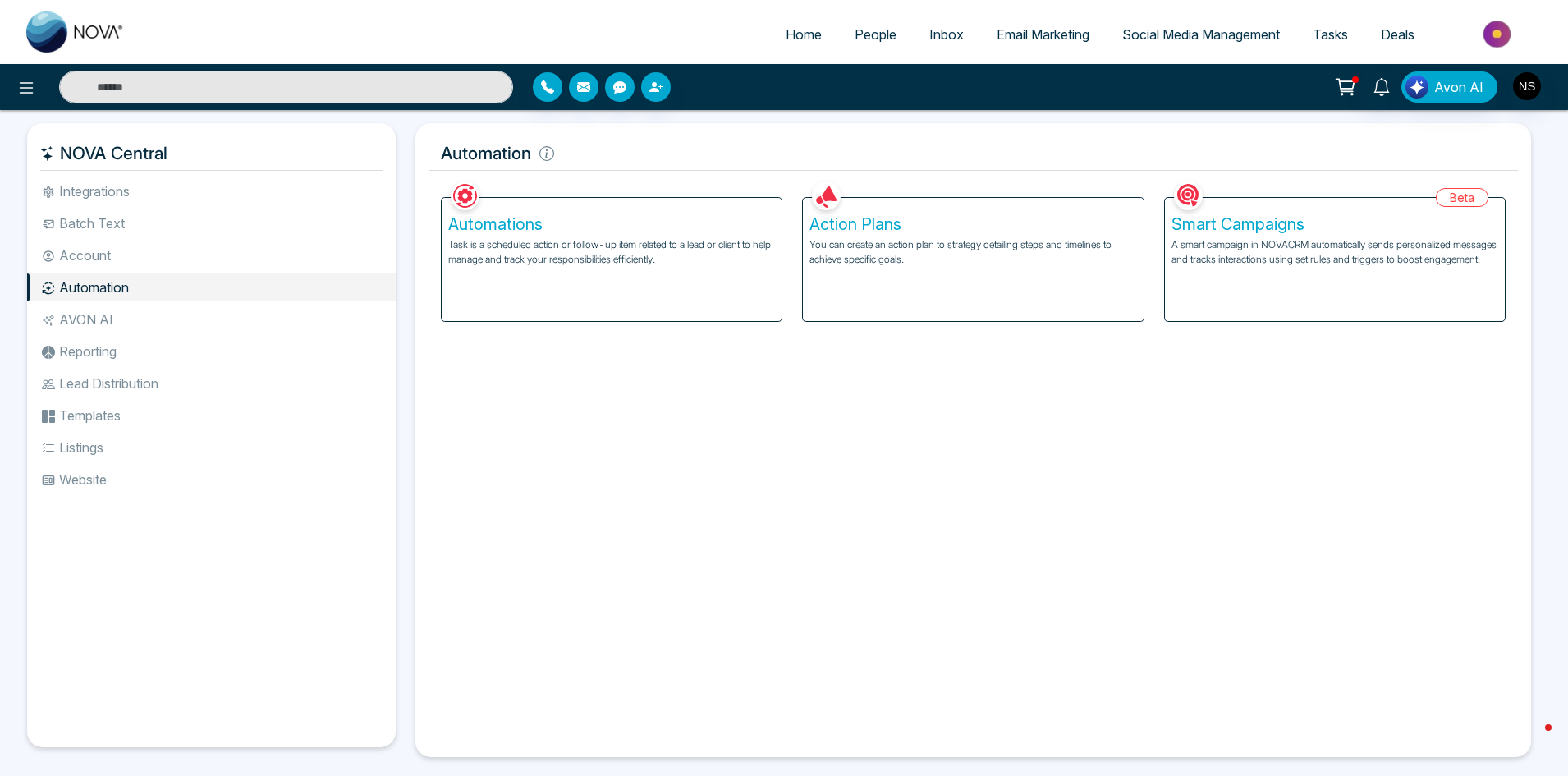
click at [103, 322] on li "AVON AI" at bounding box center [211, 319] width 369 height 28
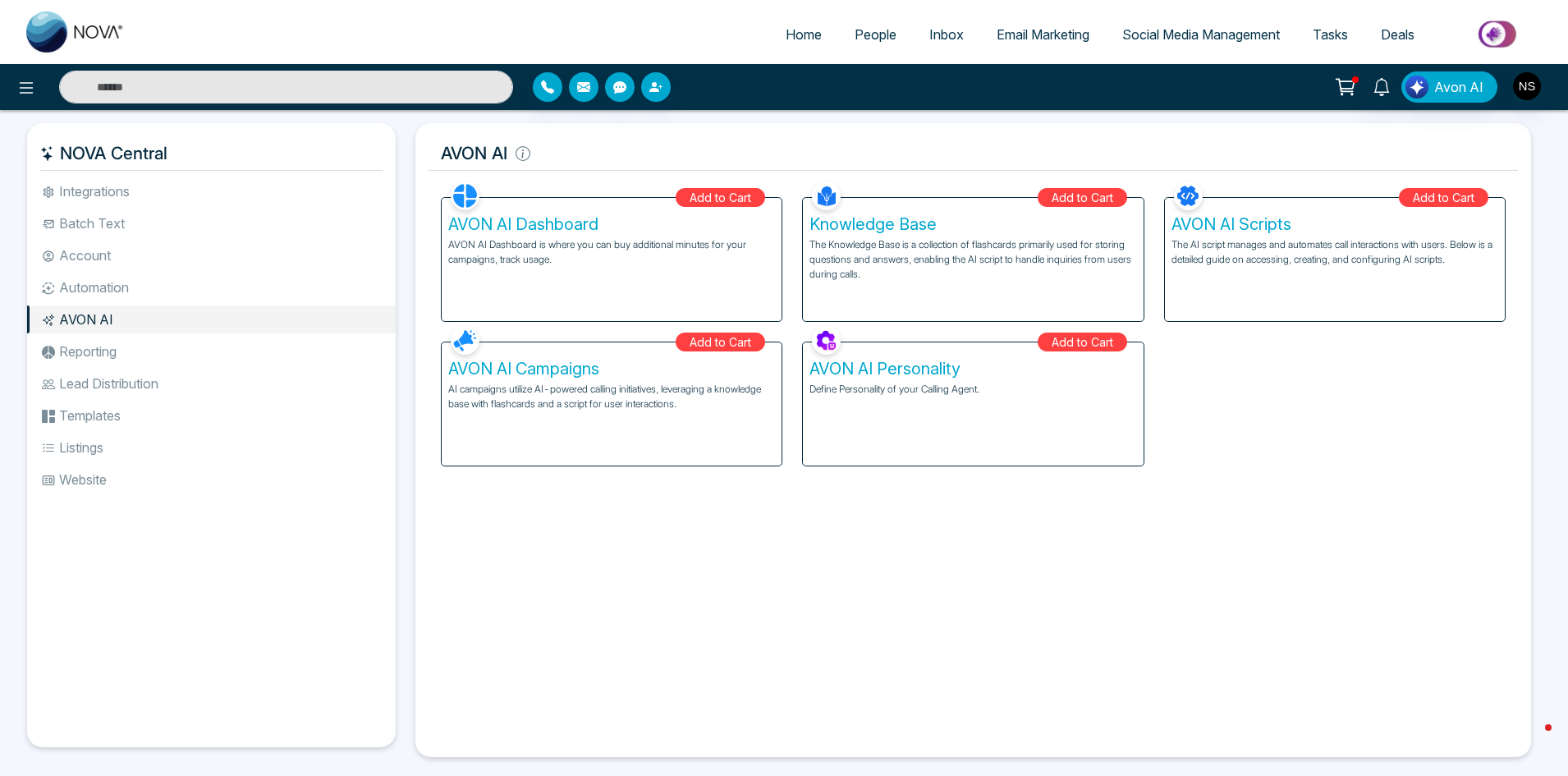
click at [83, 342] on li "Reporting" at bounding box center [211, 351] width 369 height 28
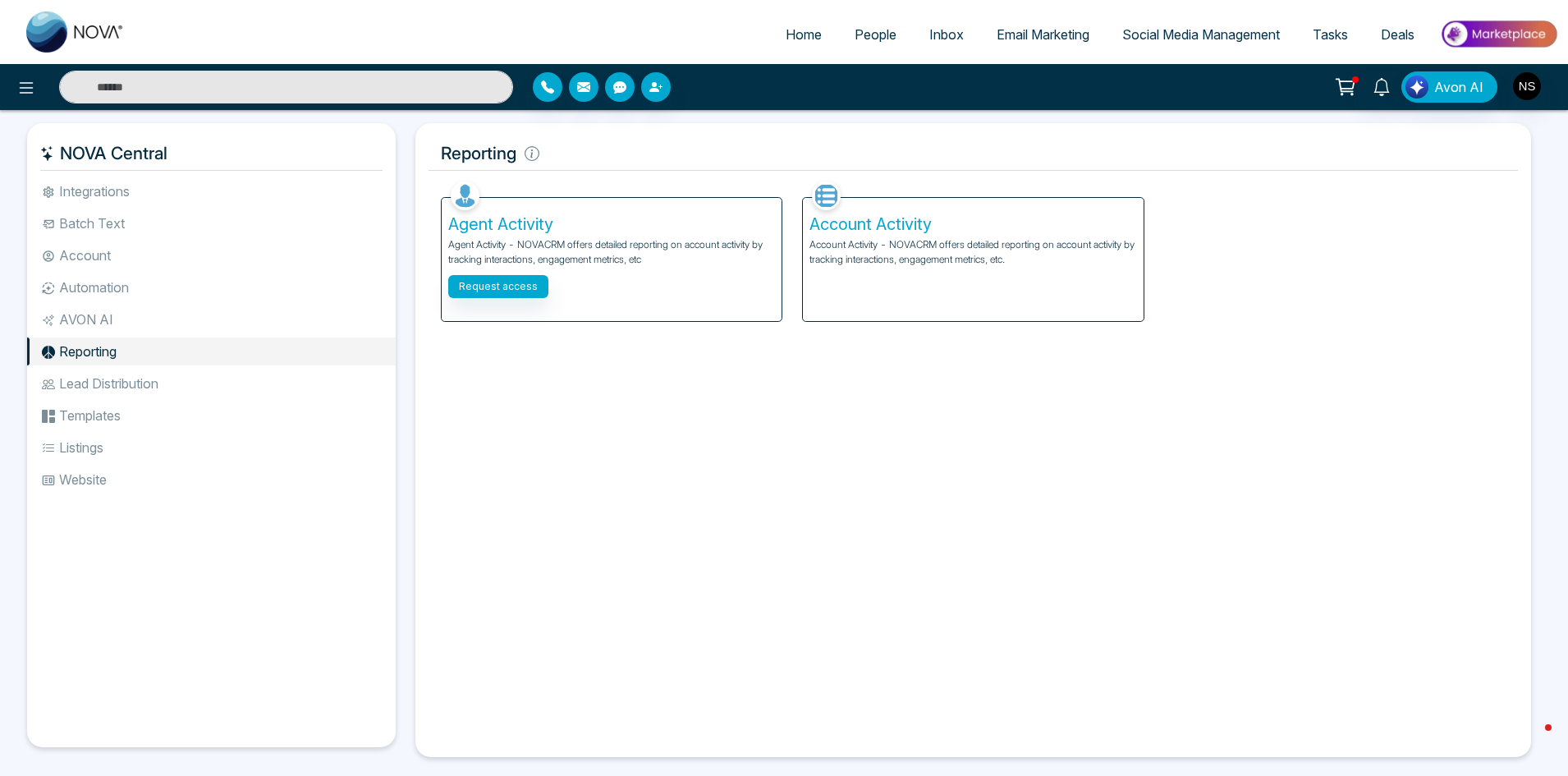
click at [91, 388] on li "Lead Distribution" at bounding box center [211, 384] width 369 height 28
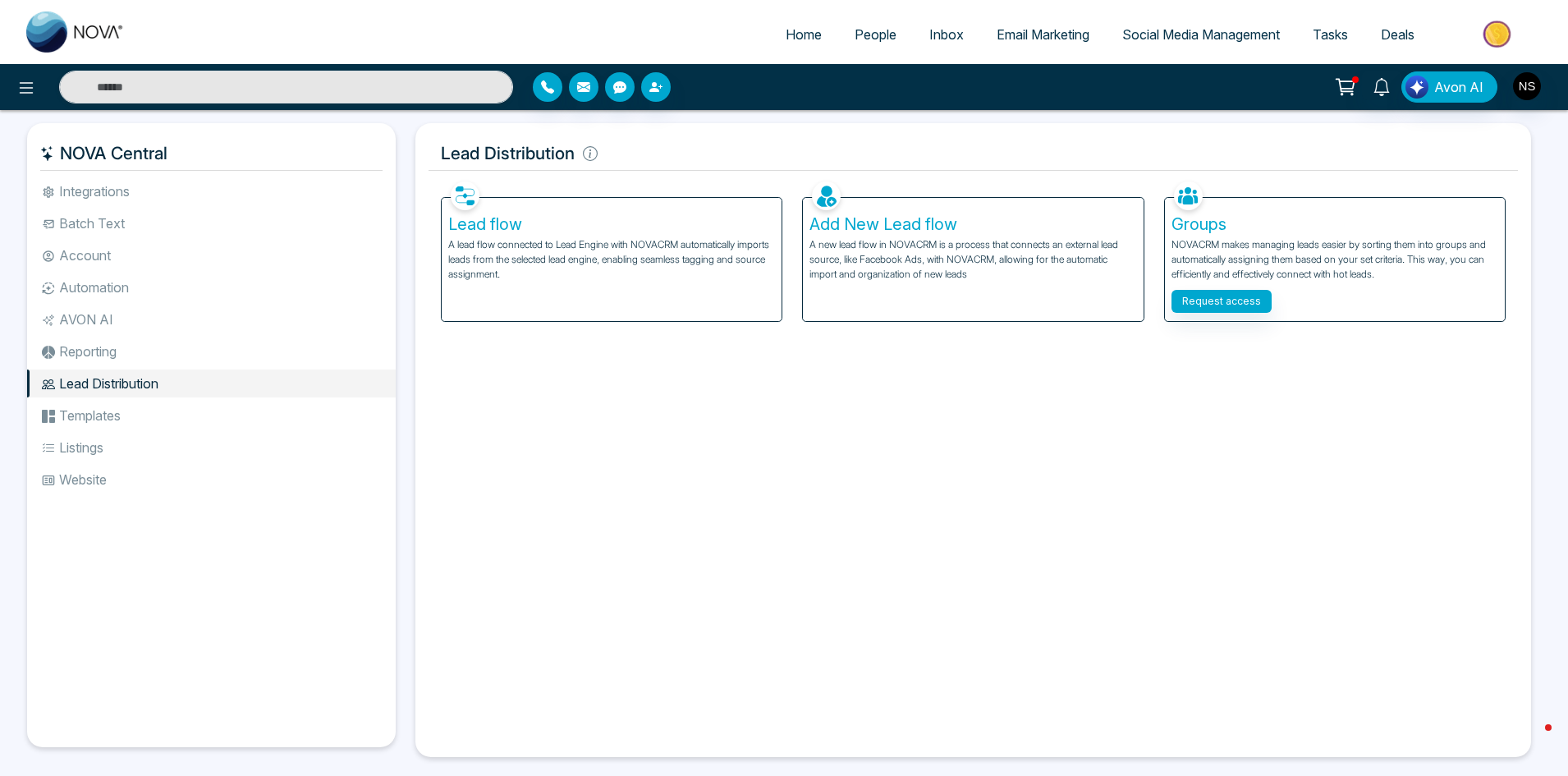
click at [94, 420] on li "Templates" at bounding box center [211, 415] width 369 height 28
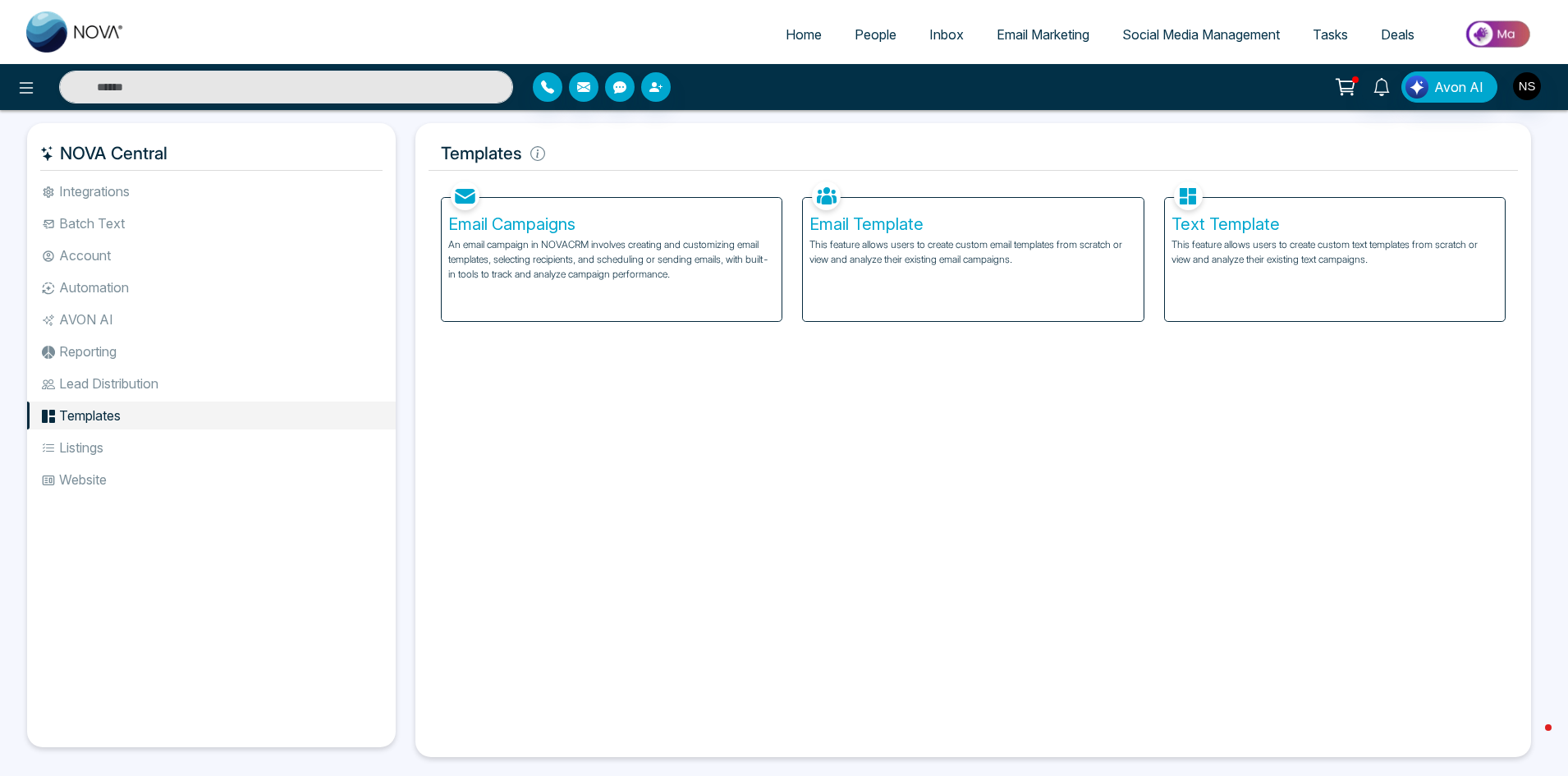
click at [524, 228] on h5 "Email Campaigns" at bounding box center [611, 224] width 326 height 20
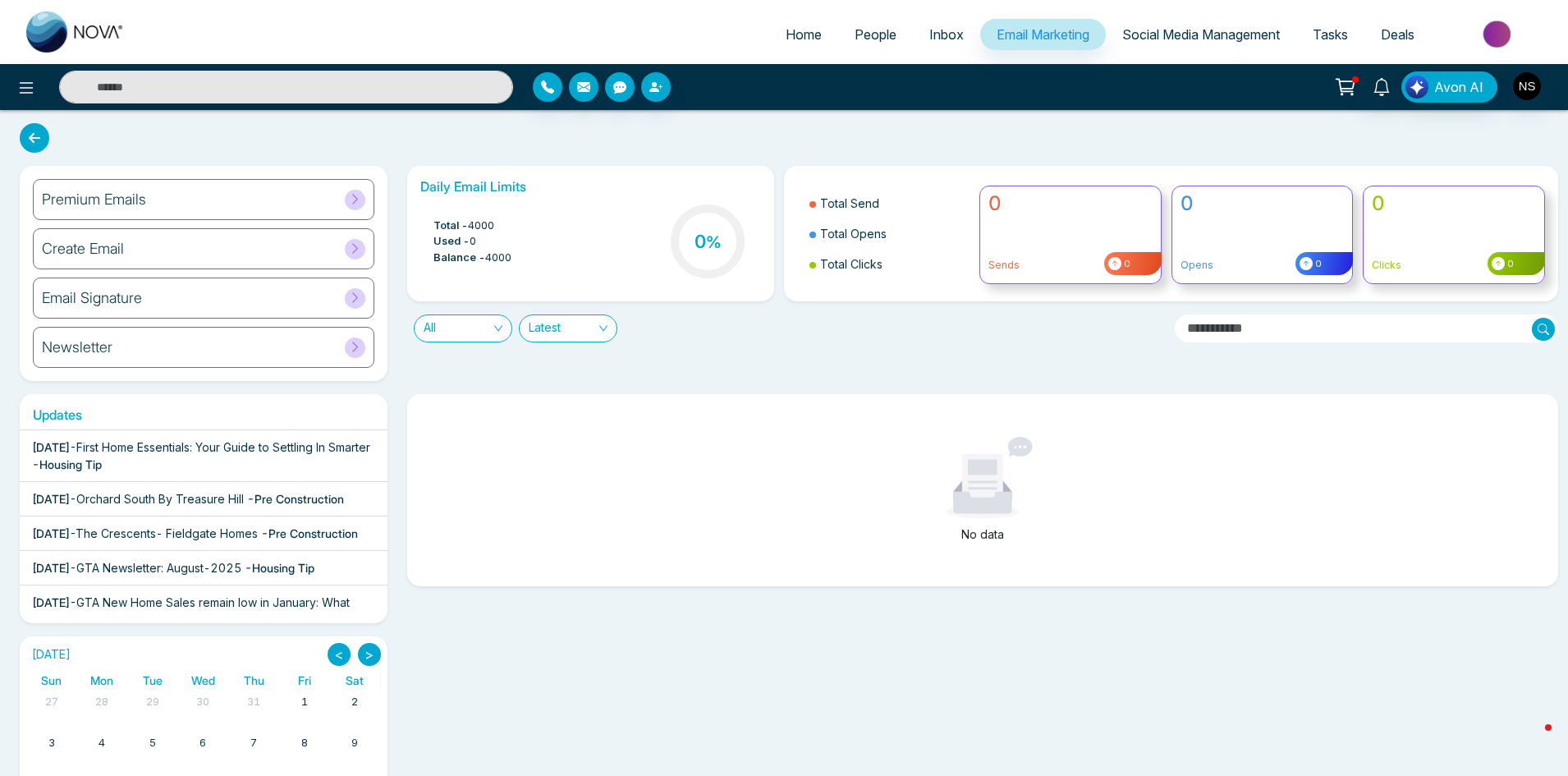
click at [1154, 32] on span "Social Media Management" at bounding box center [1201, 35] width 158 height 17
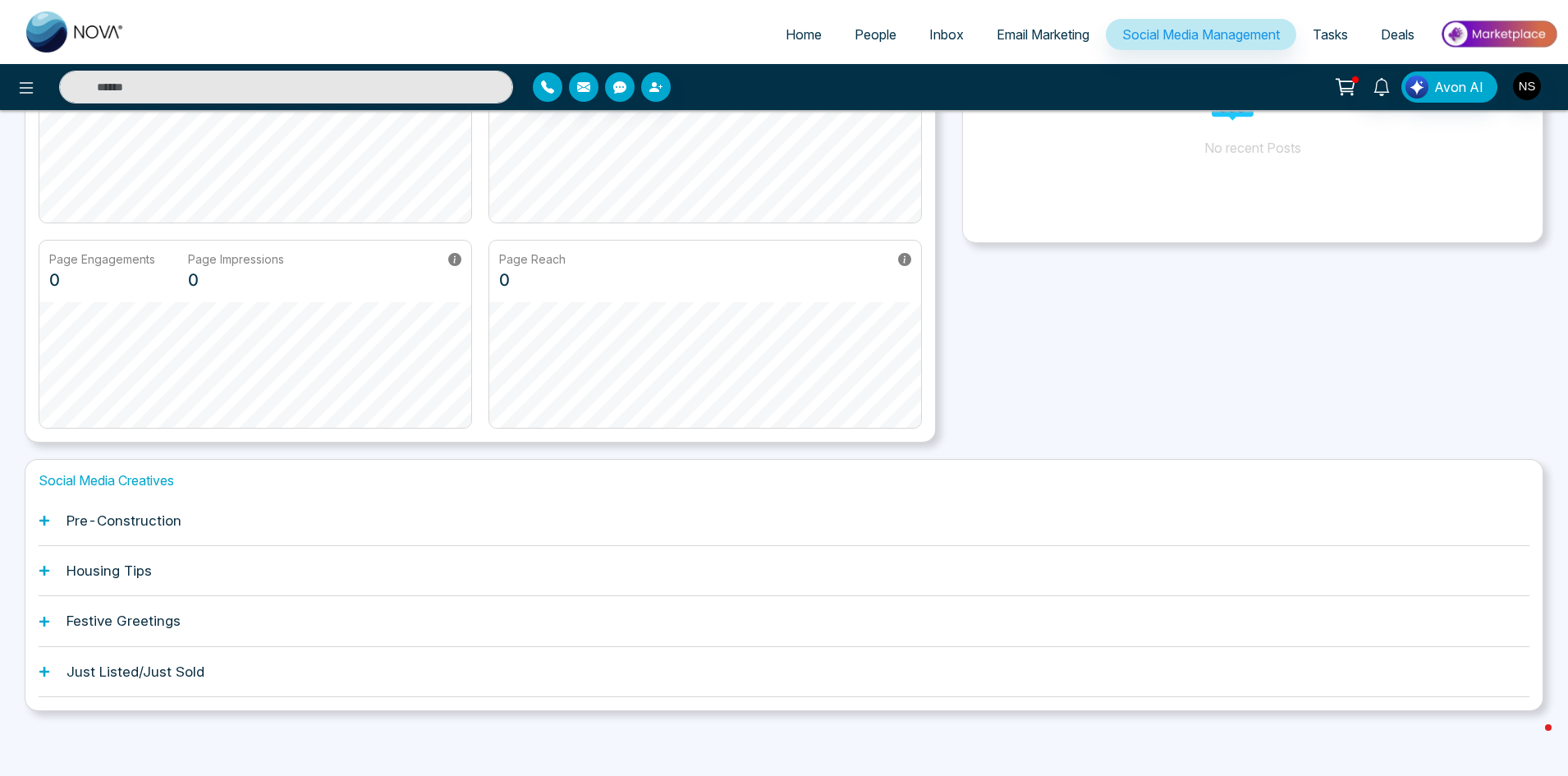
scroll to position [229, 0]
click at [115, 518] on h1 "Pre-Construction" at bounding box center [123, 520] width 115 height 17
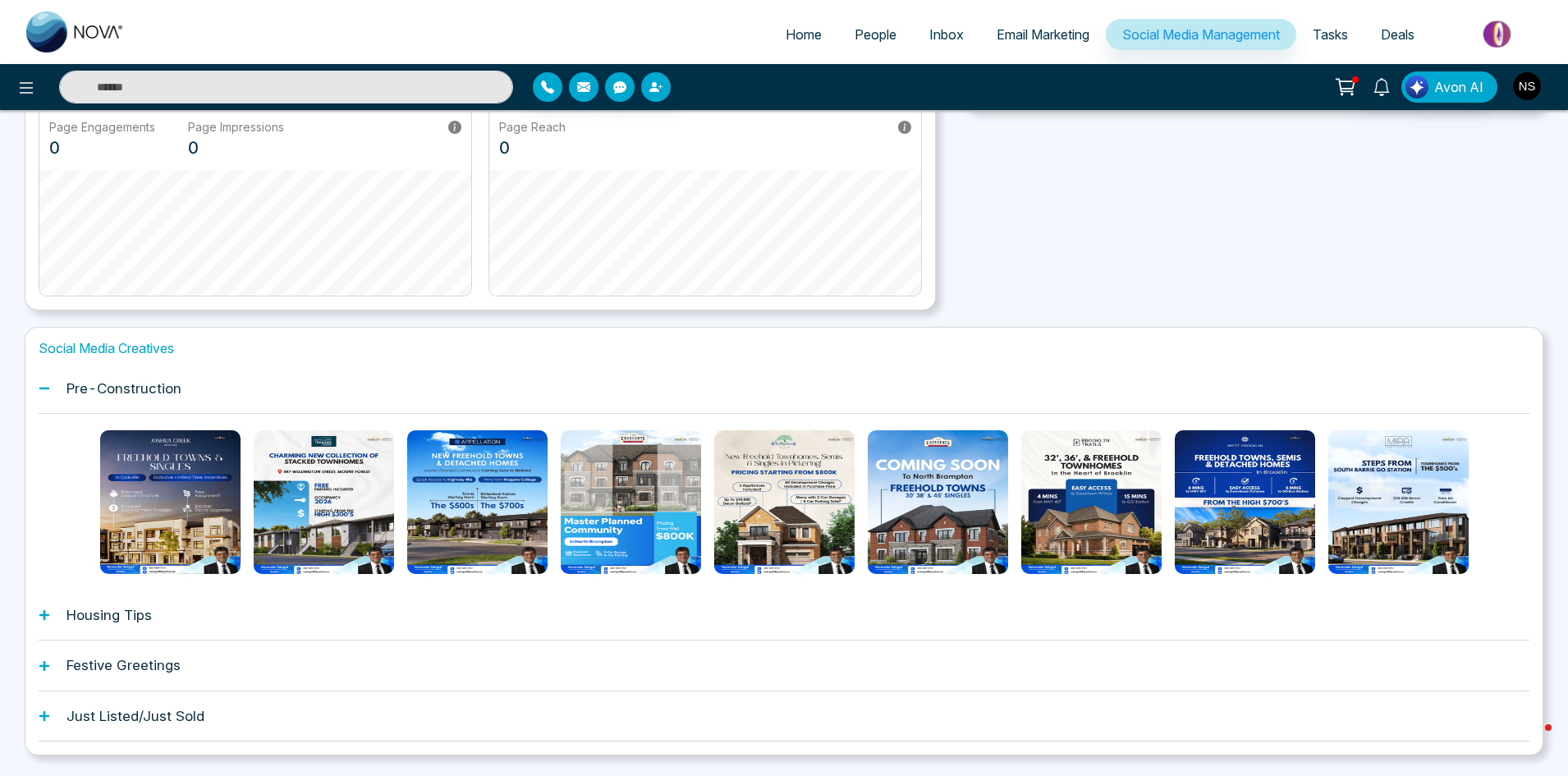
scroll to position [405, 0]
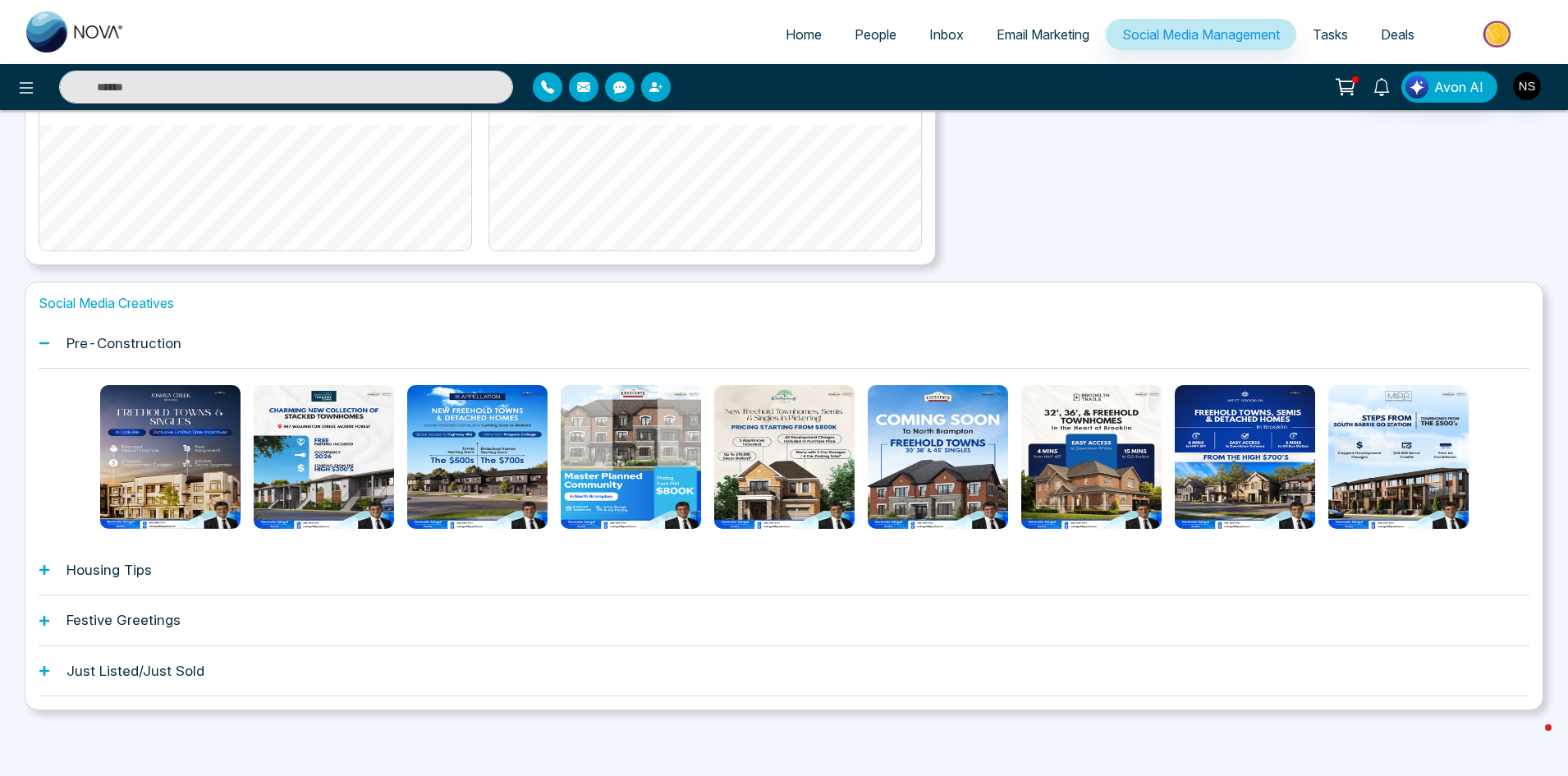
click at [132, 569] on h1 "Housing Tips" at bounding box center [108, 569] width 86 height 17
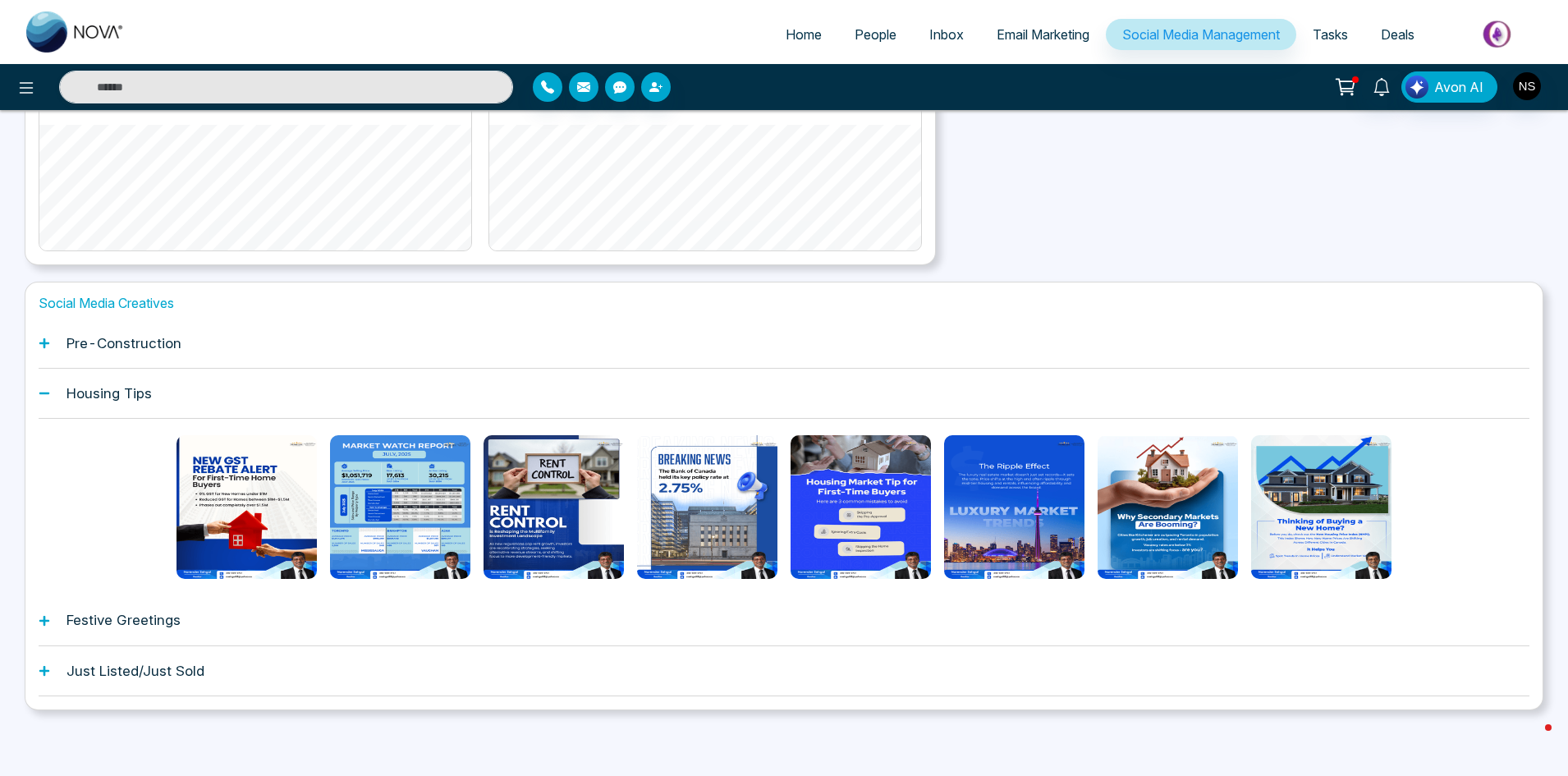
click at [125, 620] on h1 "Festive Greetings" at bounding box center [123, 619] width 114 height 17
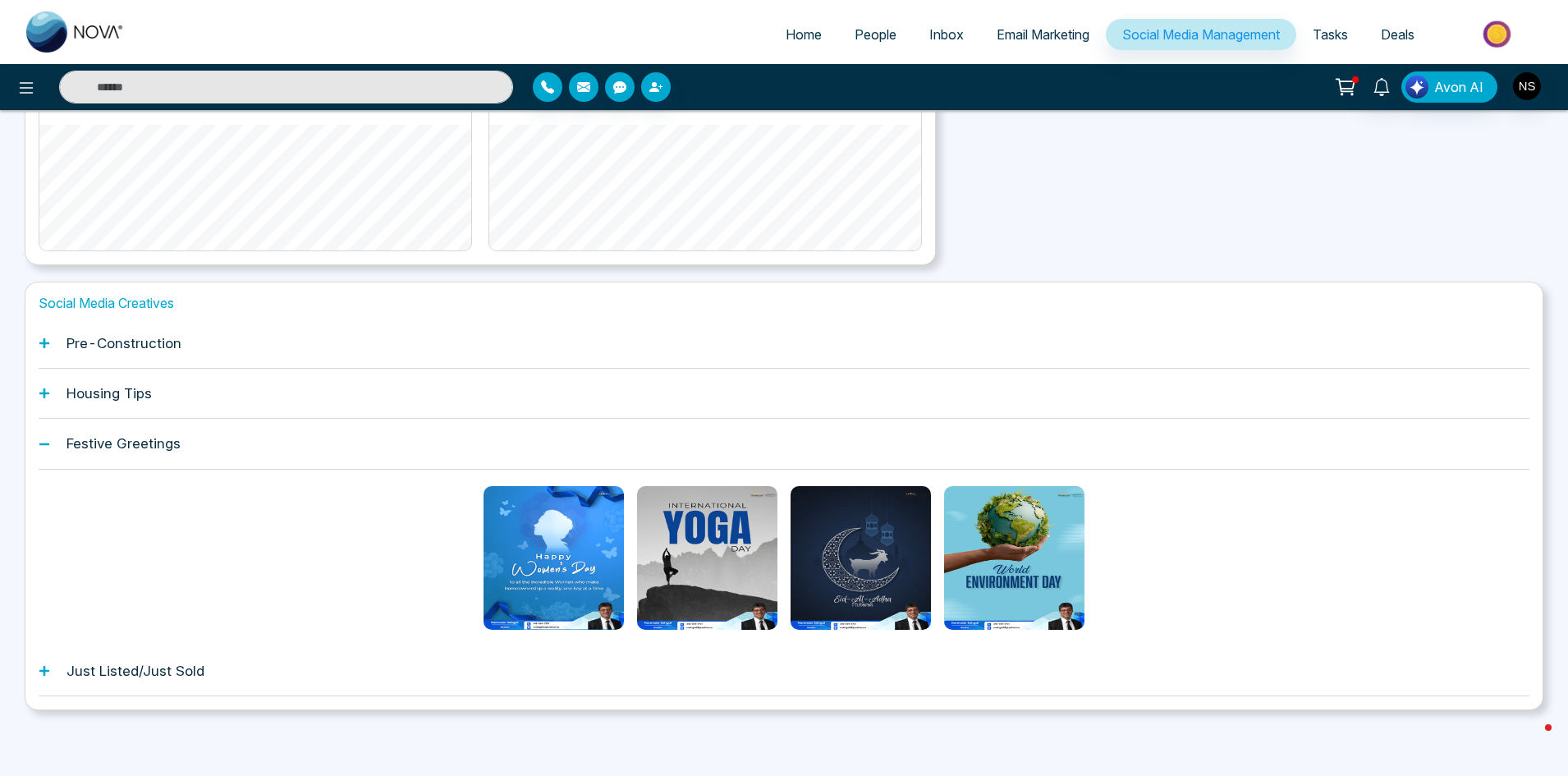
click at [144, 664] on h1 "Just Listed/Just Sold" at bounding box center [135, 670] width 138 height 17
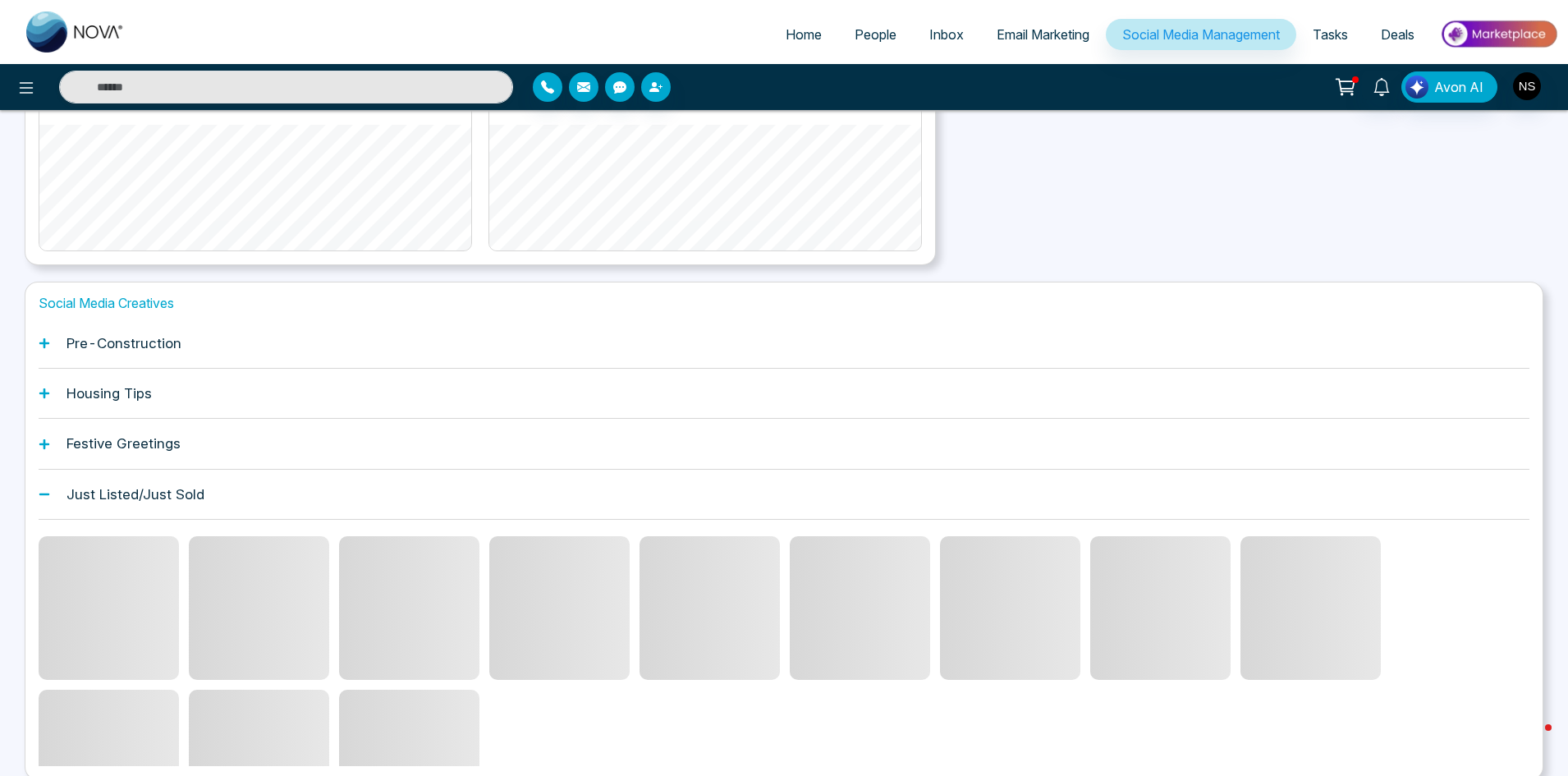
scroll to position [282, 0]
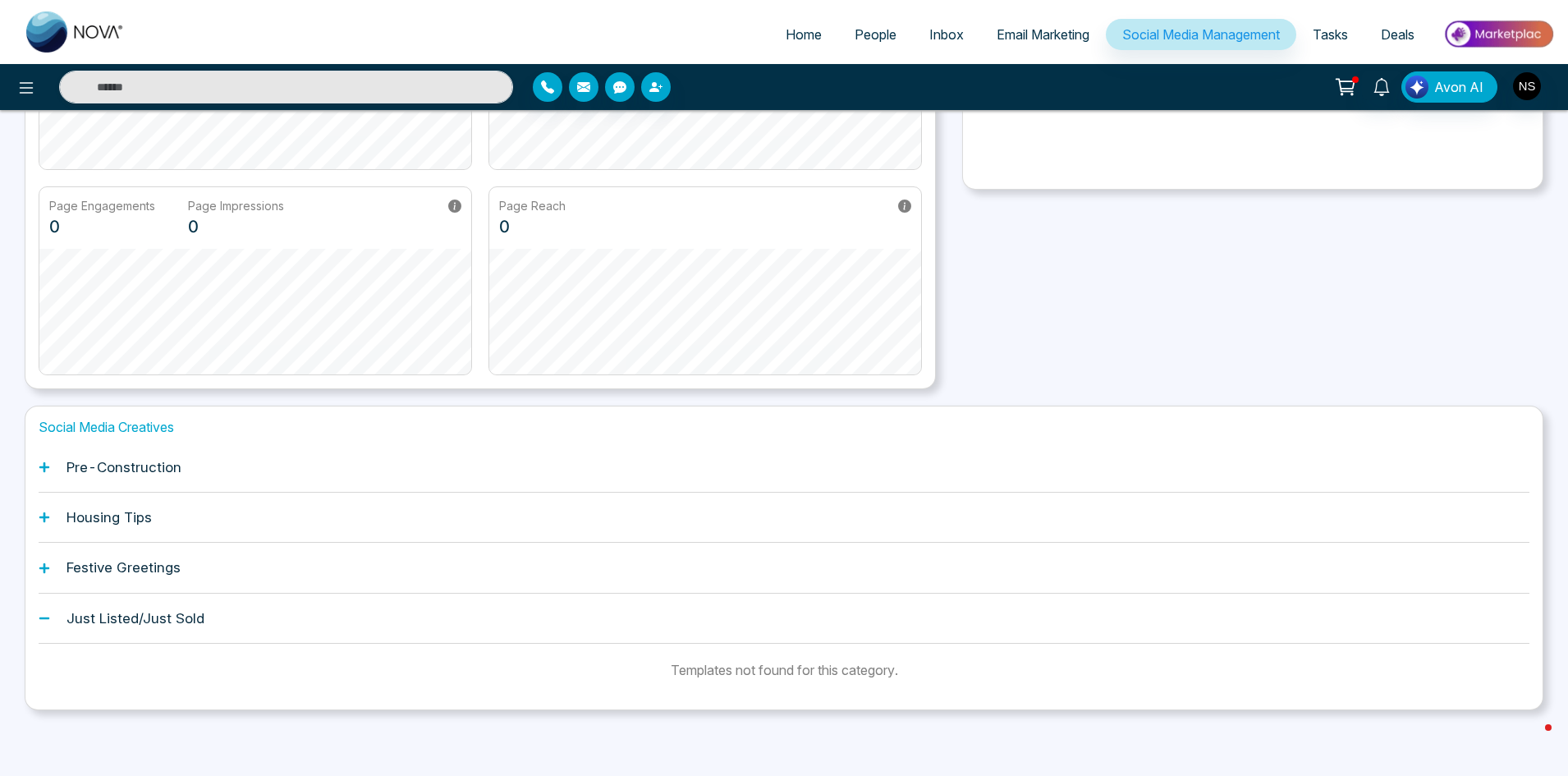
click at [96, 569] on h1 "Festive Greetings" at bounding box center [123, 567] width 114 height 17
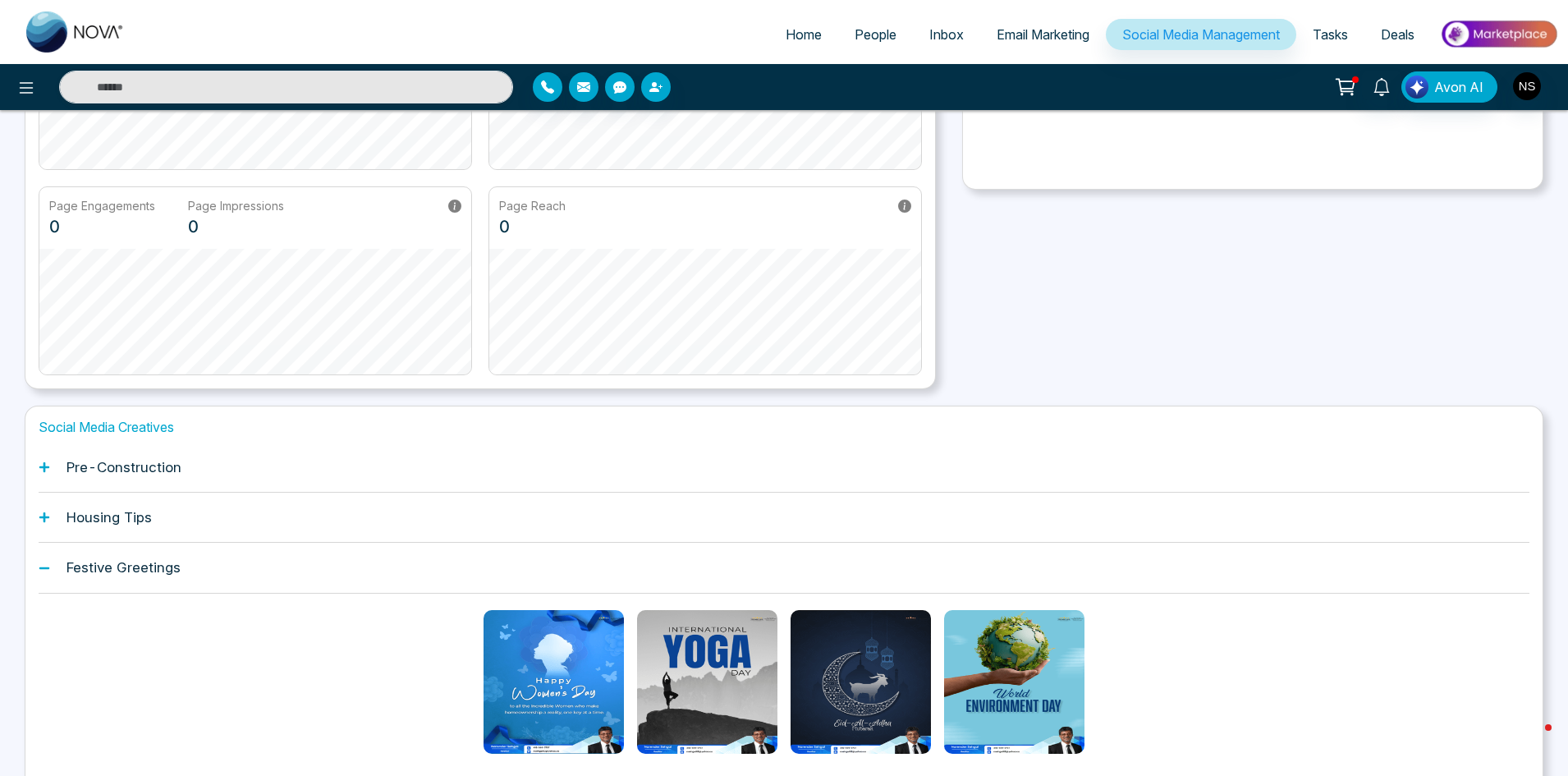
scroll to position [405, 0]
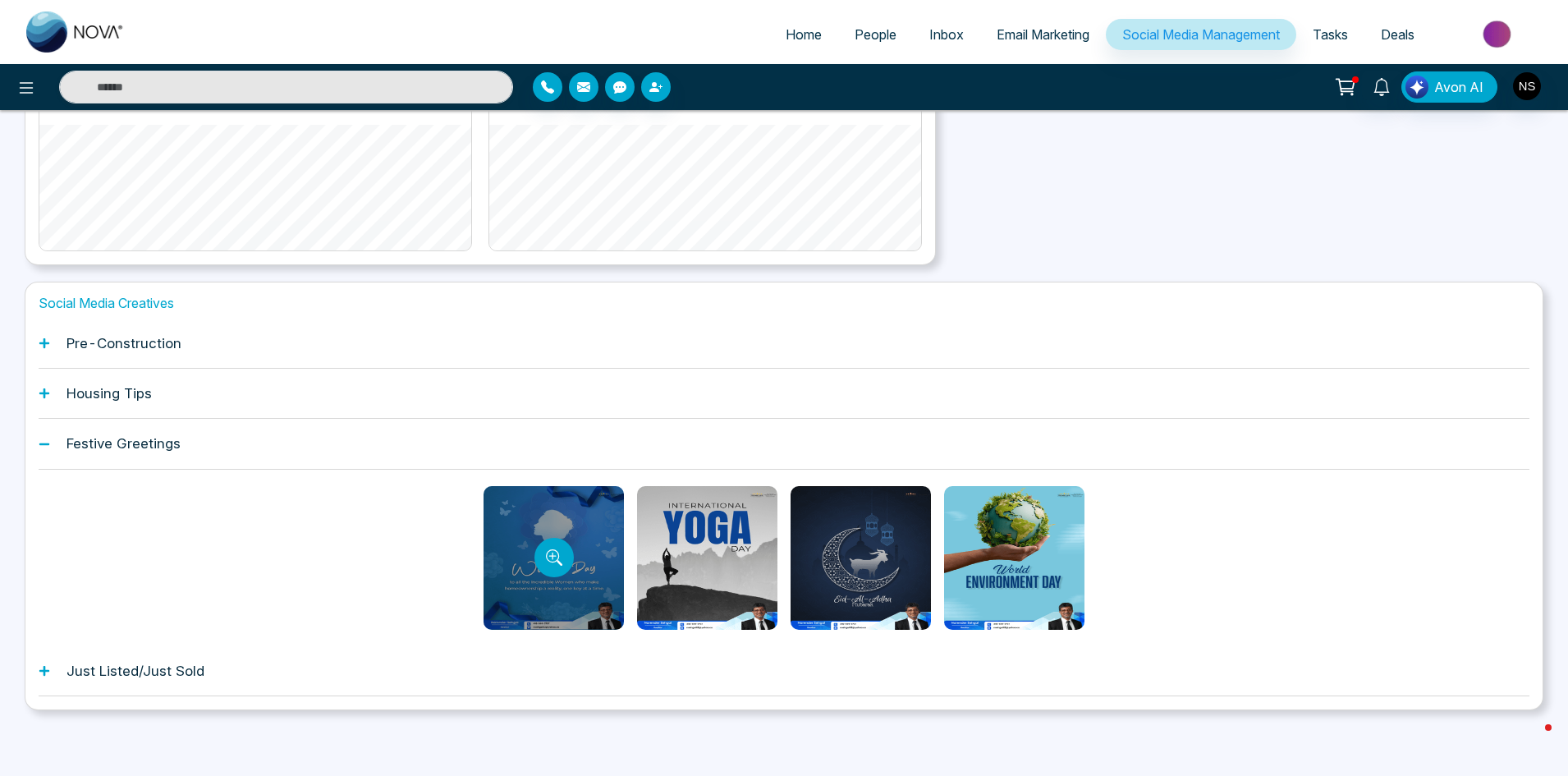
click at [508, 557] on div at bounding box center [553, 558] width 140 height 144
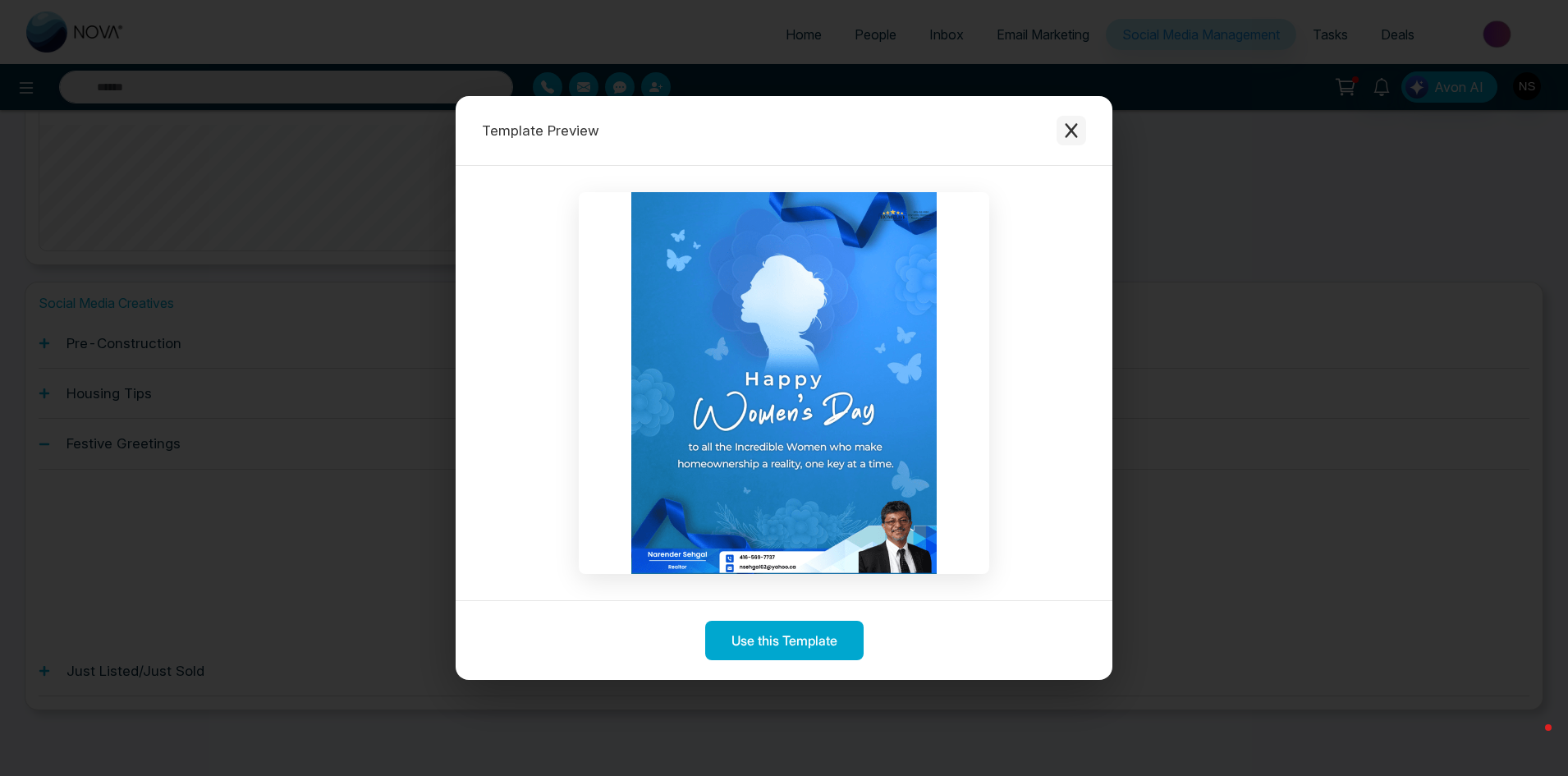
click at [1066, 134] on icon "Close modal" at bounding box center [1071, 130] width 17 height 17
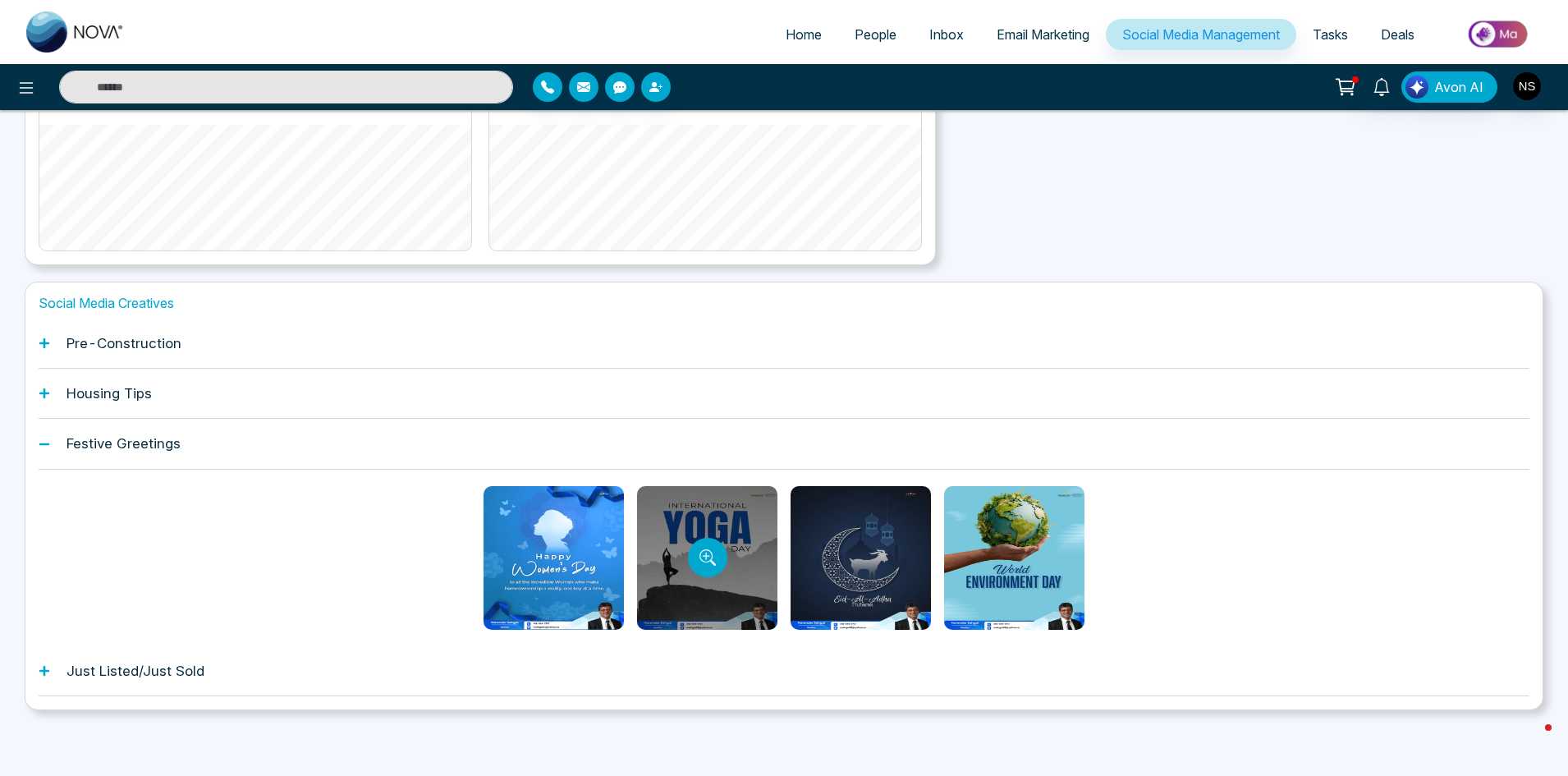
click at [696, 586] on div at bounding box center [707, 558] width 140 height 144
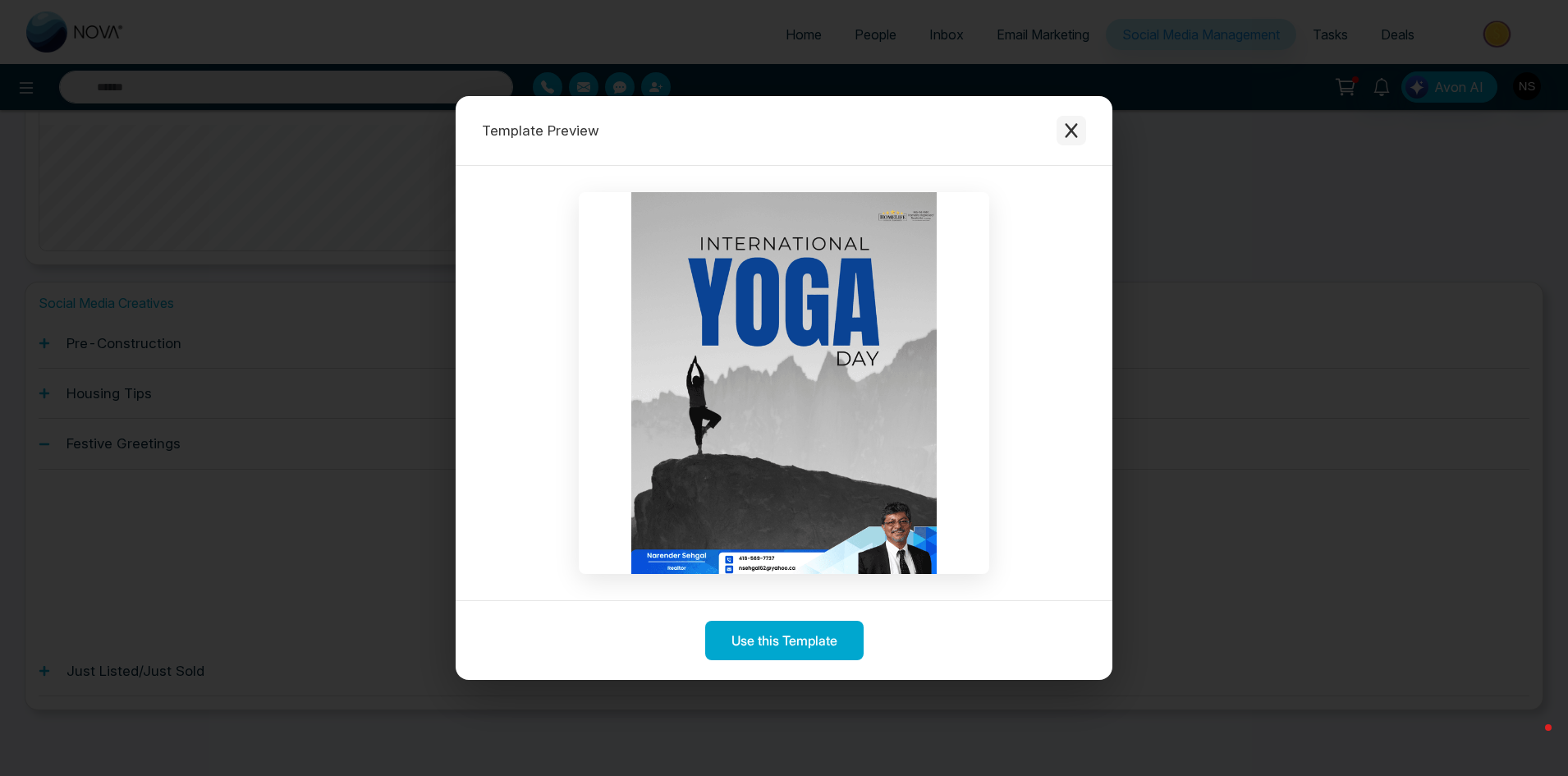
click at [1078, 128] on icon "Close modal" at bounding box center [1071, 130] width 17 height 17
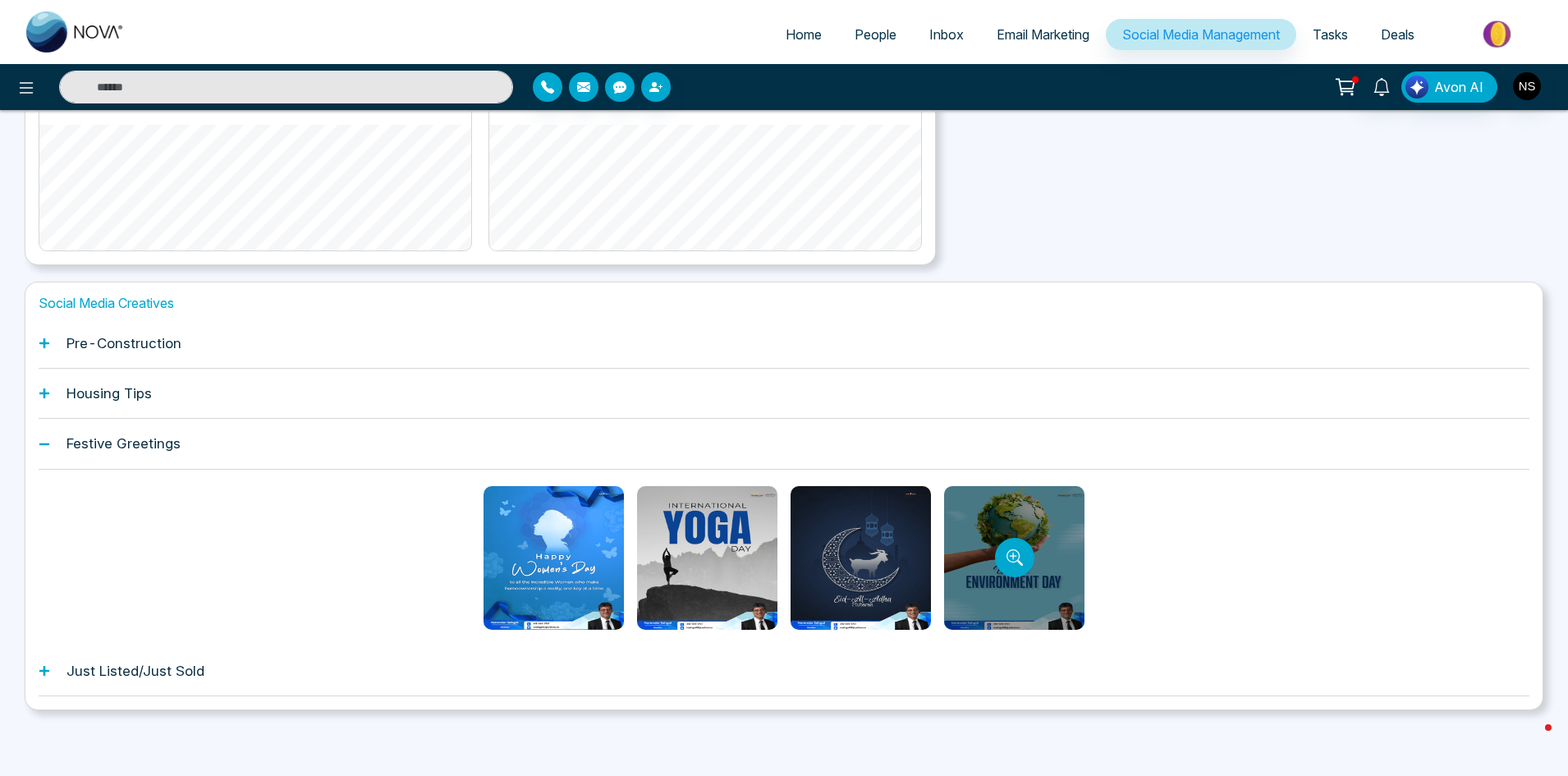
click at [964, 556] on div at bounding box center [1014, 558] width 140 height 144
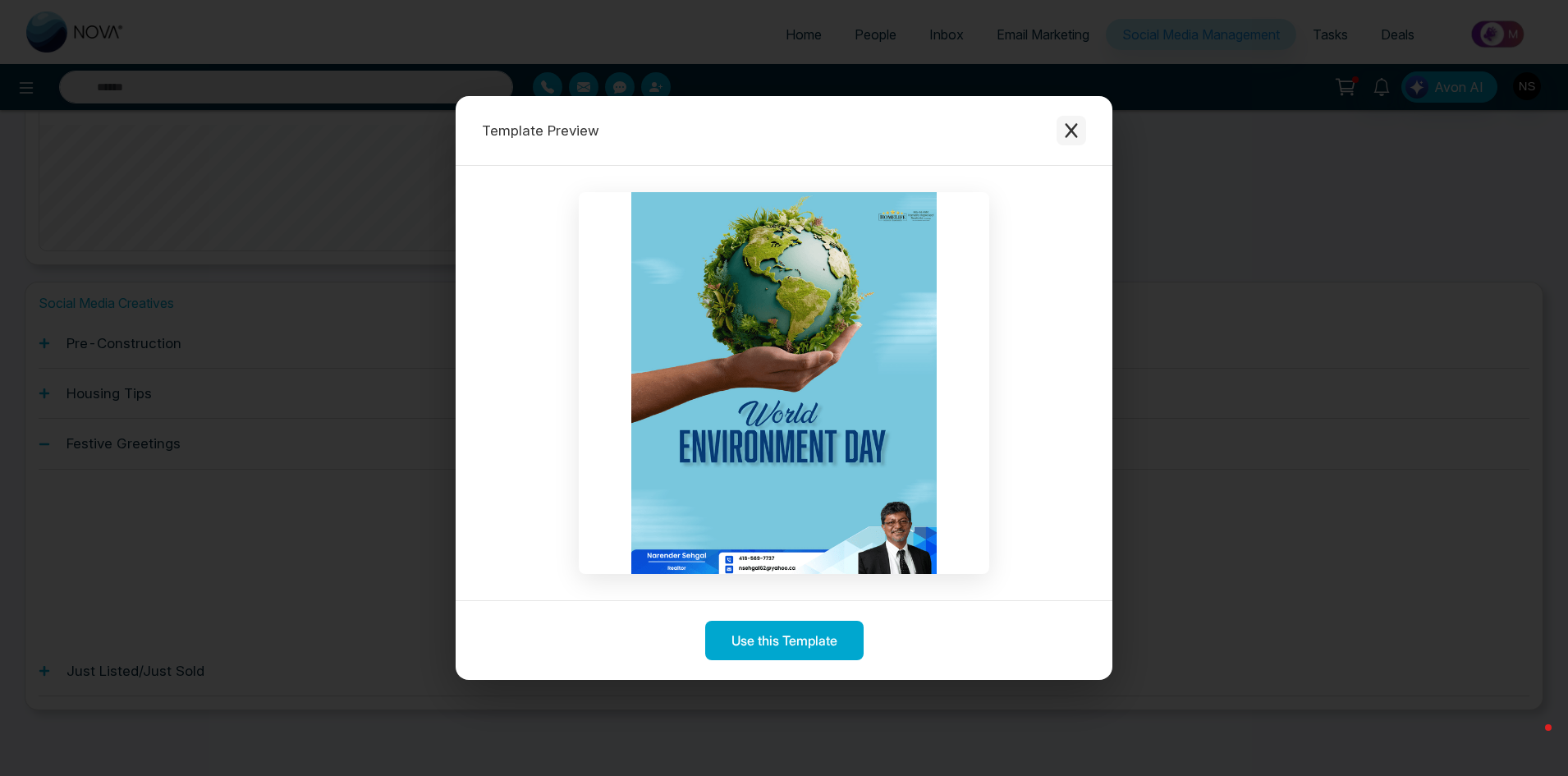
click at [1077, 130] on icon "Close modal" at bounding box center [1071, 130] width 17 height 17
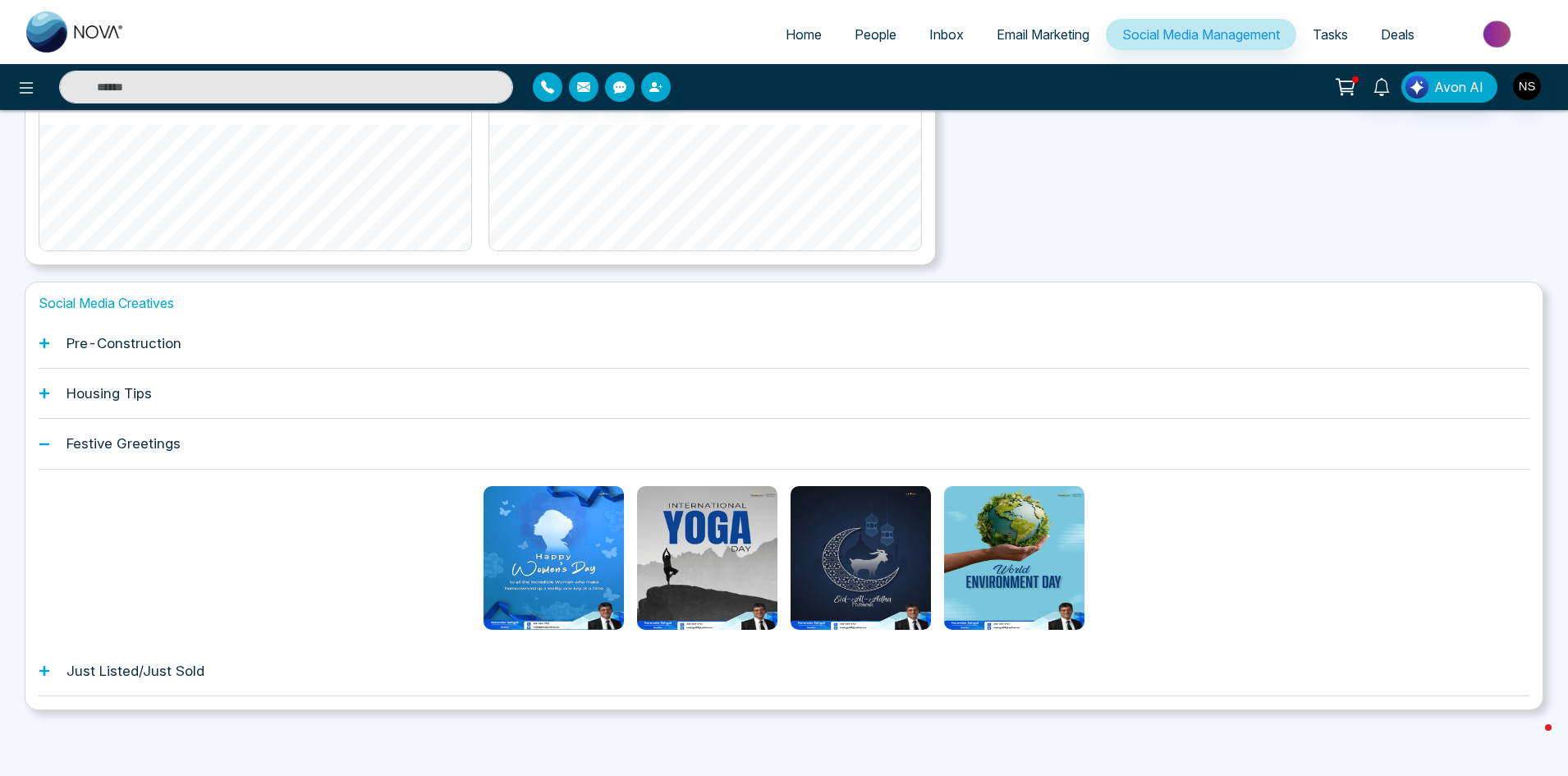
click at [134, 393] on h1 "Housing Tips" at bounding box center [108, 392] width 86 height 17
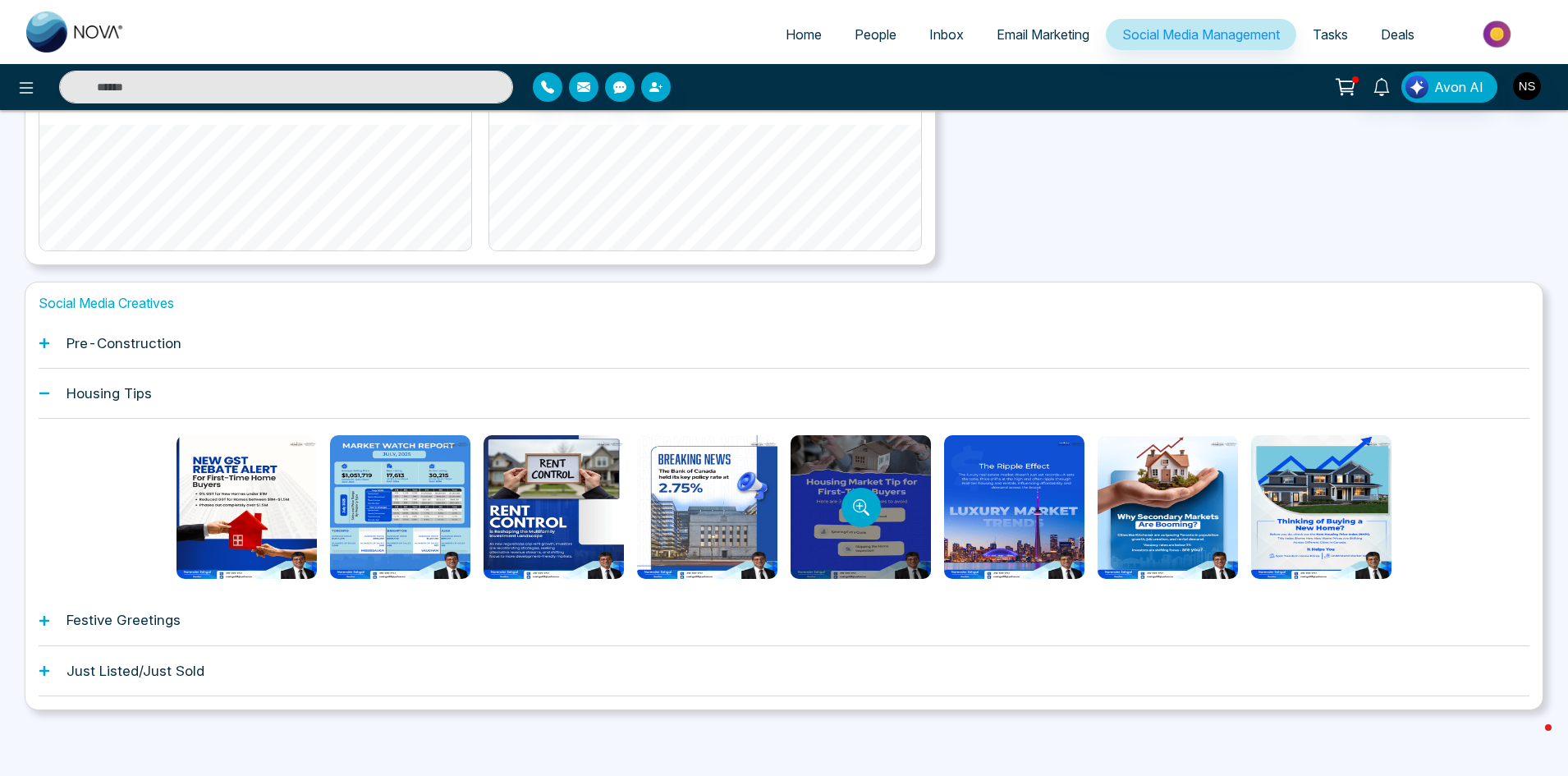
click at [821, 531] on div at bounding box center [861, 507] width 140 height 144
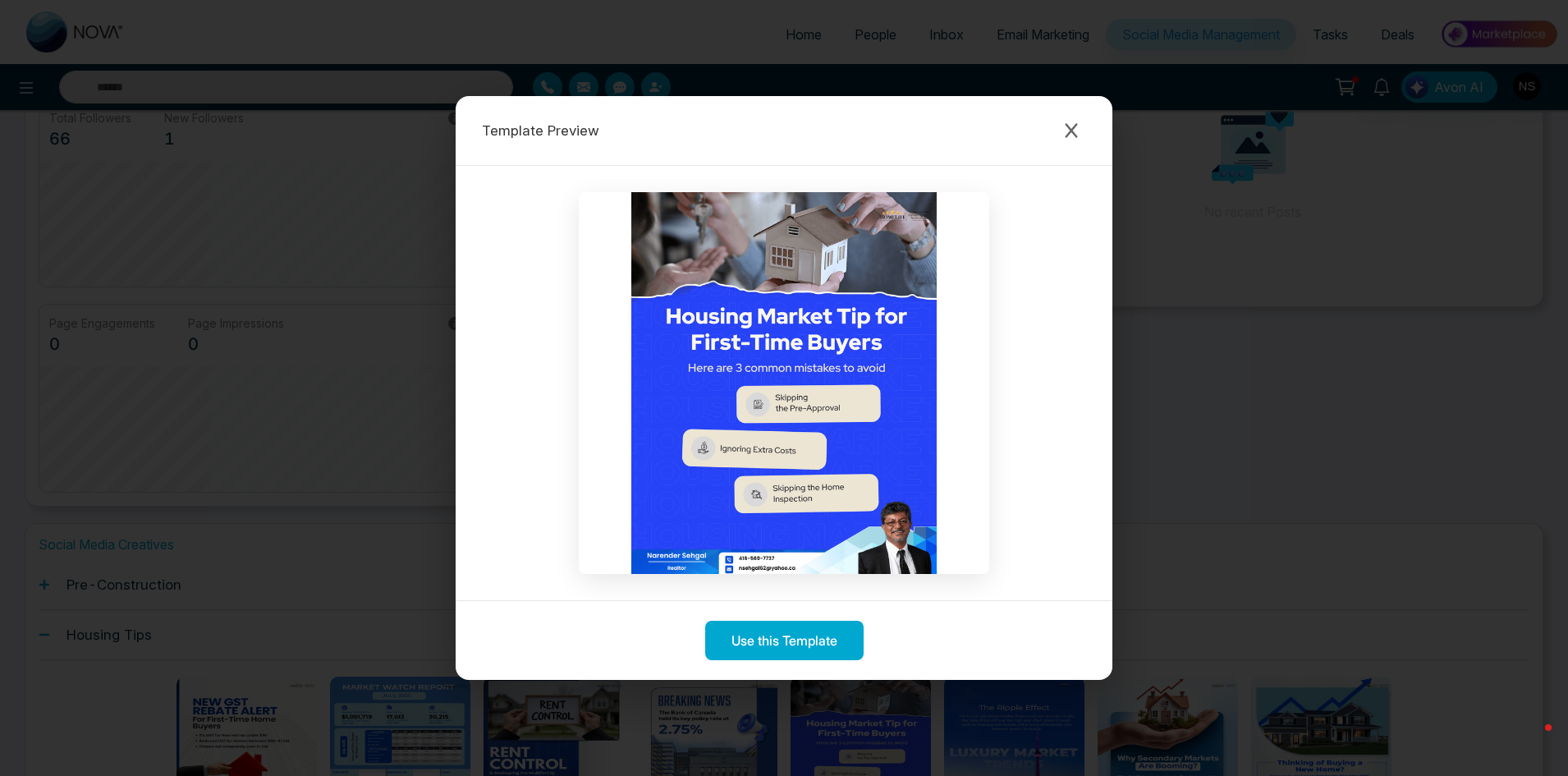
scroll to position [159, 0]
click at [1072, 127] on icon "Close modal" at bounding box center [1071, 130] width 17 height 17
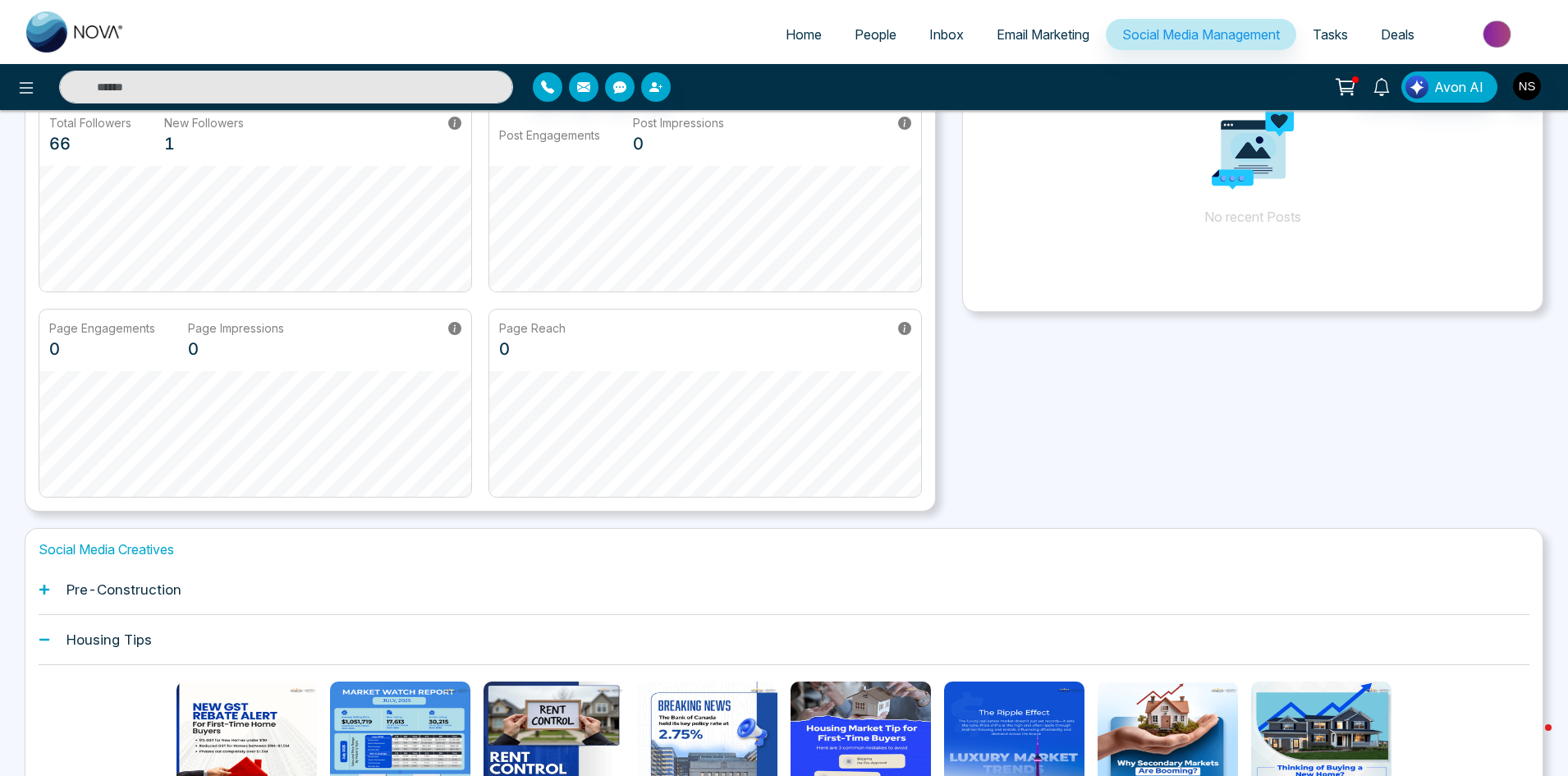
click at [1036, 33] on span "Email Marketing" at bounding box center [1043, 35] width 93 height 17
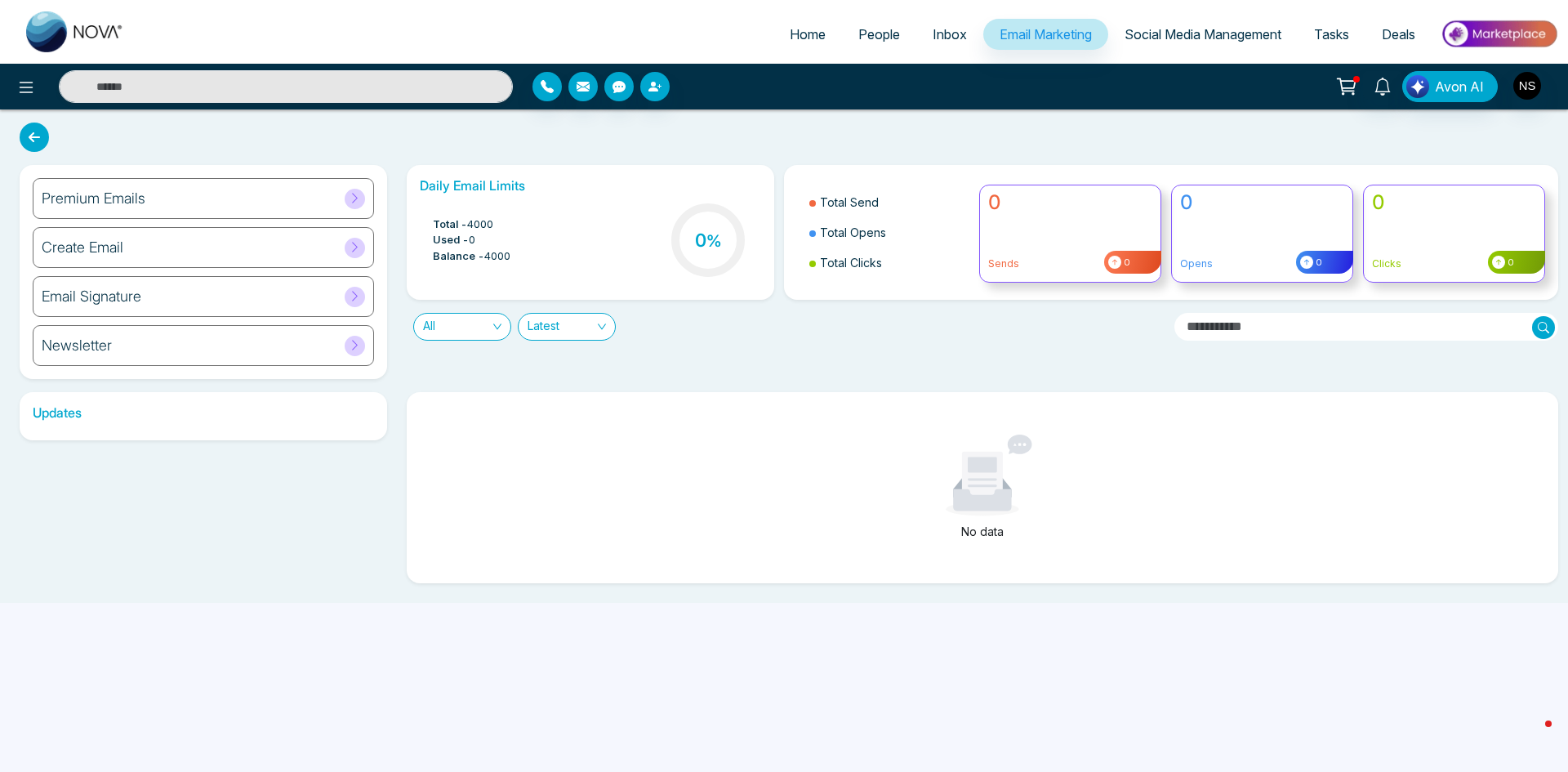
click at [859, 30] on span "People" at bounding box center [879, 34] width 41 height 17
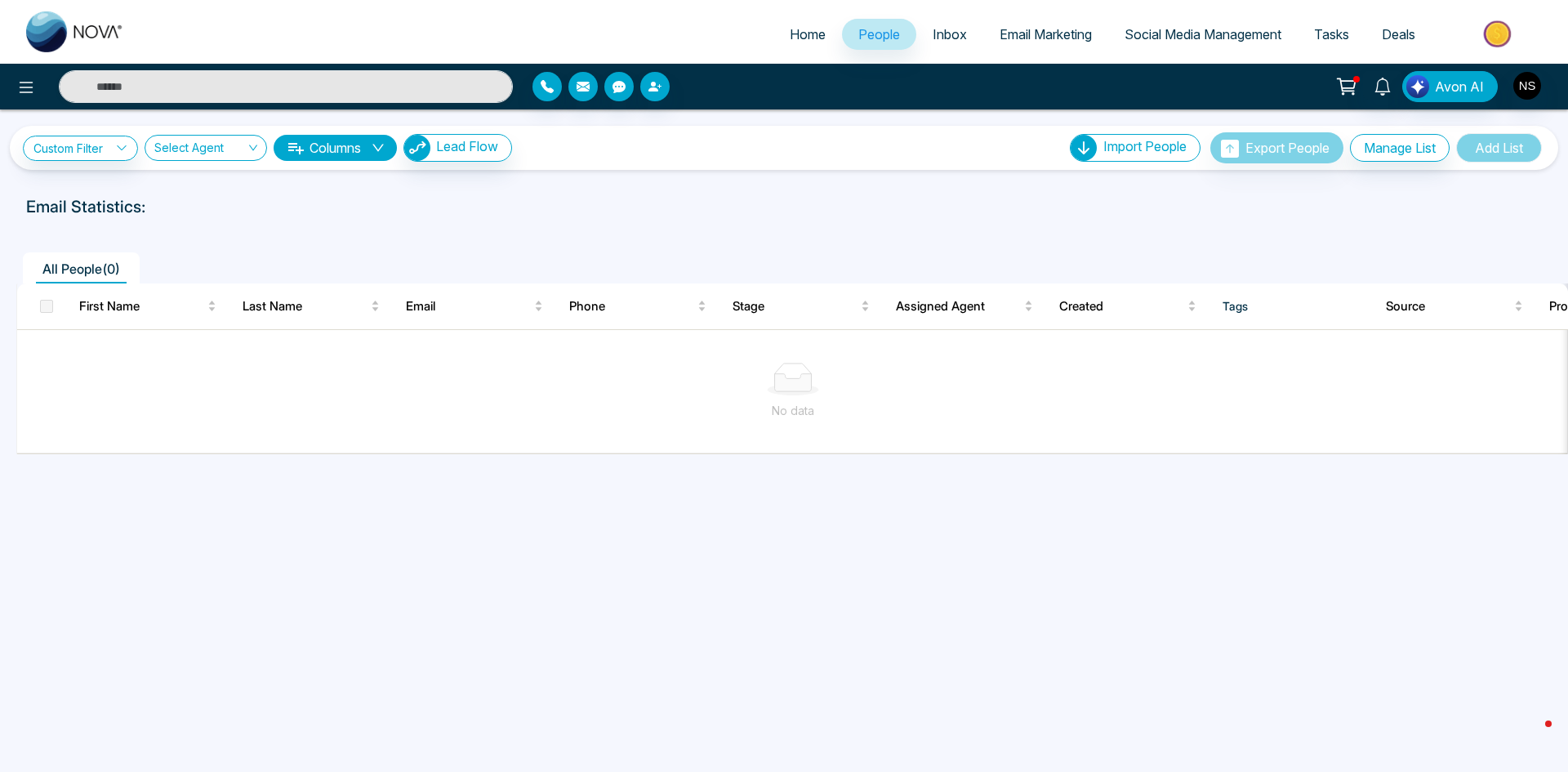
click at [793, 27] on span "Home" at bounding box center [808, 34] width 36 height 17
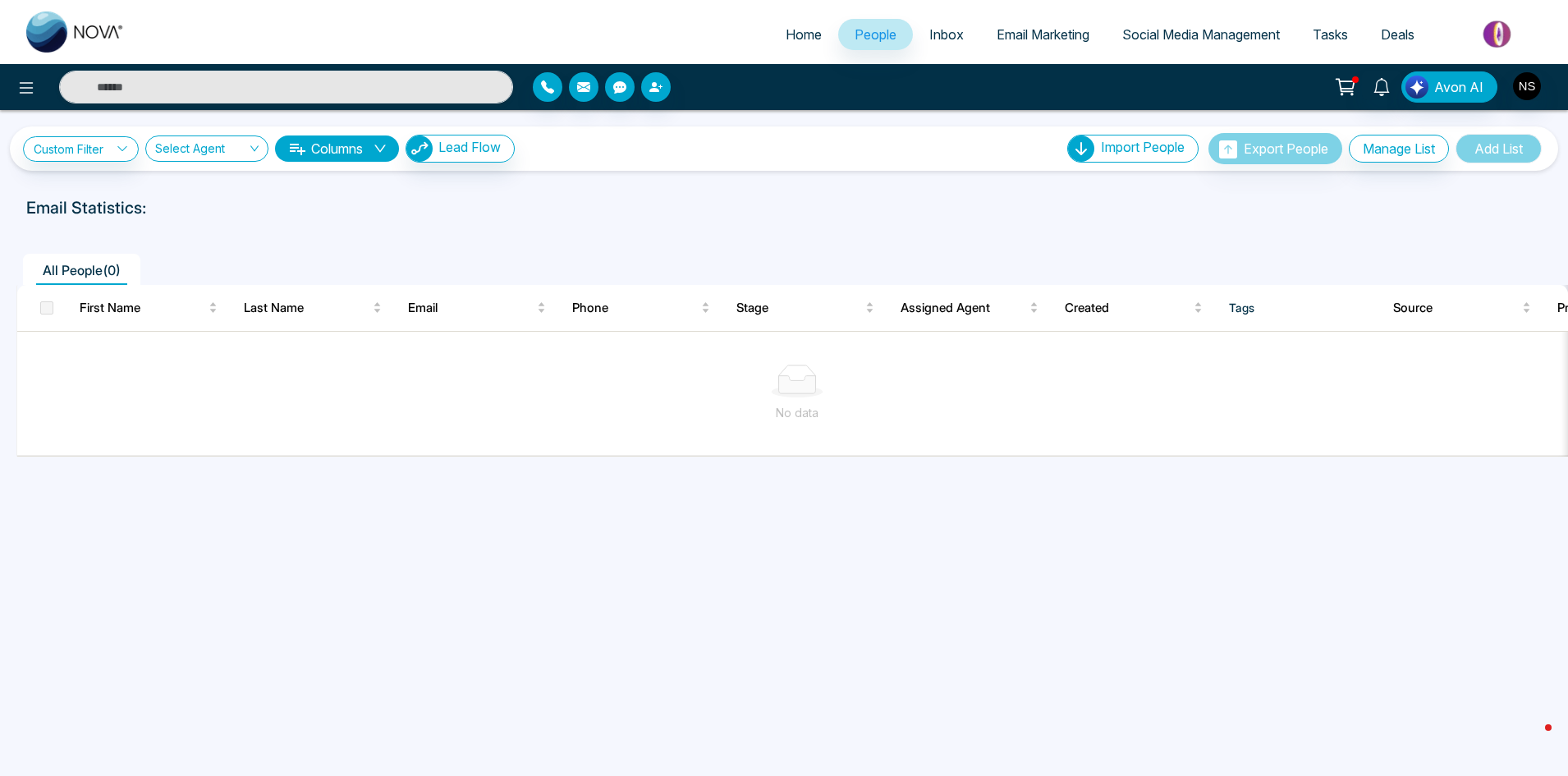
select select "*"
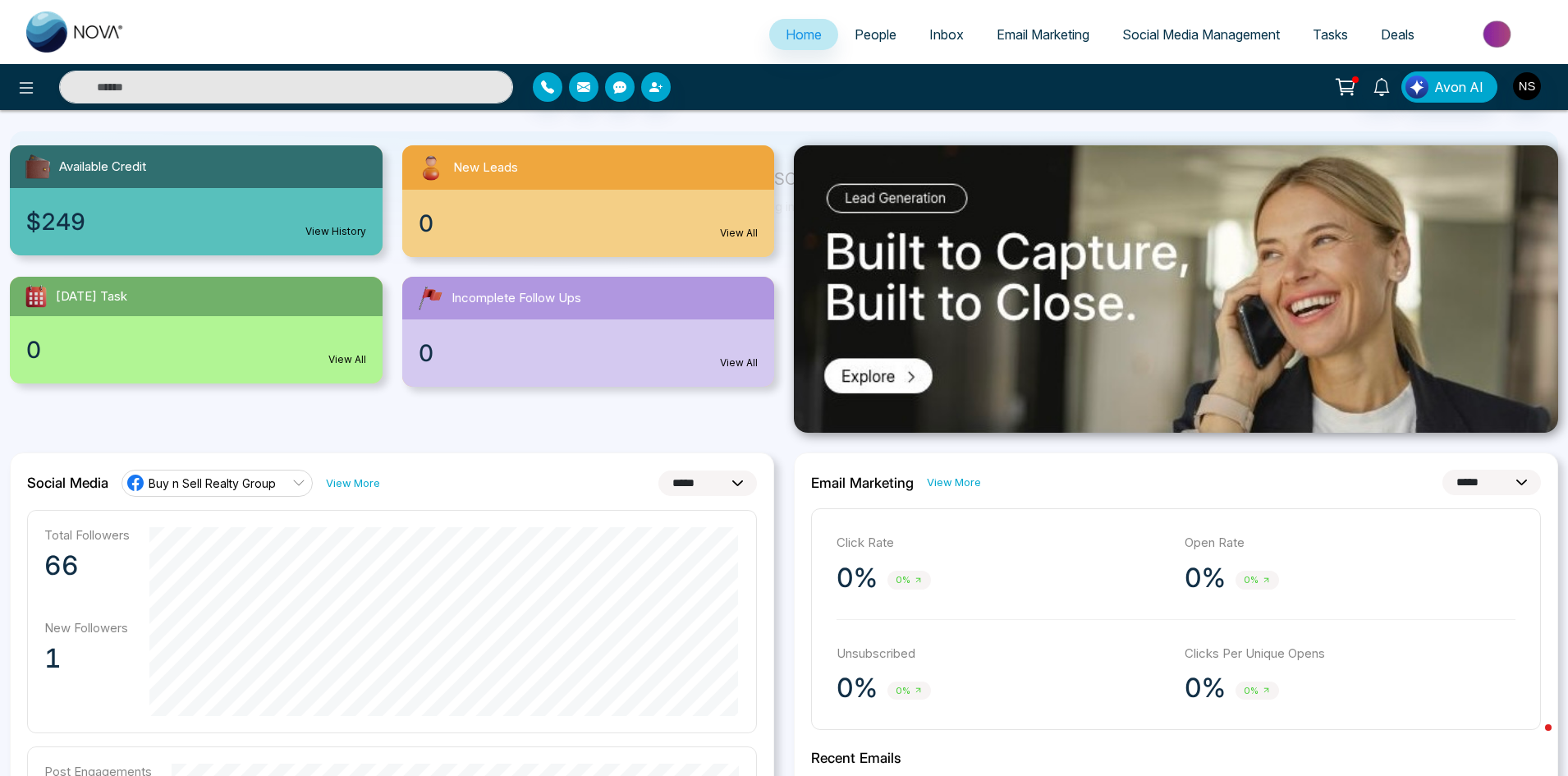
scroll to position [164, 0]
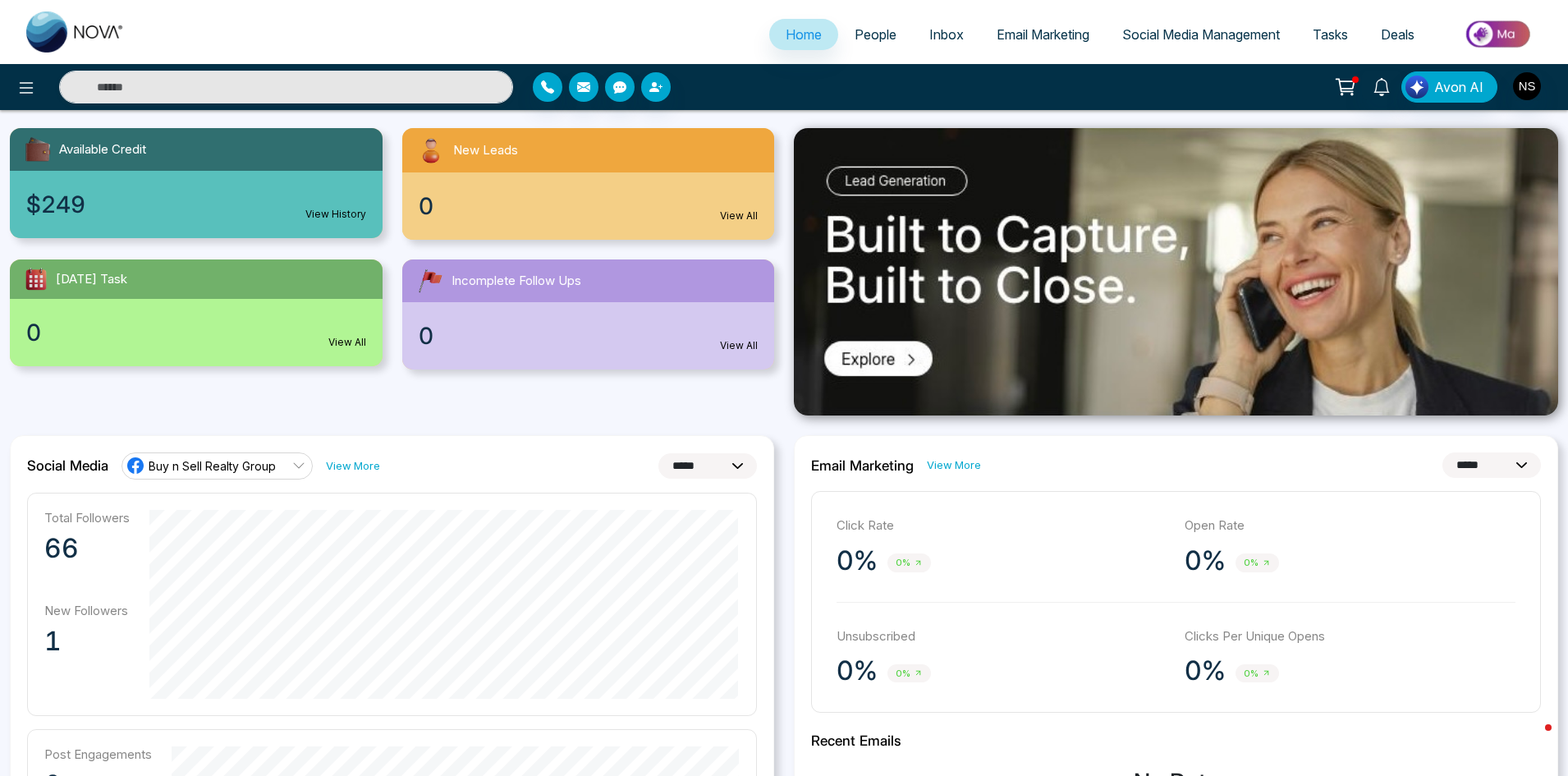
click at [275, 467] on link "Buy n Sell Realty Group" at bounding box center [217, 465] width 191 height 27
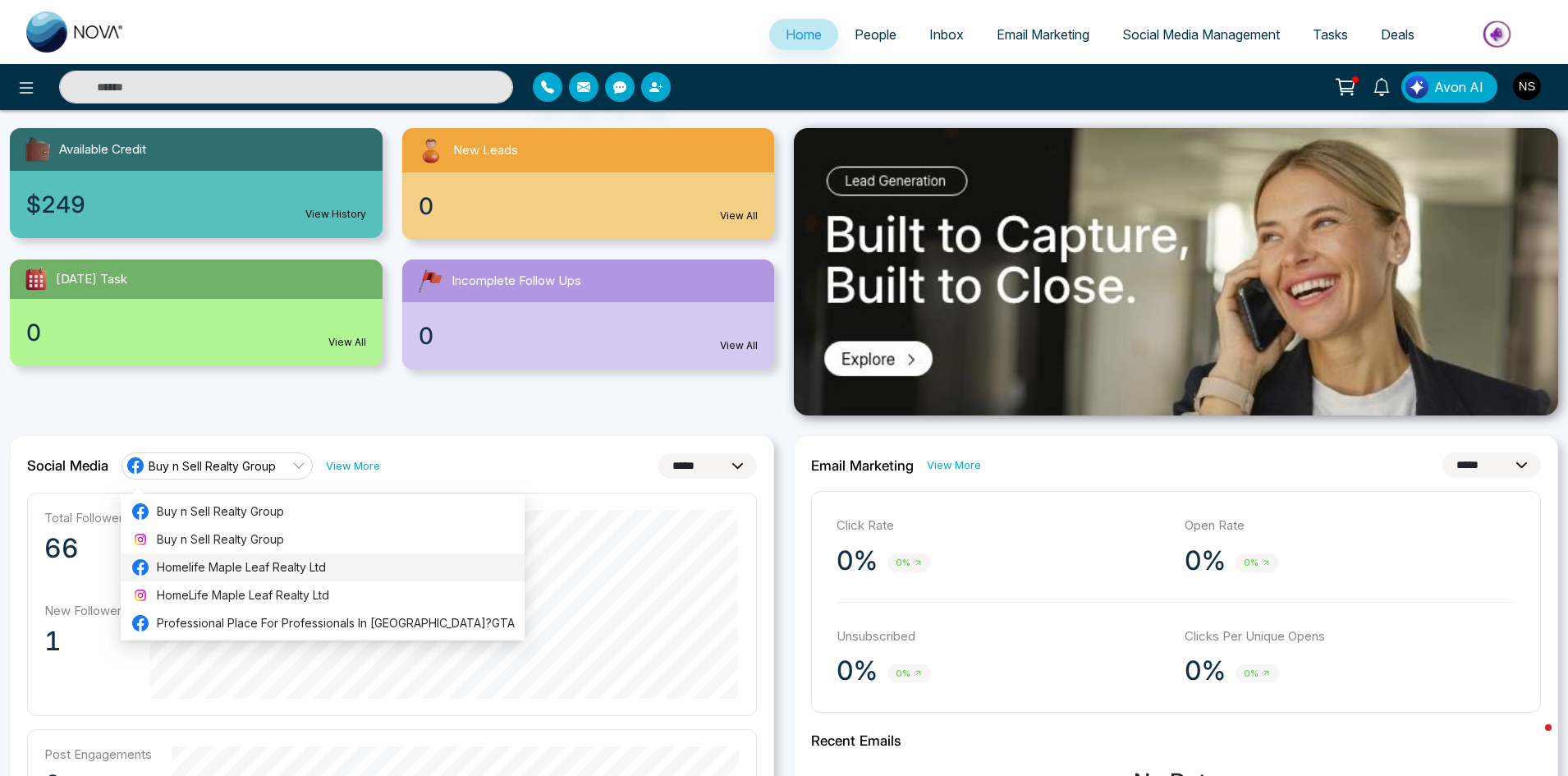
click at [240, 564] on span "Homelife Maple Leaf Realty Ltd" at bounding box center [335, 567] width 358 height 18
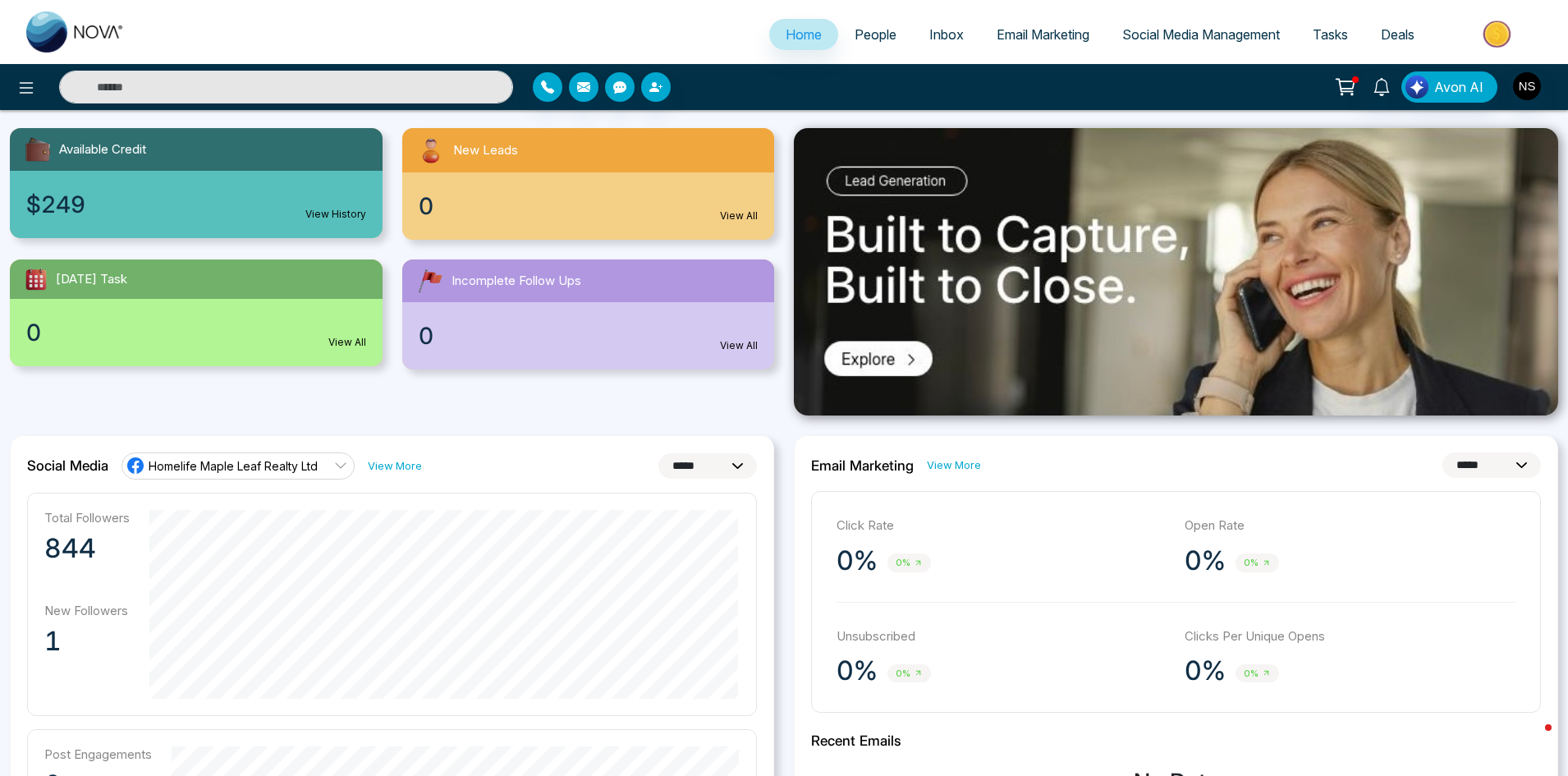
click at [418, 464] on link "View More" at bounding box center [394, 465] width 54 height 16
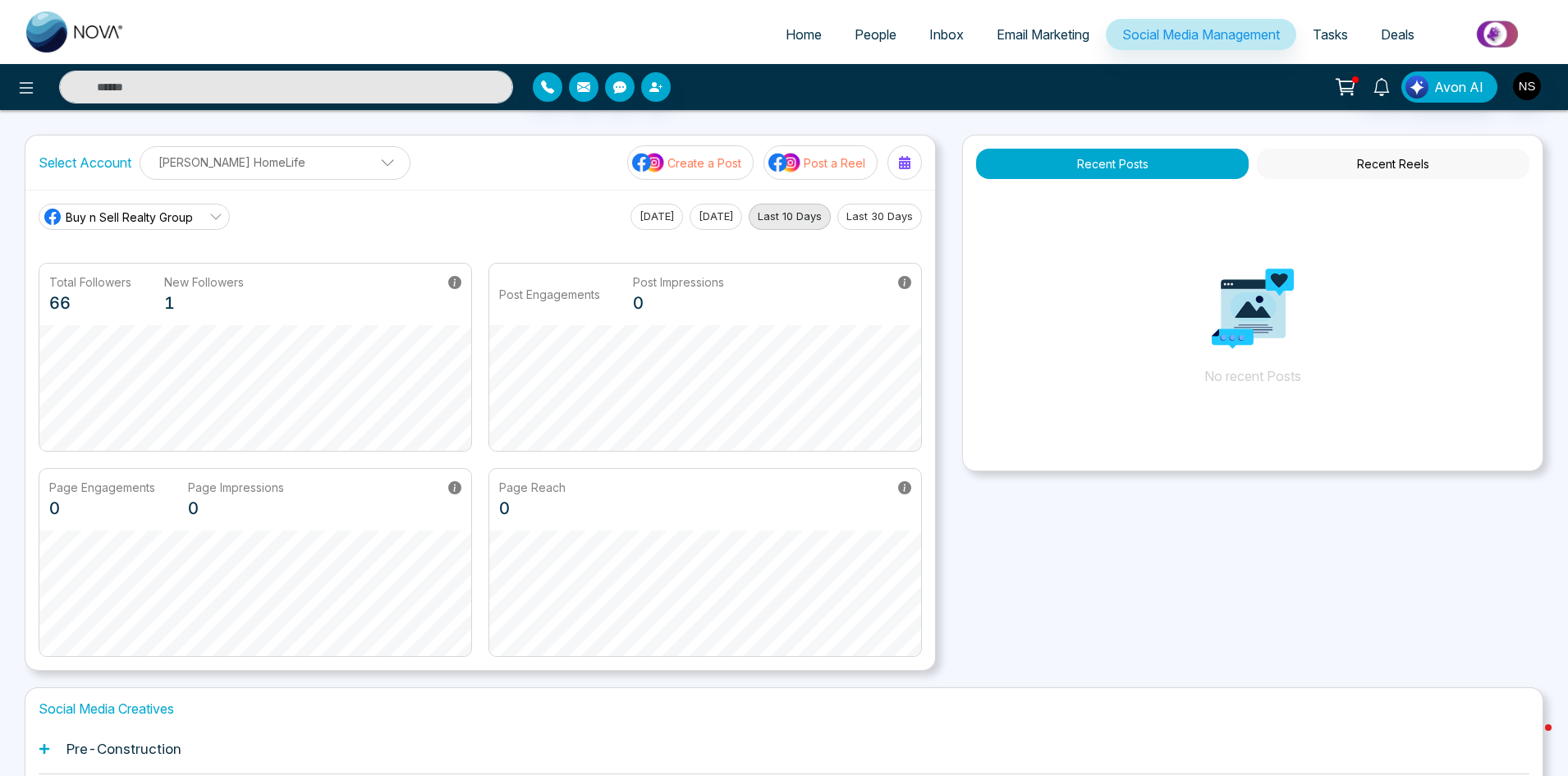
select select "*"
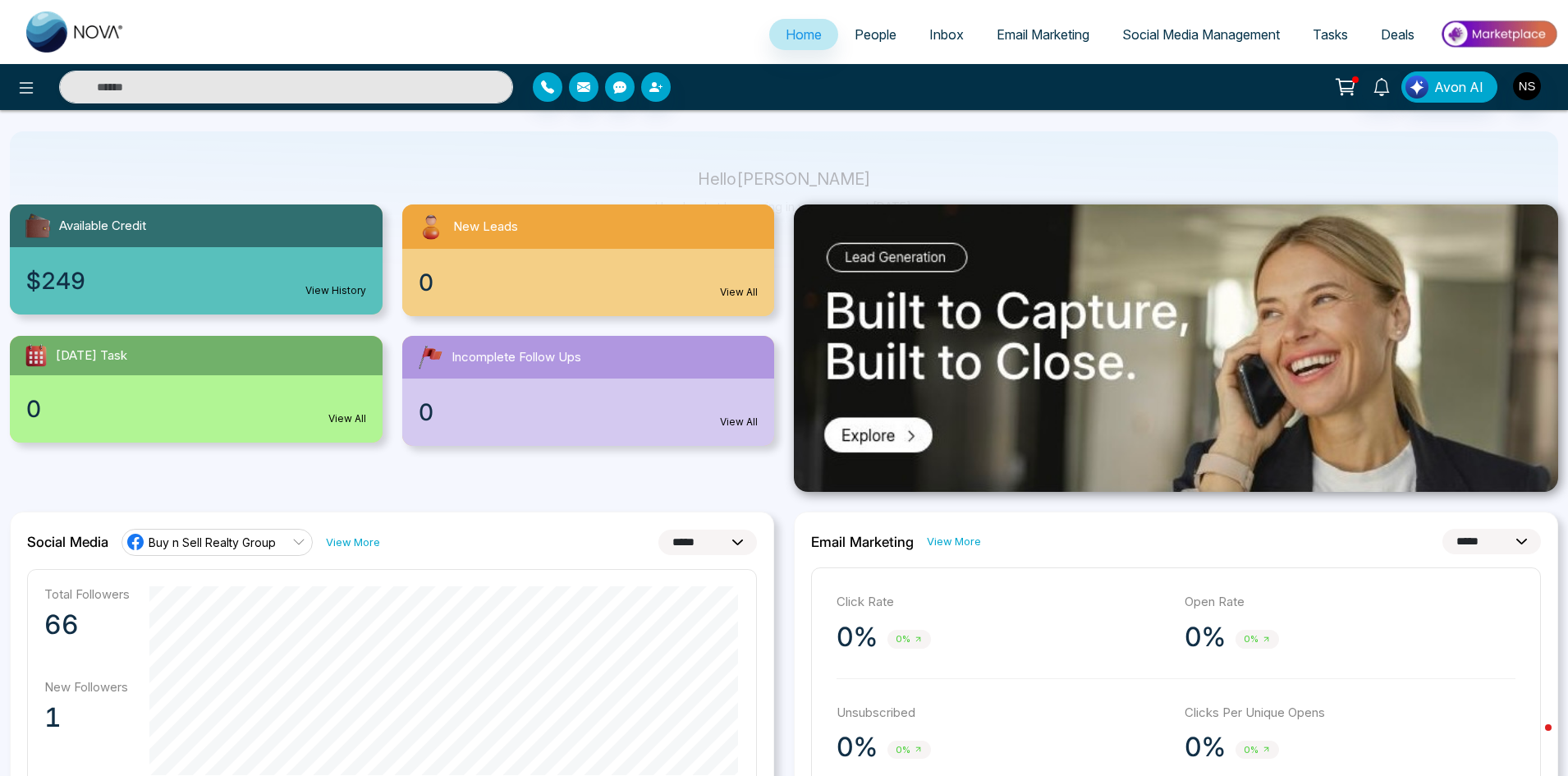
scroll to position [247, 0]
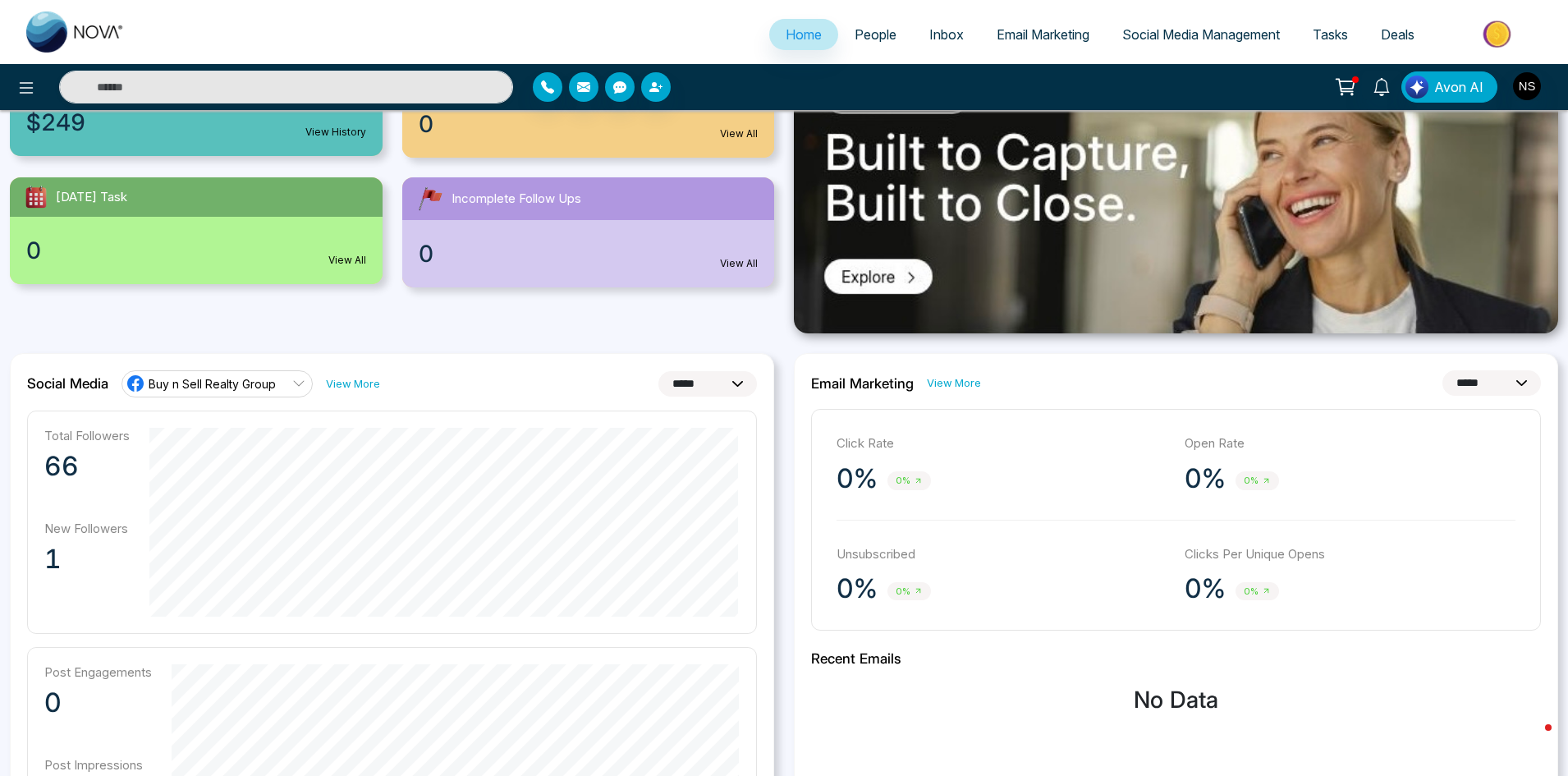
click at [301, 382] on icon at bounding box center [298, 383] width 13 height 13
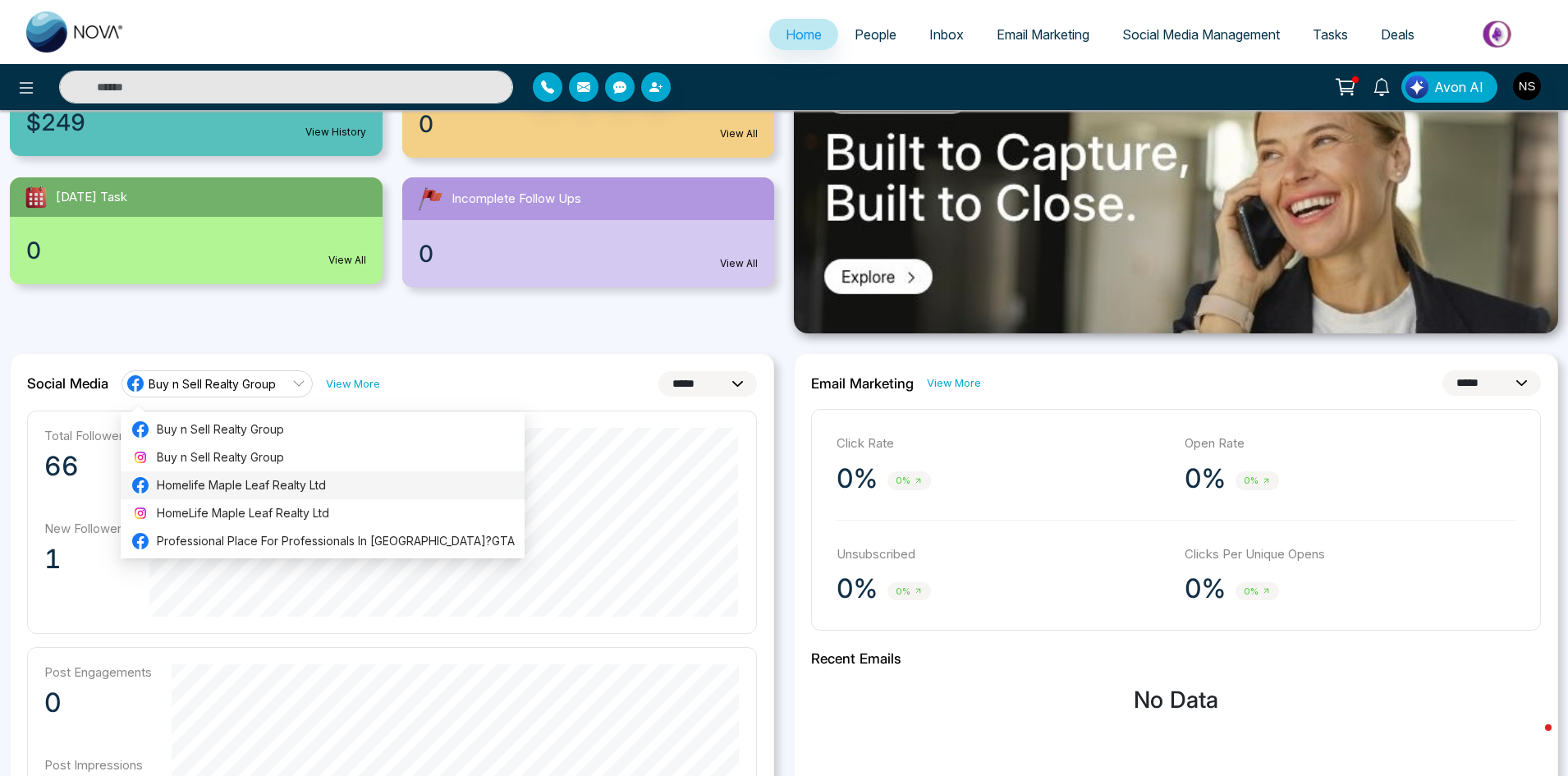
click at [135, 480] on icon at bounding box center [140, 485] width 17 height 17
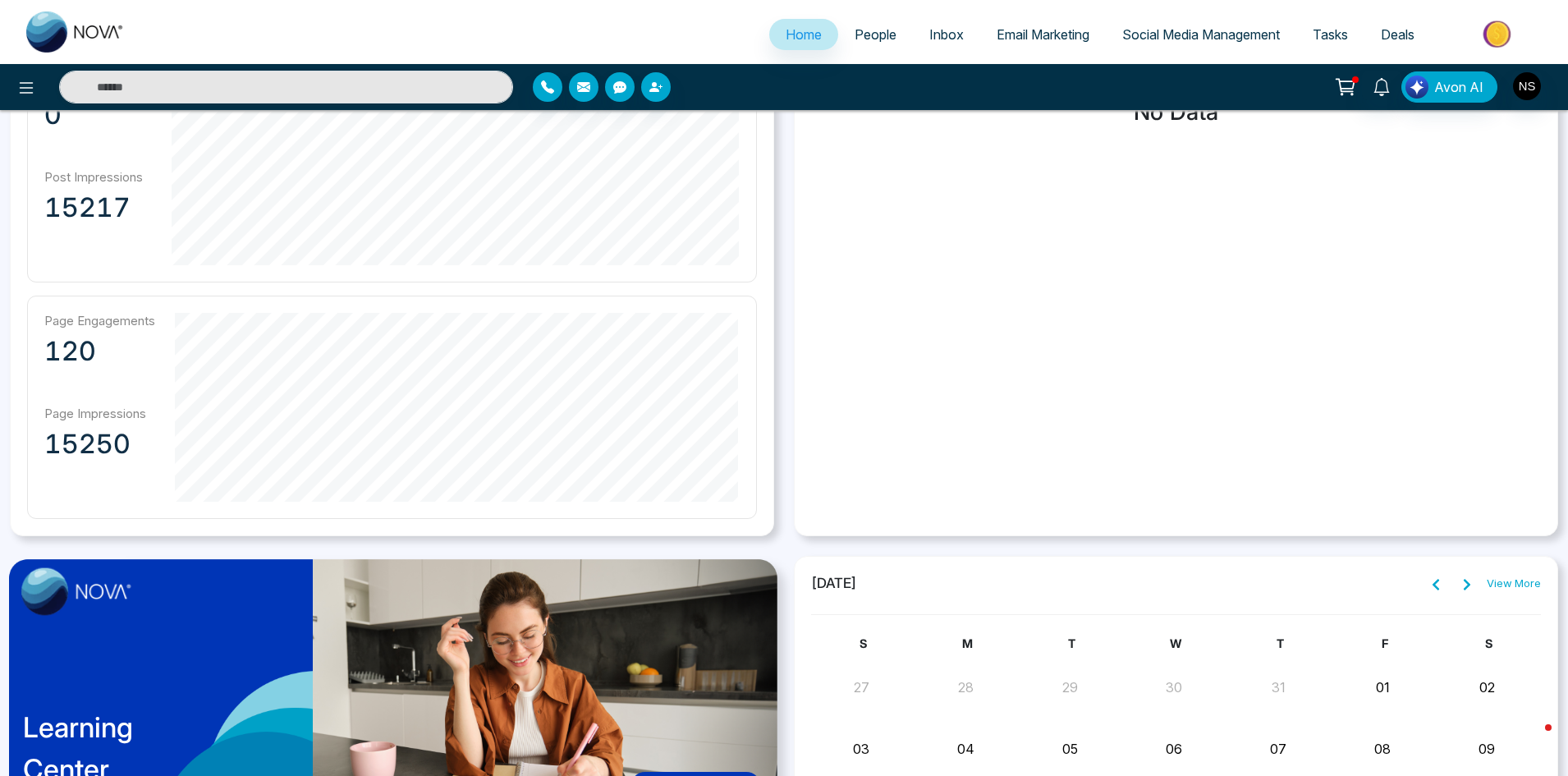
scroll to position [1244, 0]
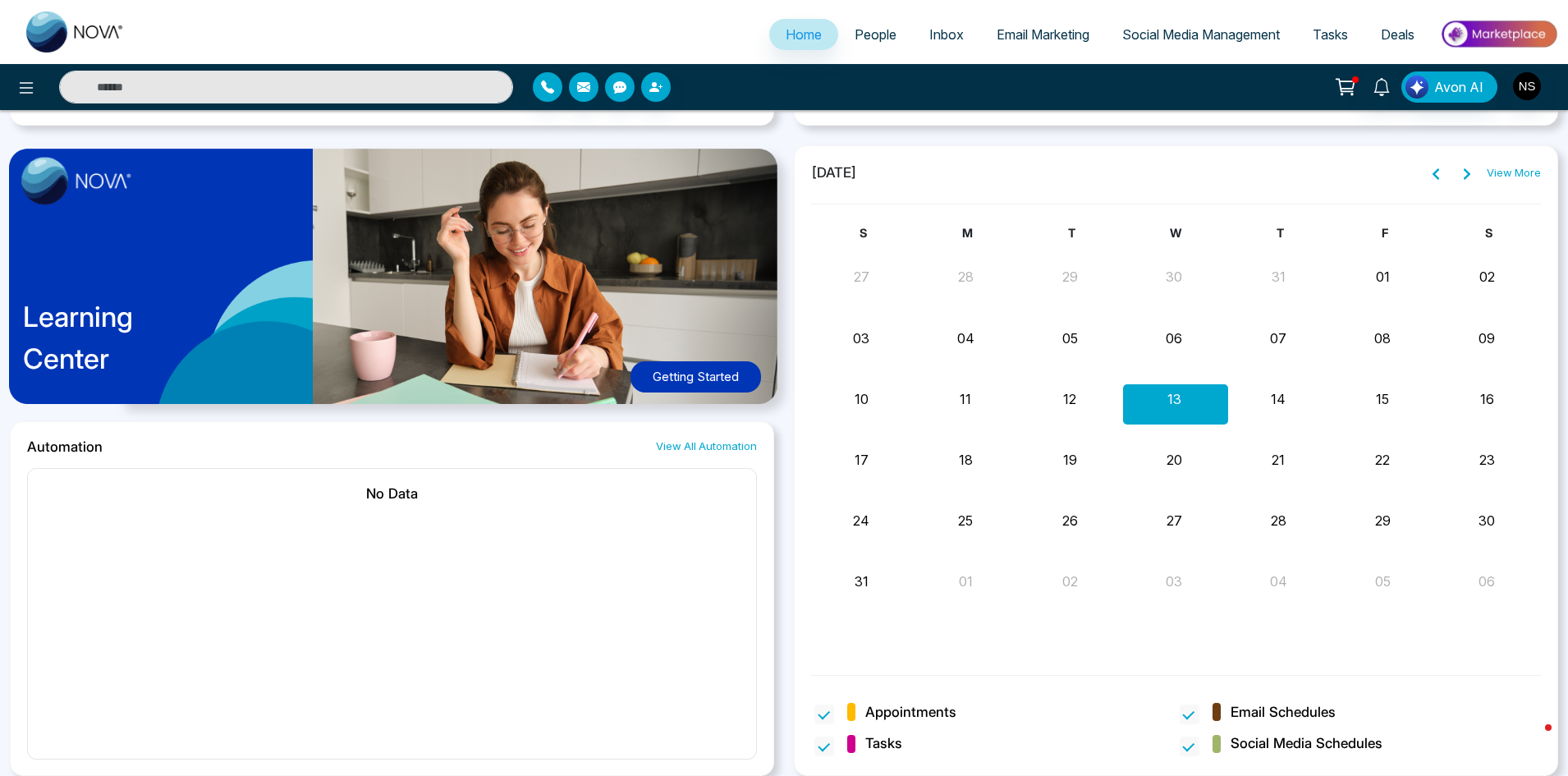
click at [693, 444] on link "View All Automation" at bounding box center [706, 447] width 101 height 16
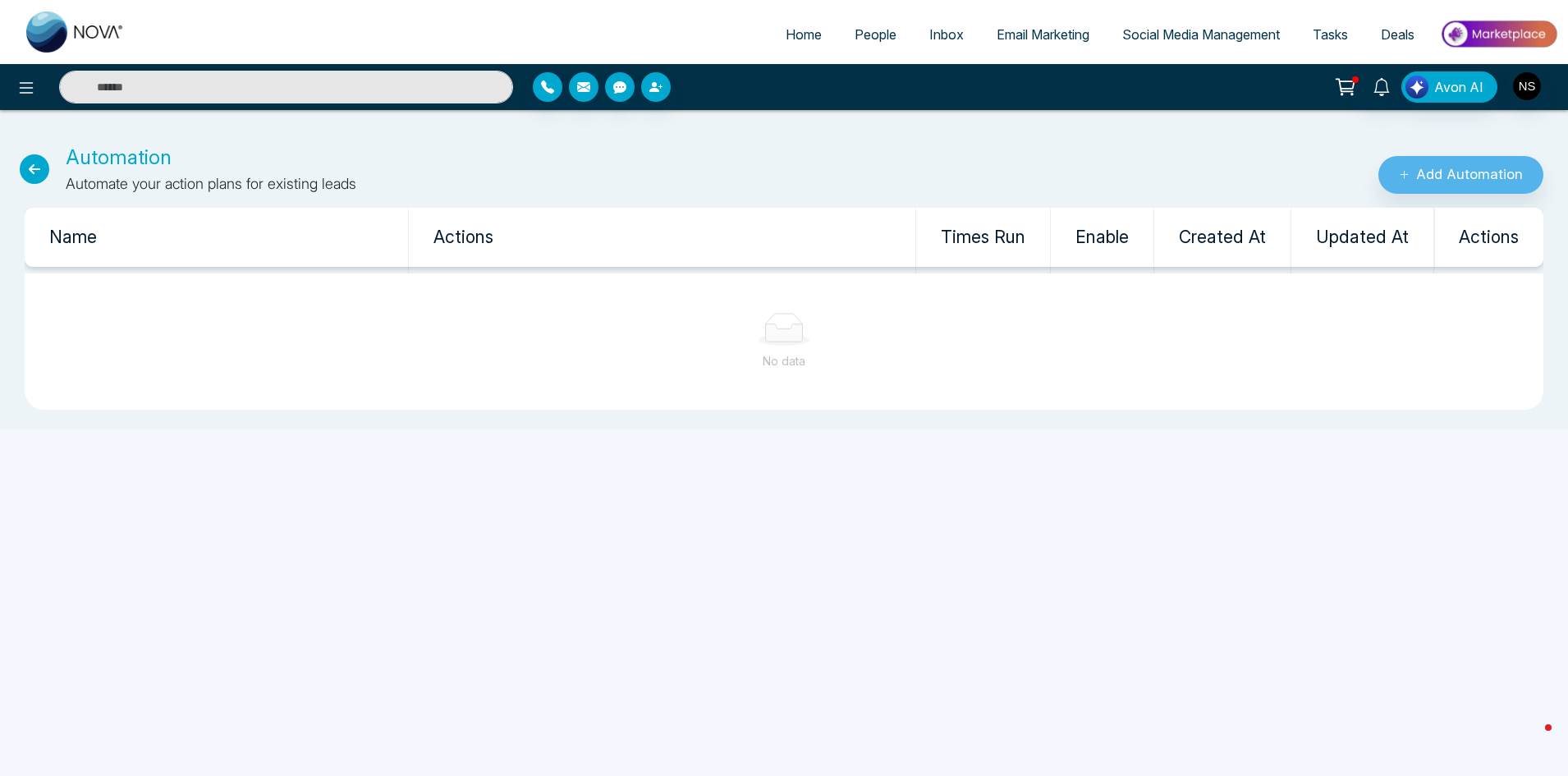
select select "*"
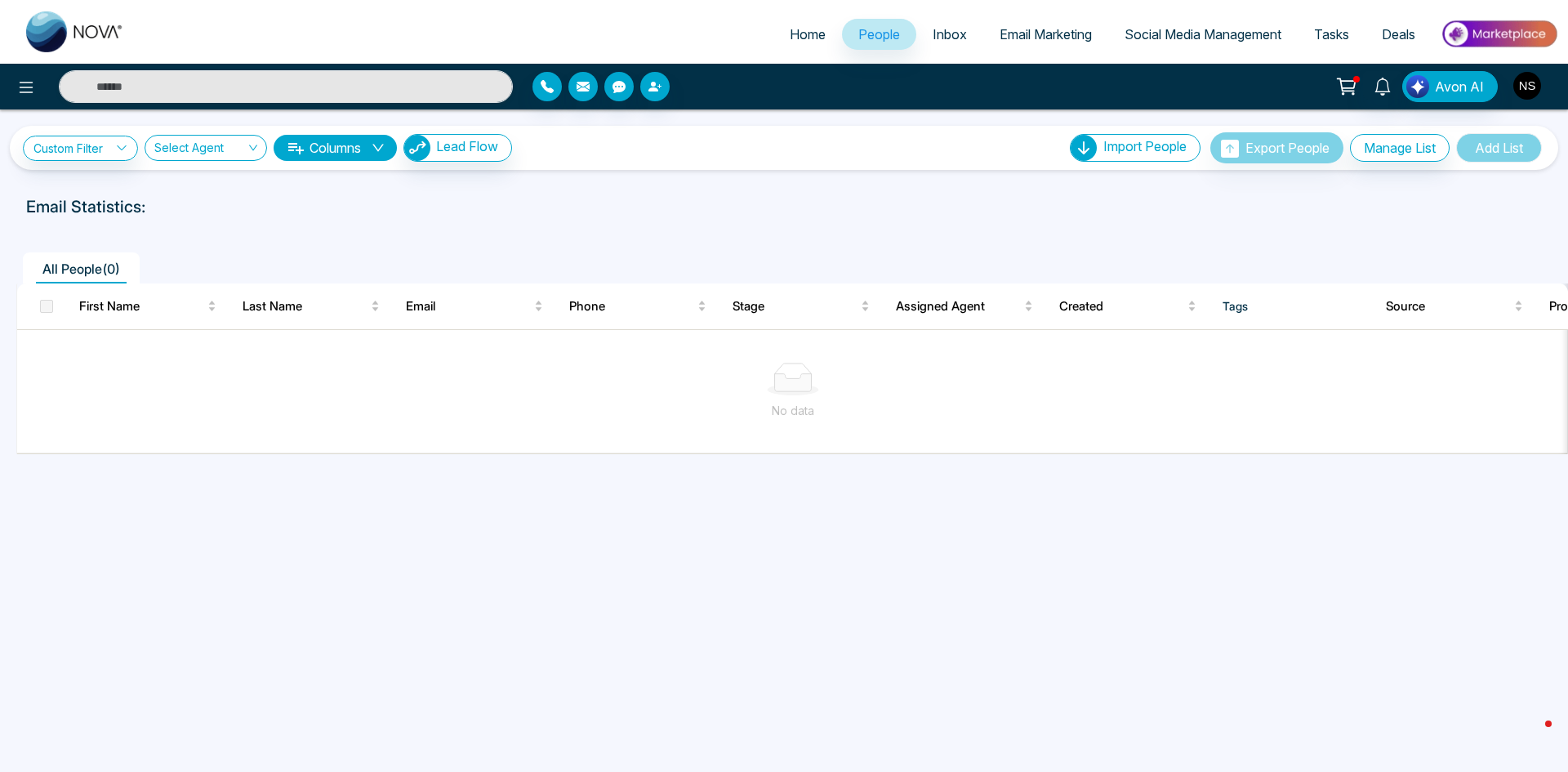
click at [1522, 78] on img "button" at bounding box center [1527, 85] width 27 height 27
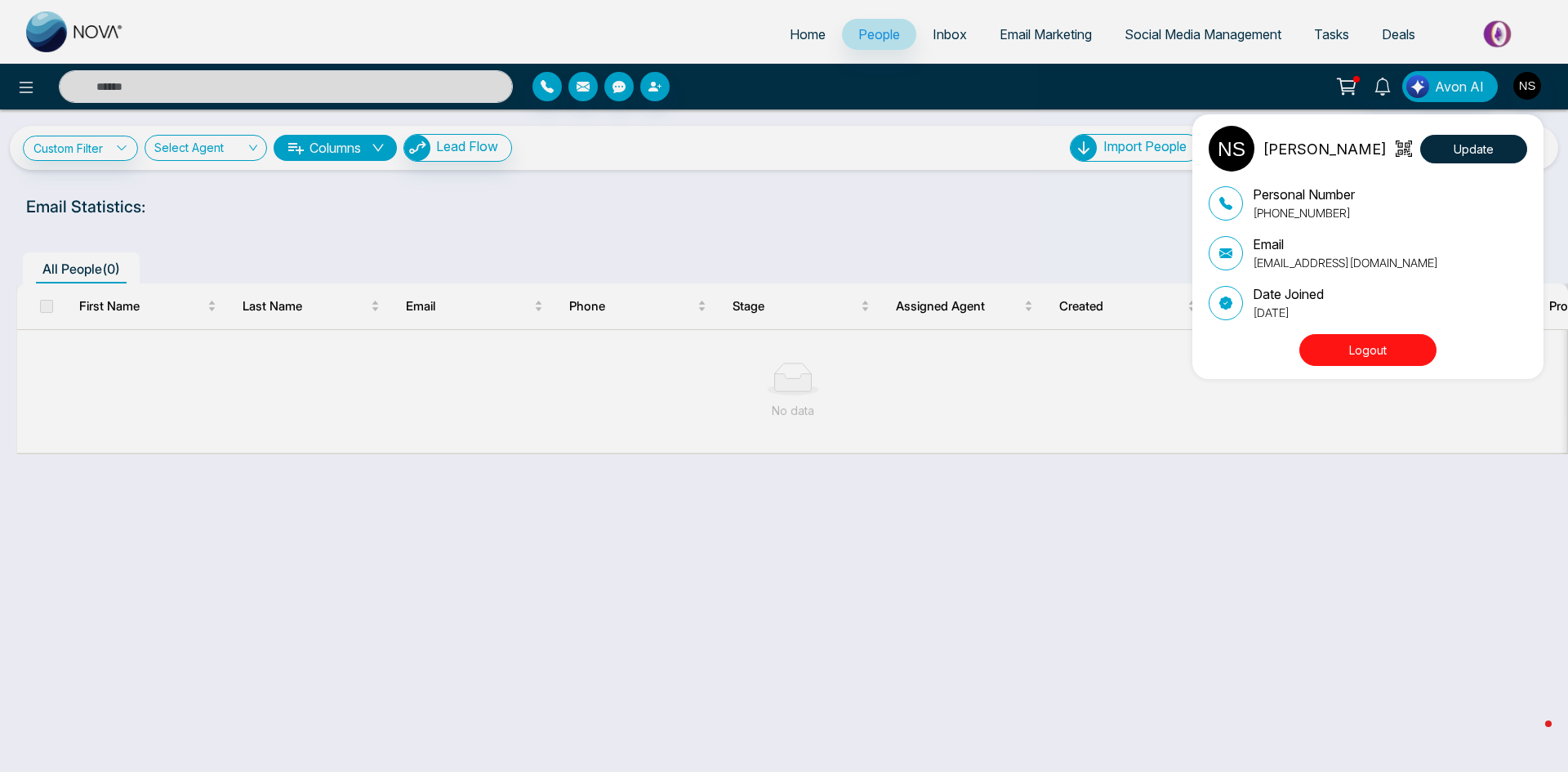
click at [1385, 348] on button "Logout" at bounding box center [1368, 349] width 137 height 31
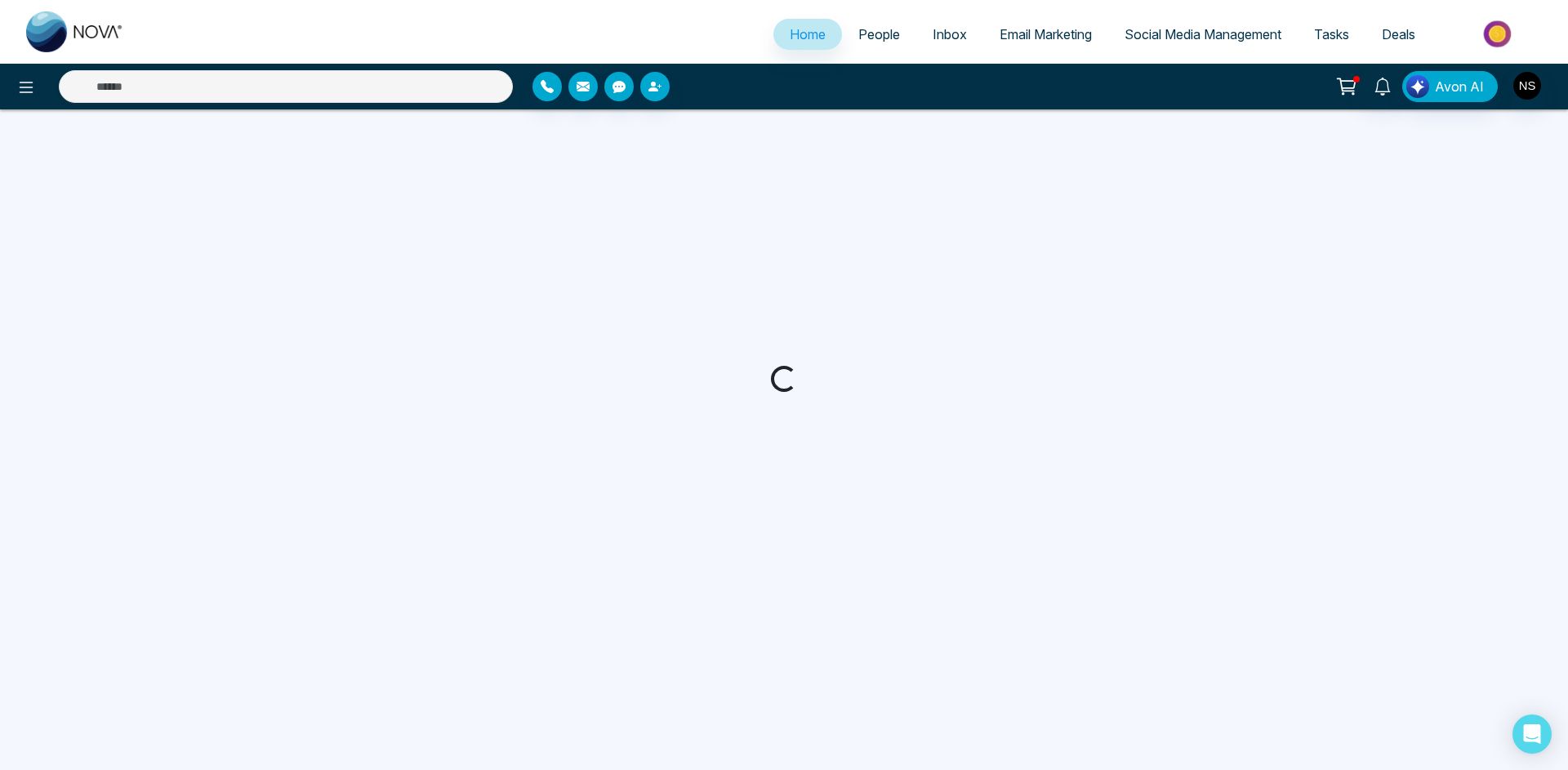
select select "*"
